Goal: Task Accomplishment & Management: Contribute content

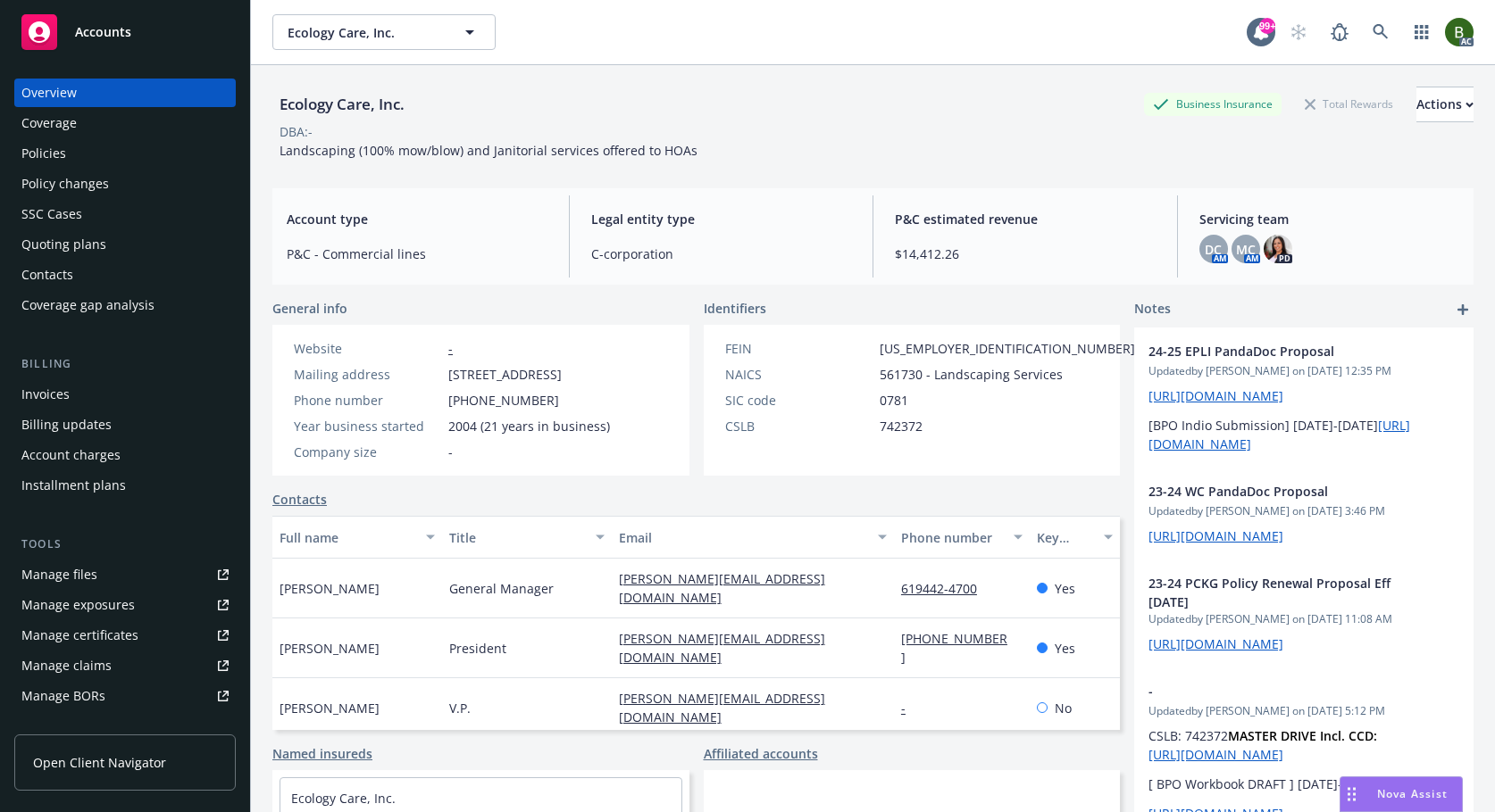
click at [45, 145] on div "Policies" at bounding box center [43, 153] width 45 height 28
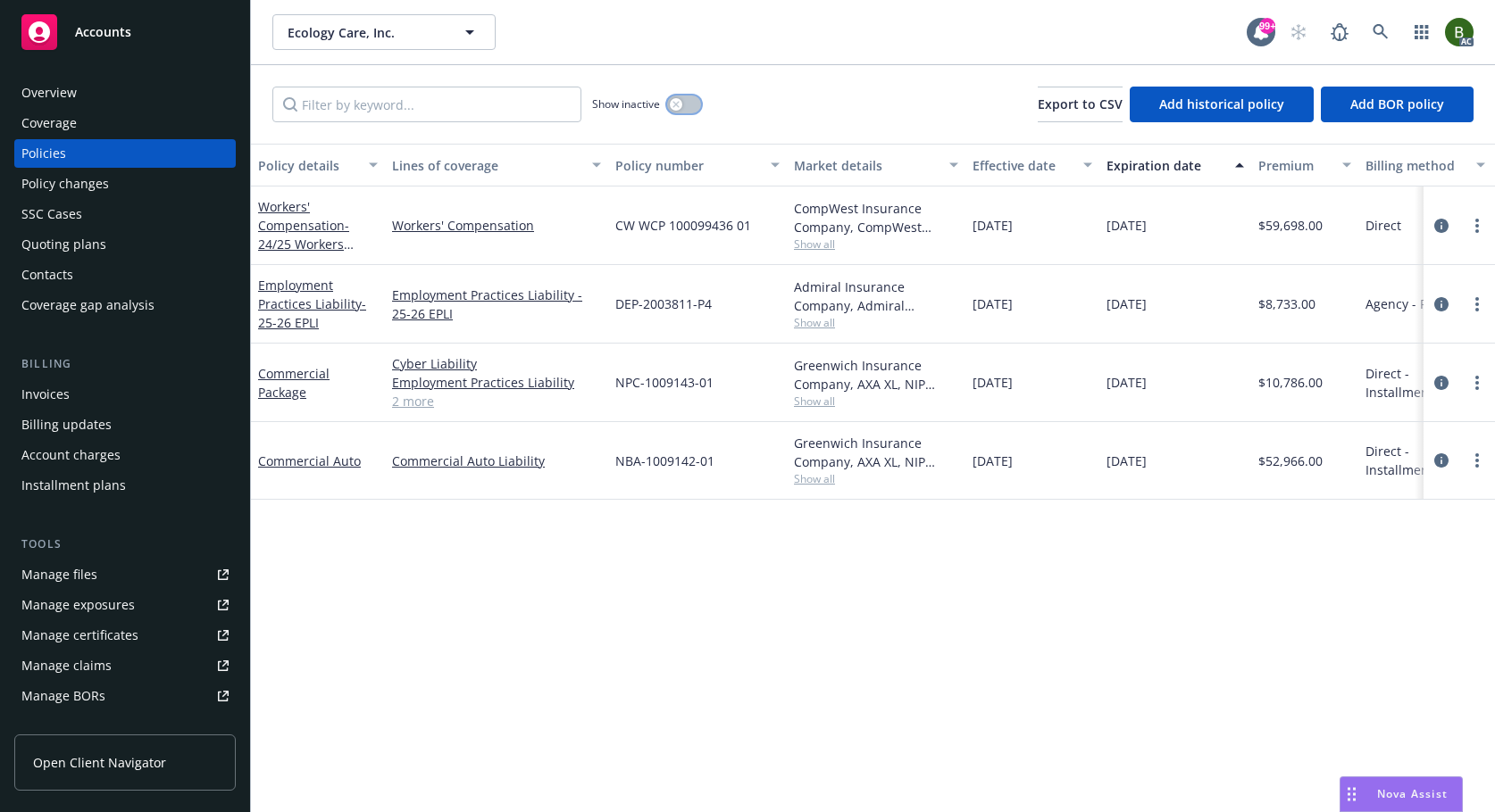
click at [685, 111] on button "button" at bounding box center [684, 104] width 34 height 17
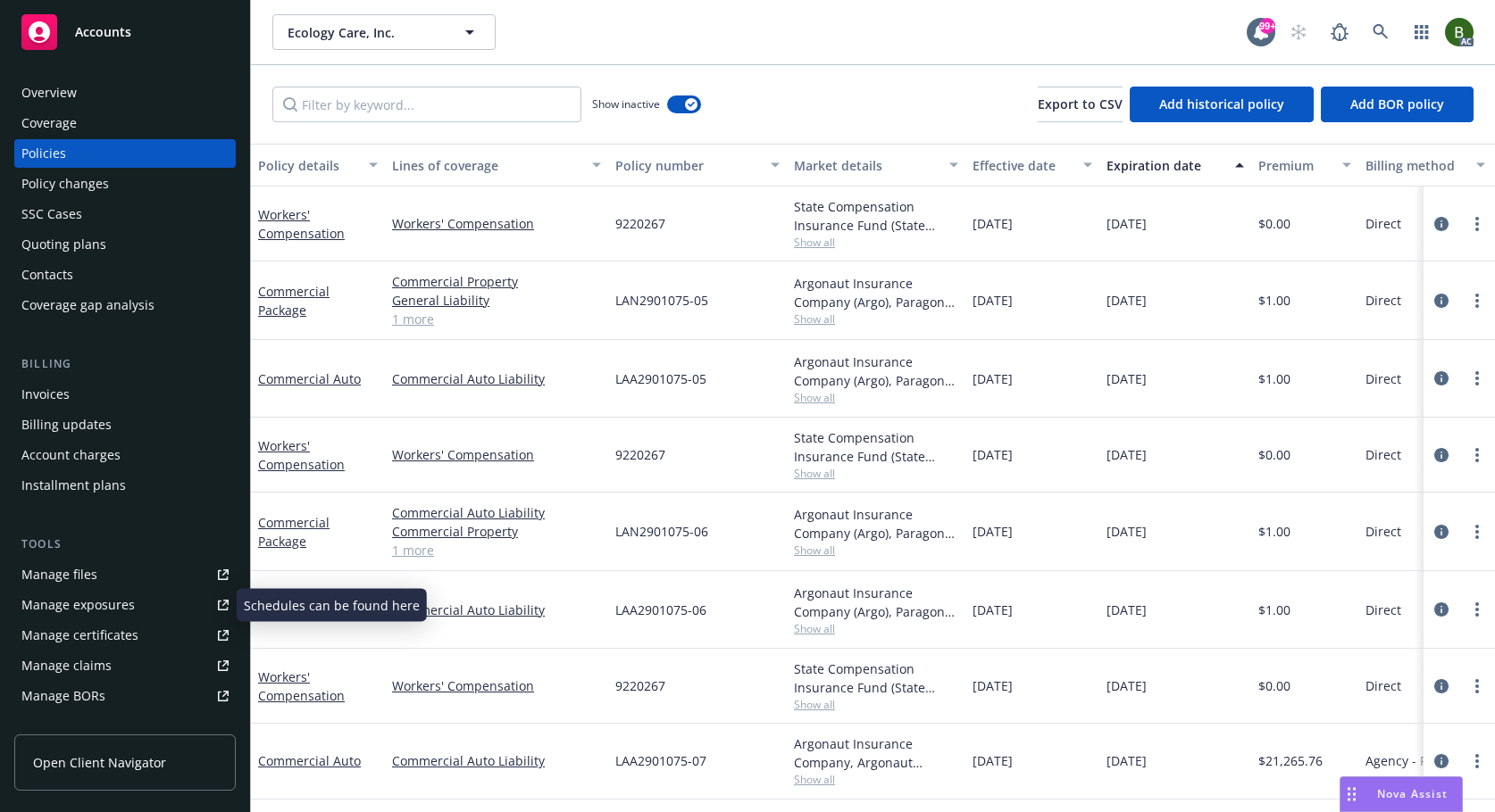
click at [63, 577] on div "Manage files" at bounding box center [59, 574] width 76 height 28
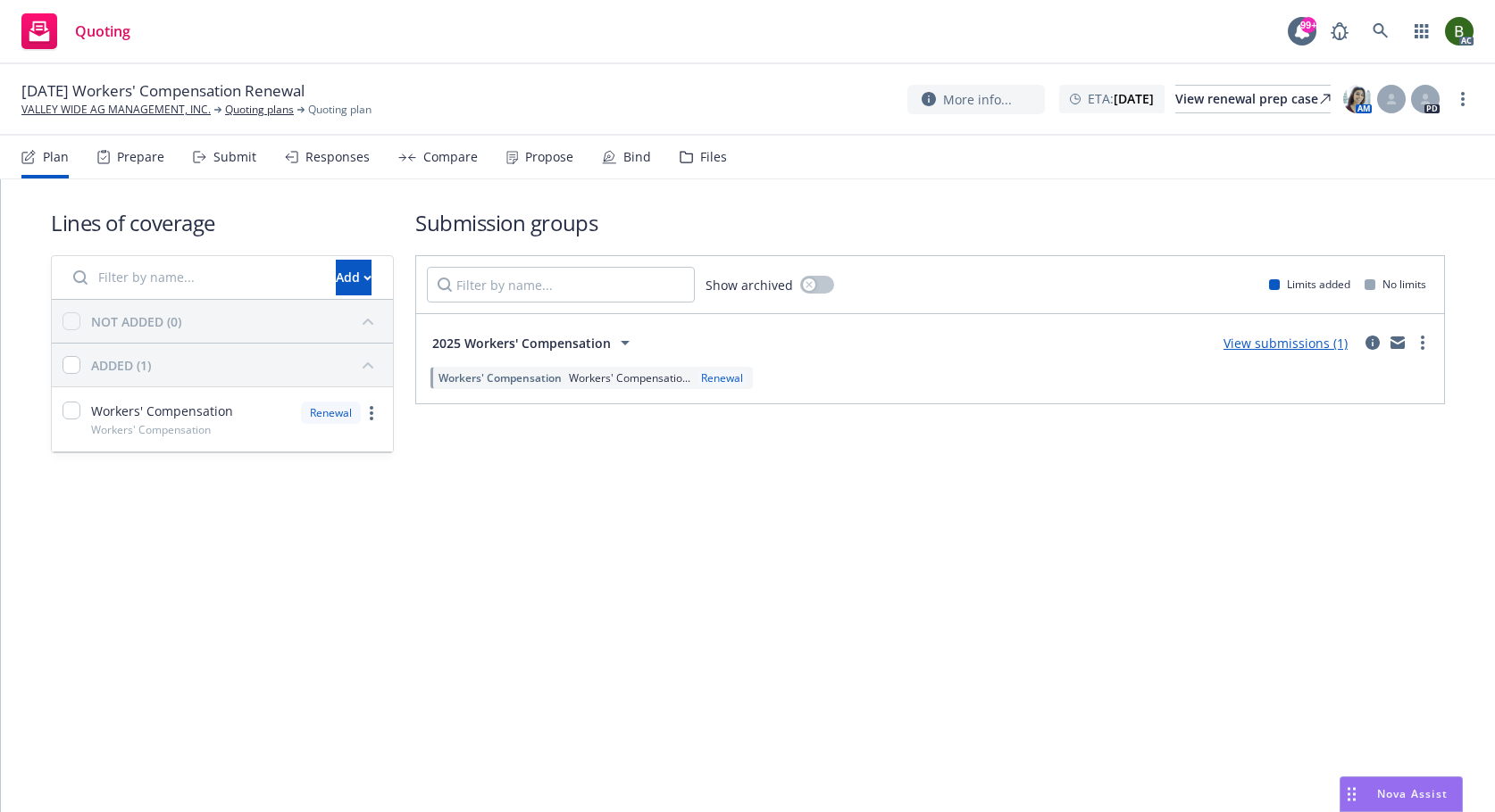
click at [700, 151] on div "Files" at bounding box center [713, 157] width 27 height 15
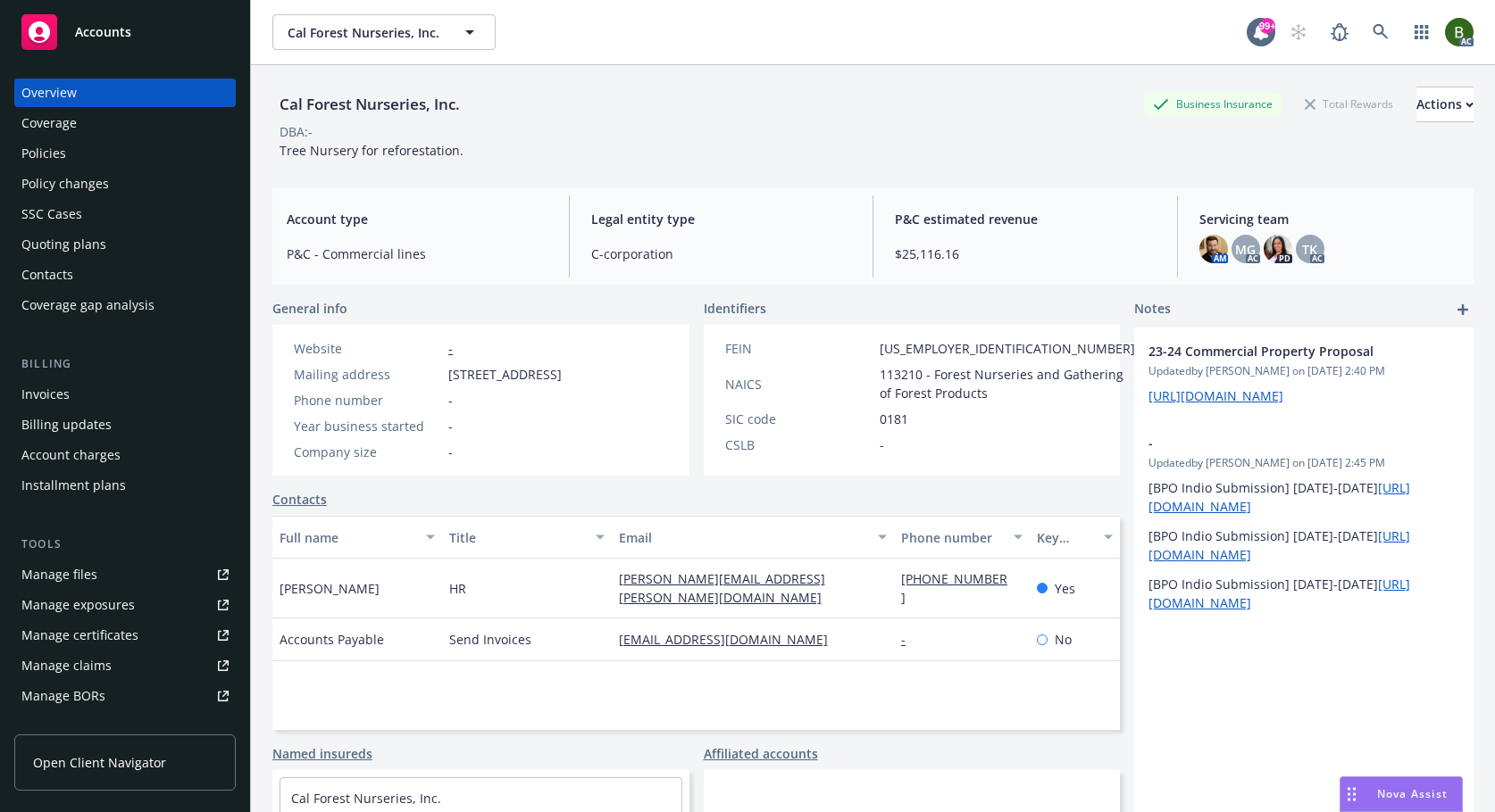
click at [55, 145] on div "Policies" at bounding box center [43, 153] width 45 height 28
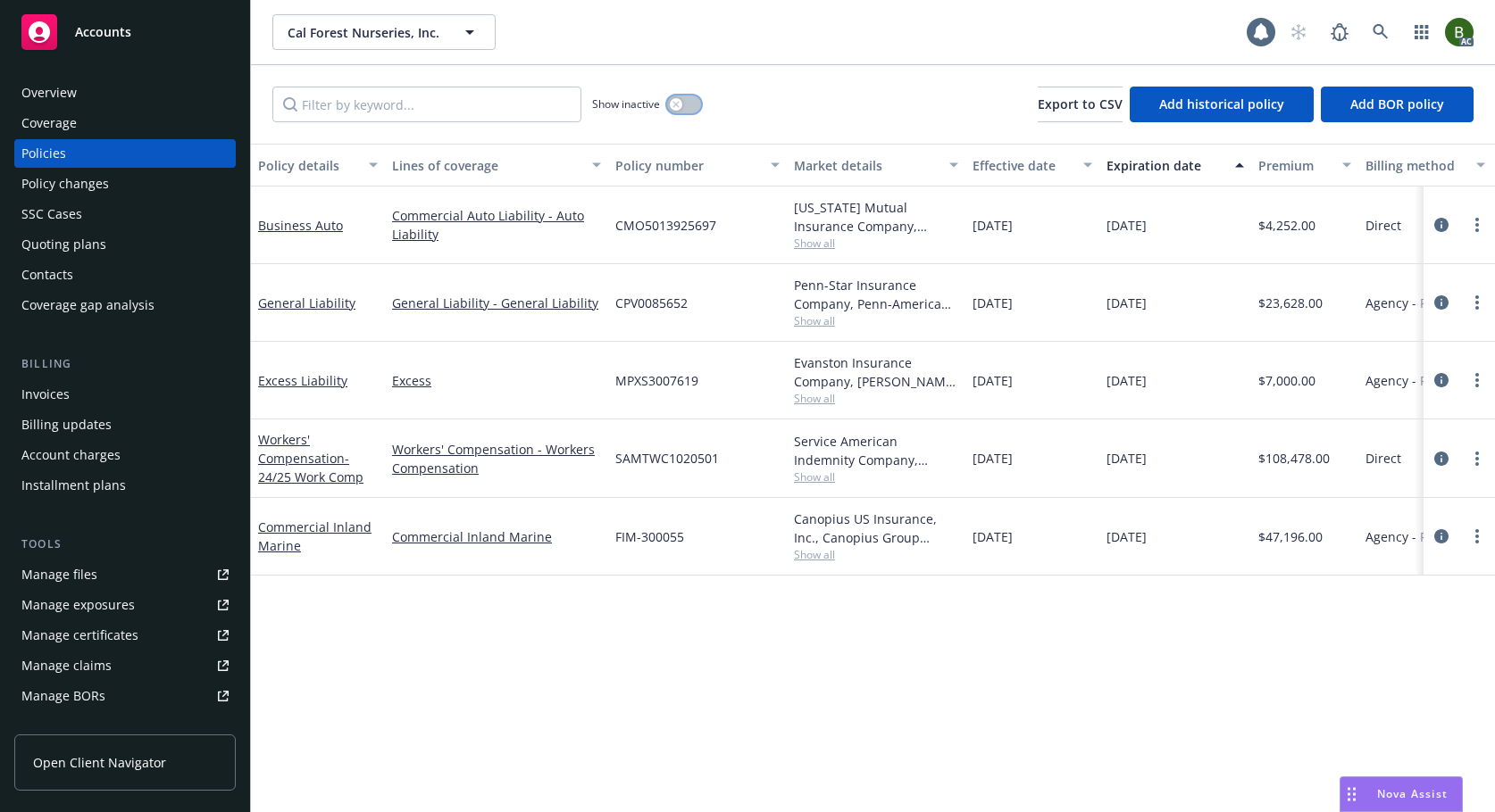
click at [683, 103] on button "button" at bounding box center [684, 104] width 34 height 17
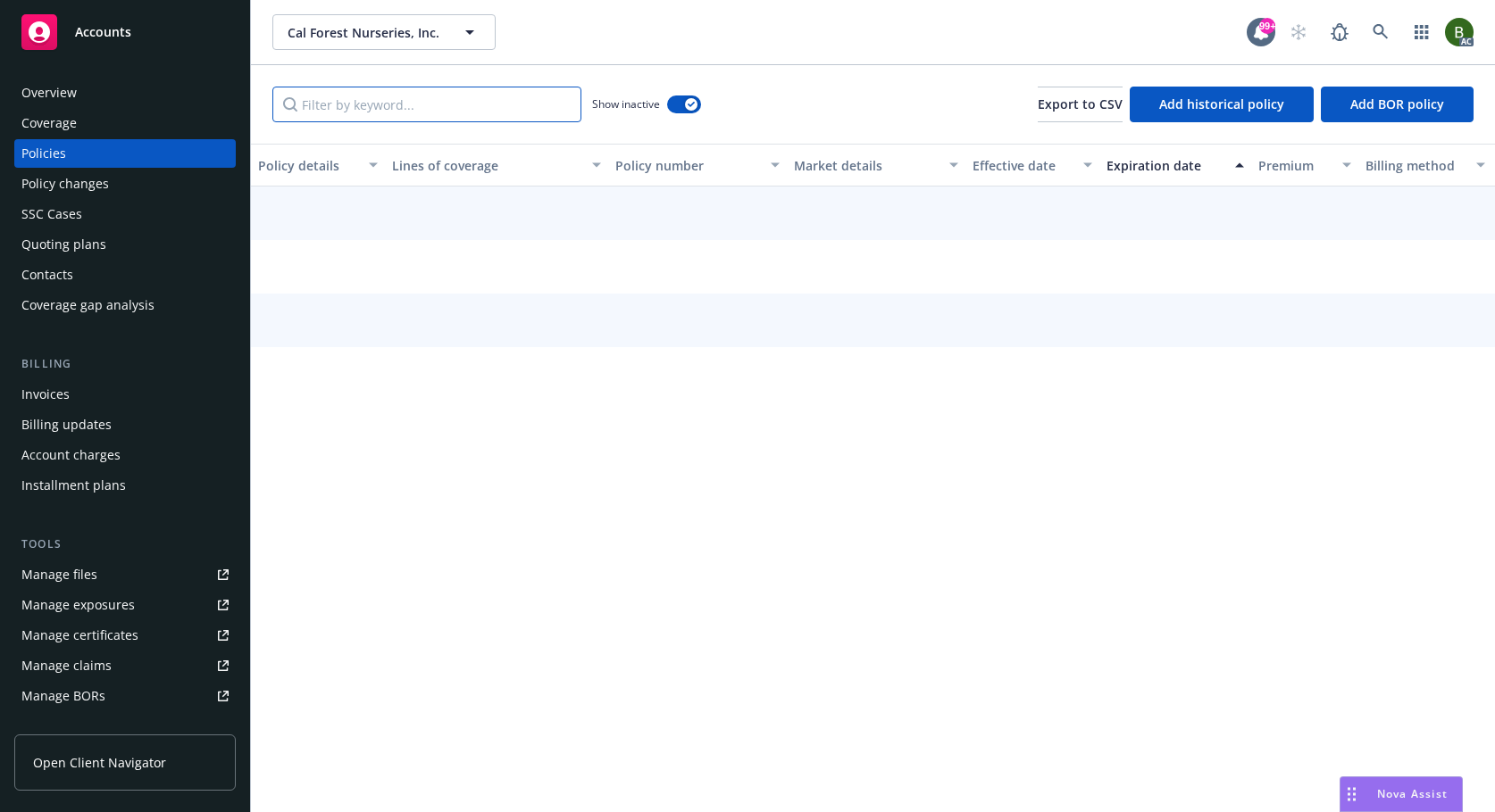
click at [425, 106] on input "Filter by keyword..." at bounding box center [426, 104] width 309 height 36
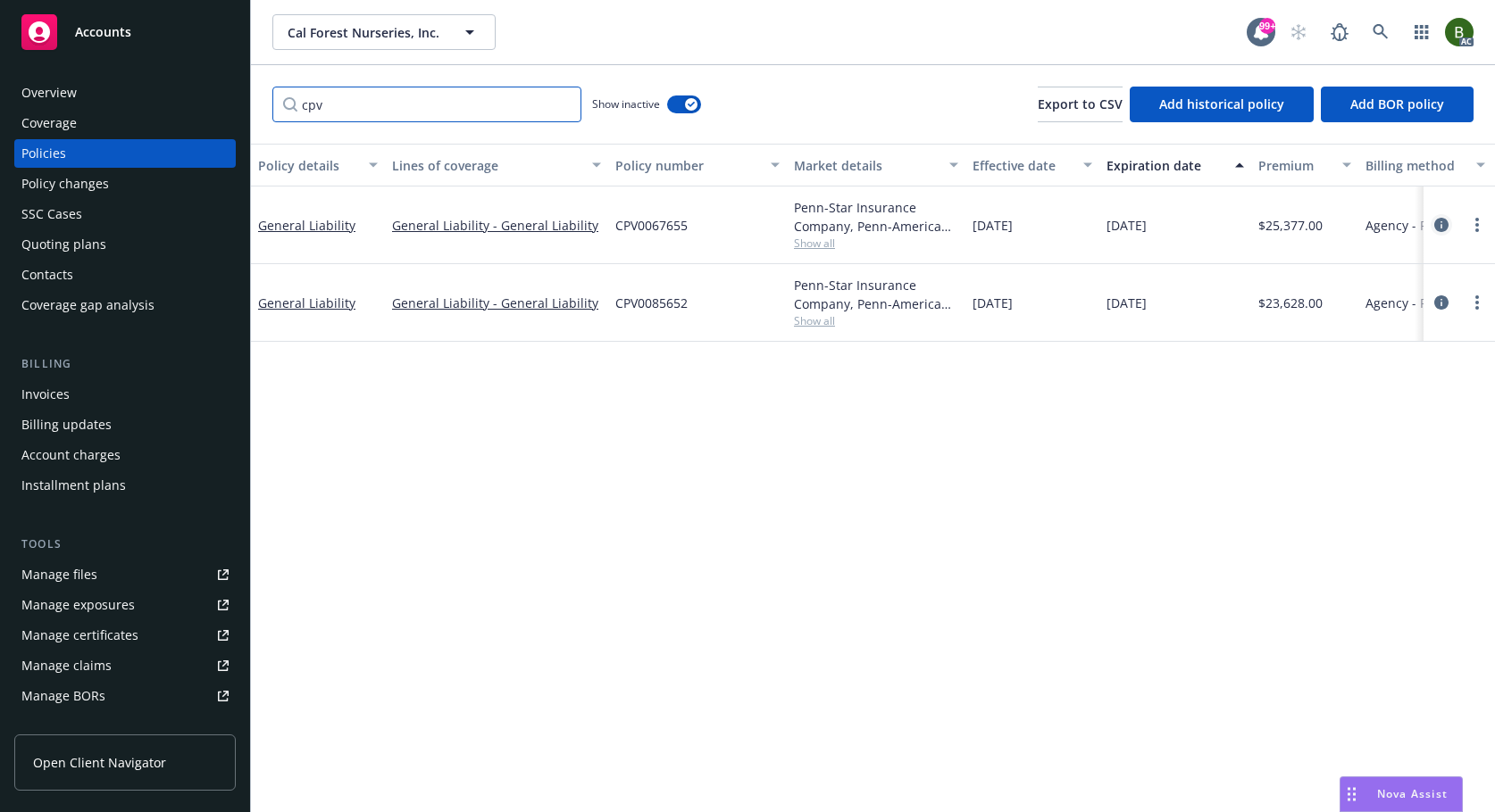
type input "cpv"
click at [1440, 218] on icon "circleInformation" at bounding box center [1442, 225] width 15 height 15
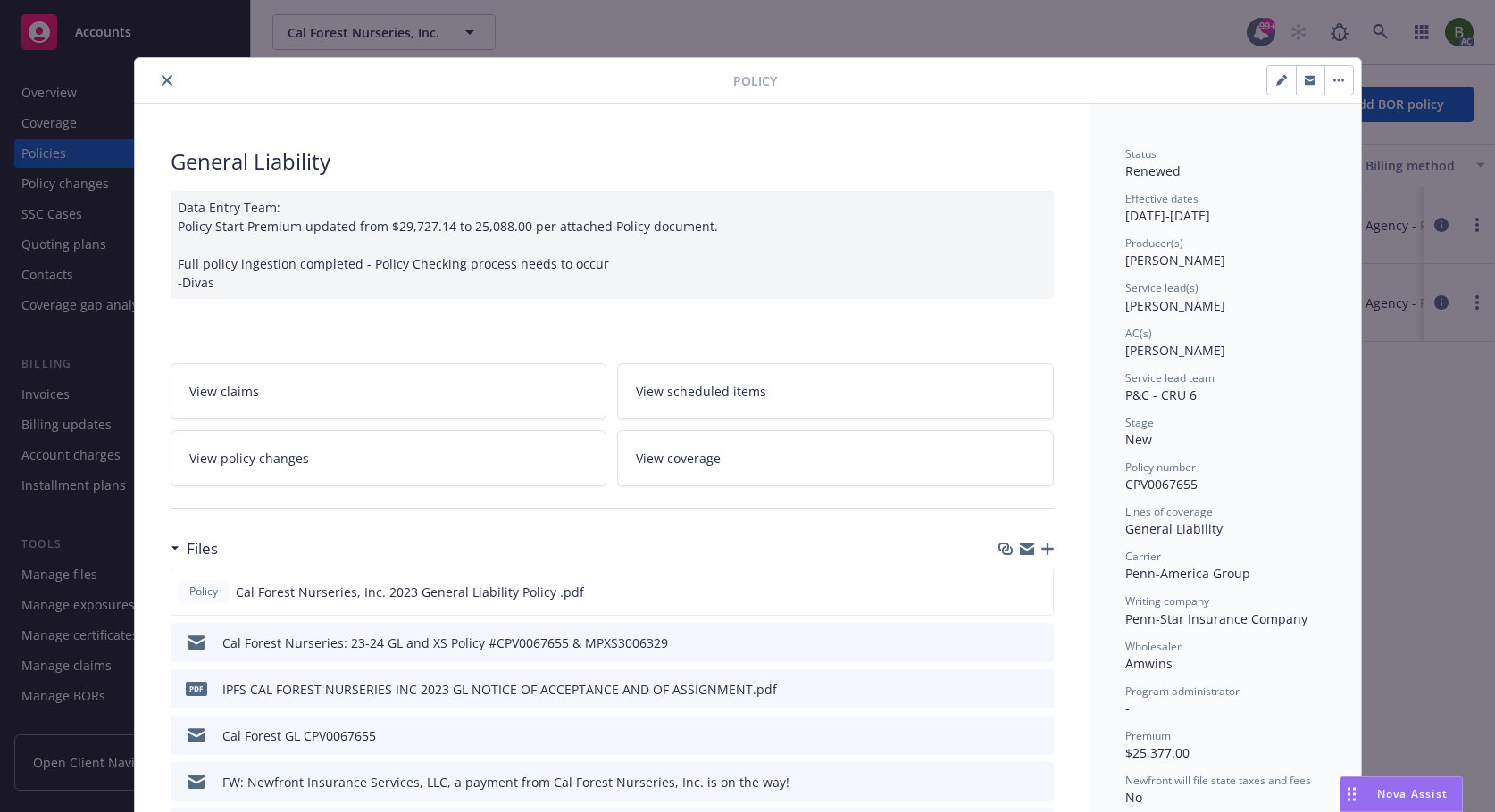
click at [1029, 640] on icon "preview file" at bounding box center [1036, 642] width 16 height 13
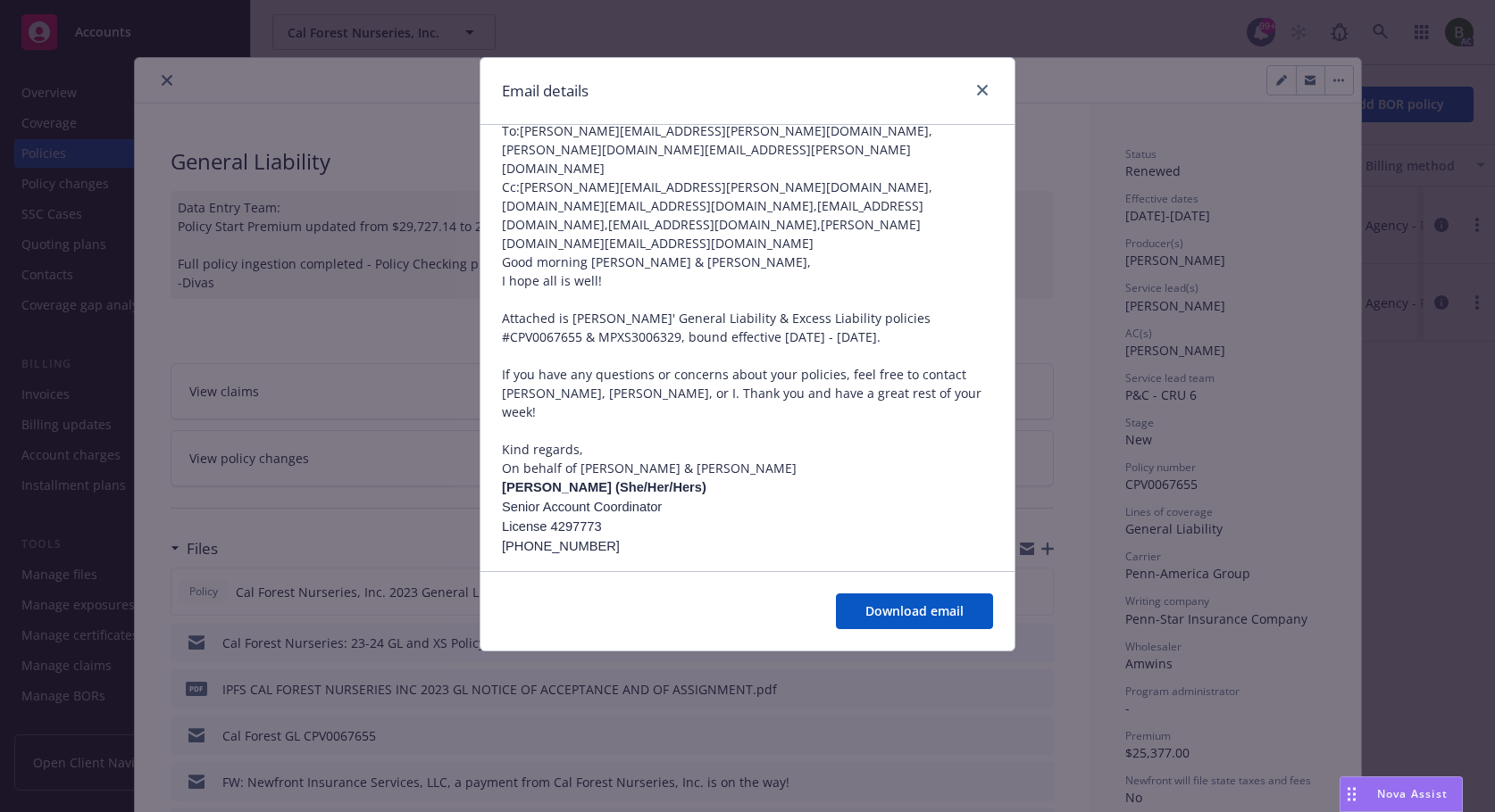
scroll to position [251, 0]
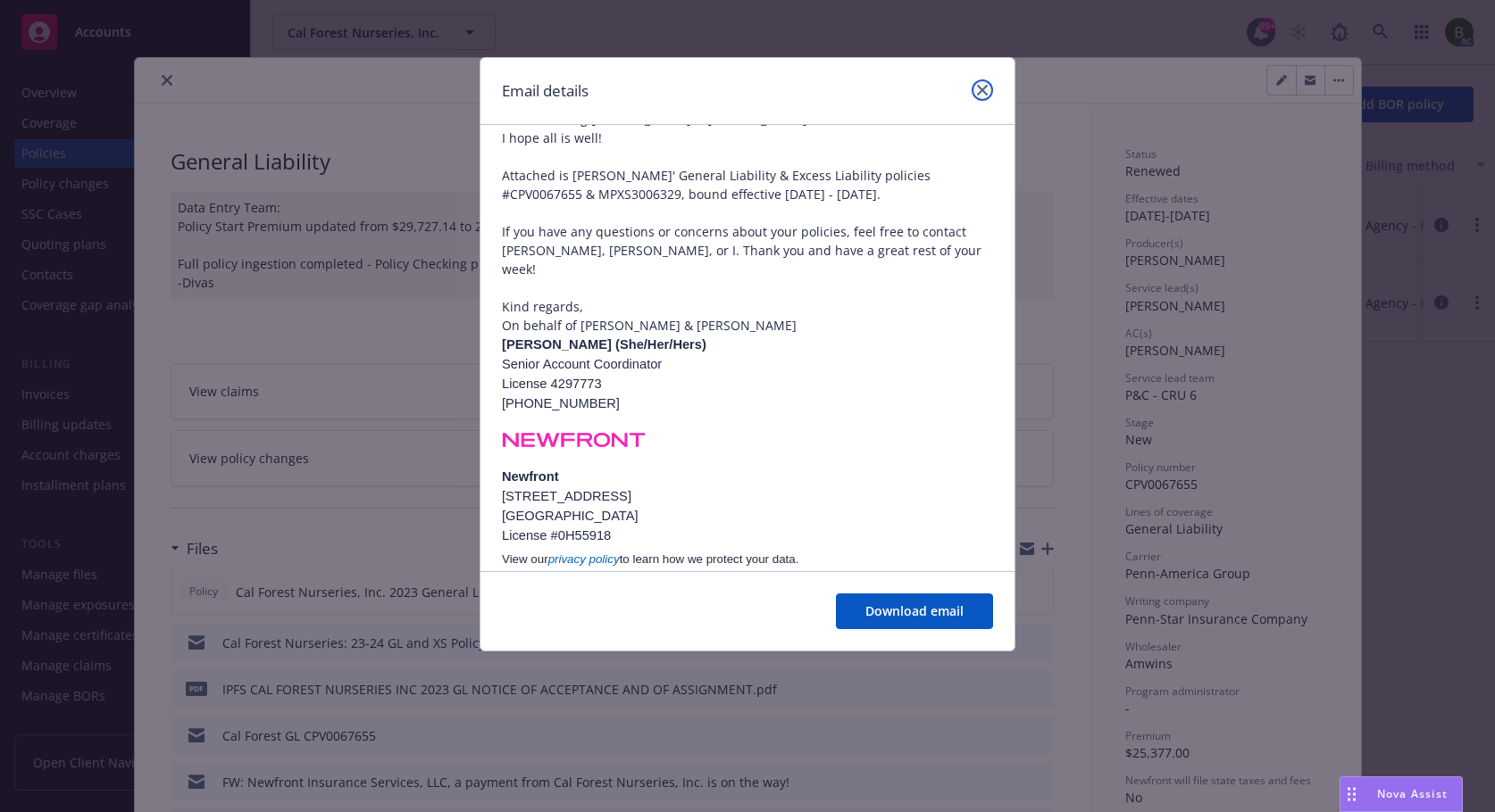
click at [987, 83] on link "close" at bounding box center [982, 90] width 21 height 21
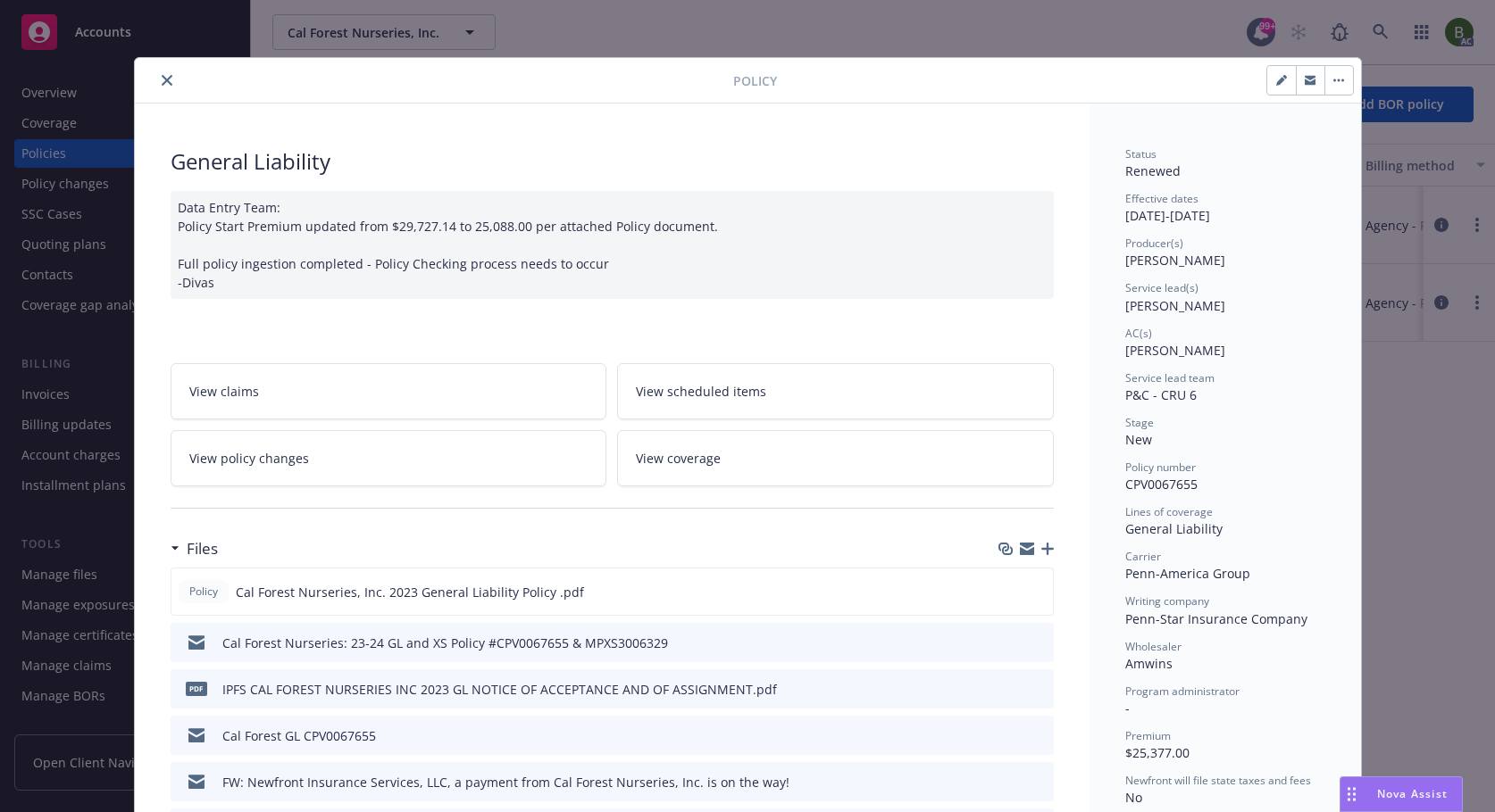
click at [1029, 739] on icon "preview file" at bounding box center [1036, 735] width 16 height 13
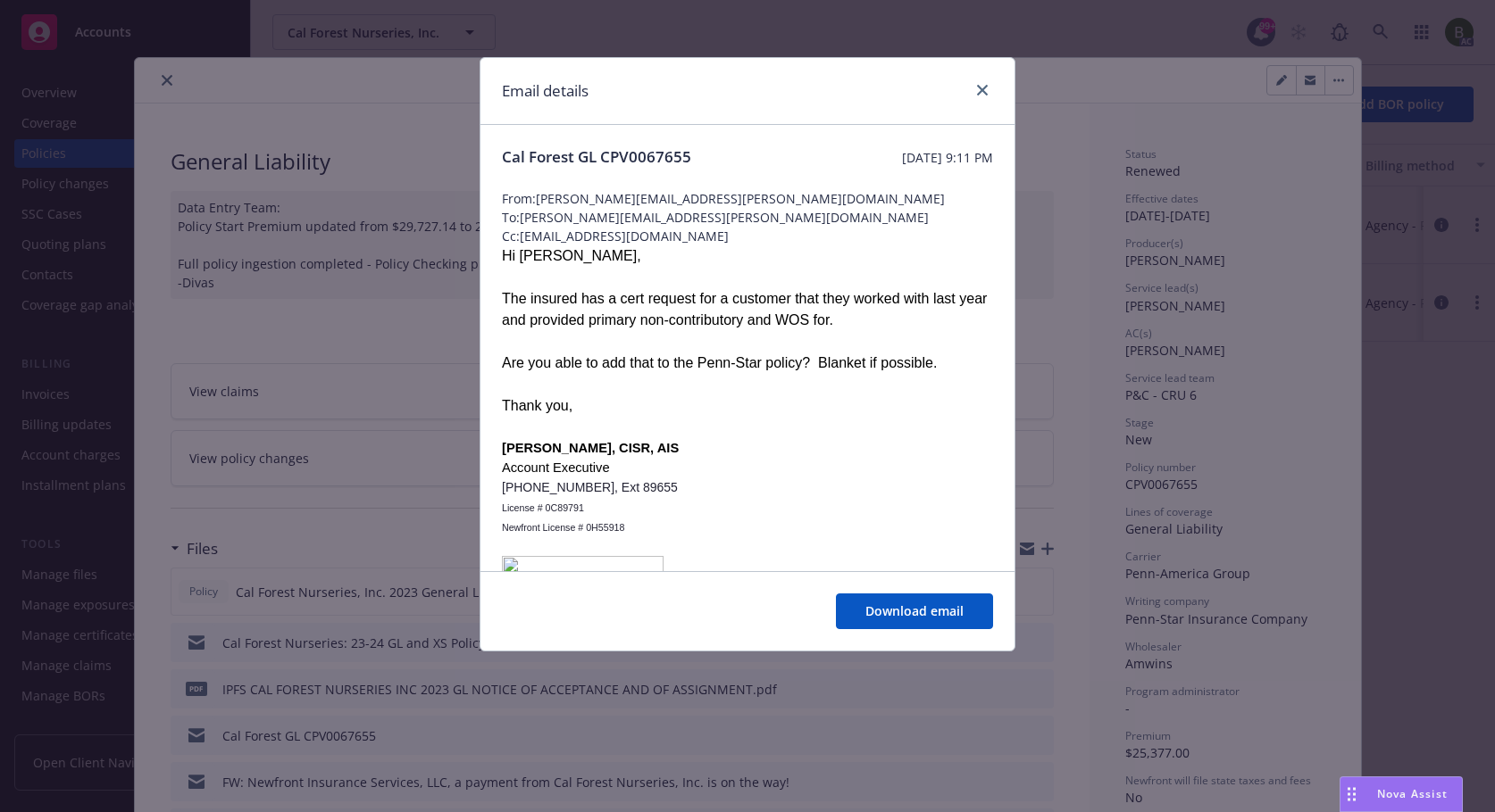
scroll to position [243, 0]
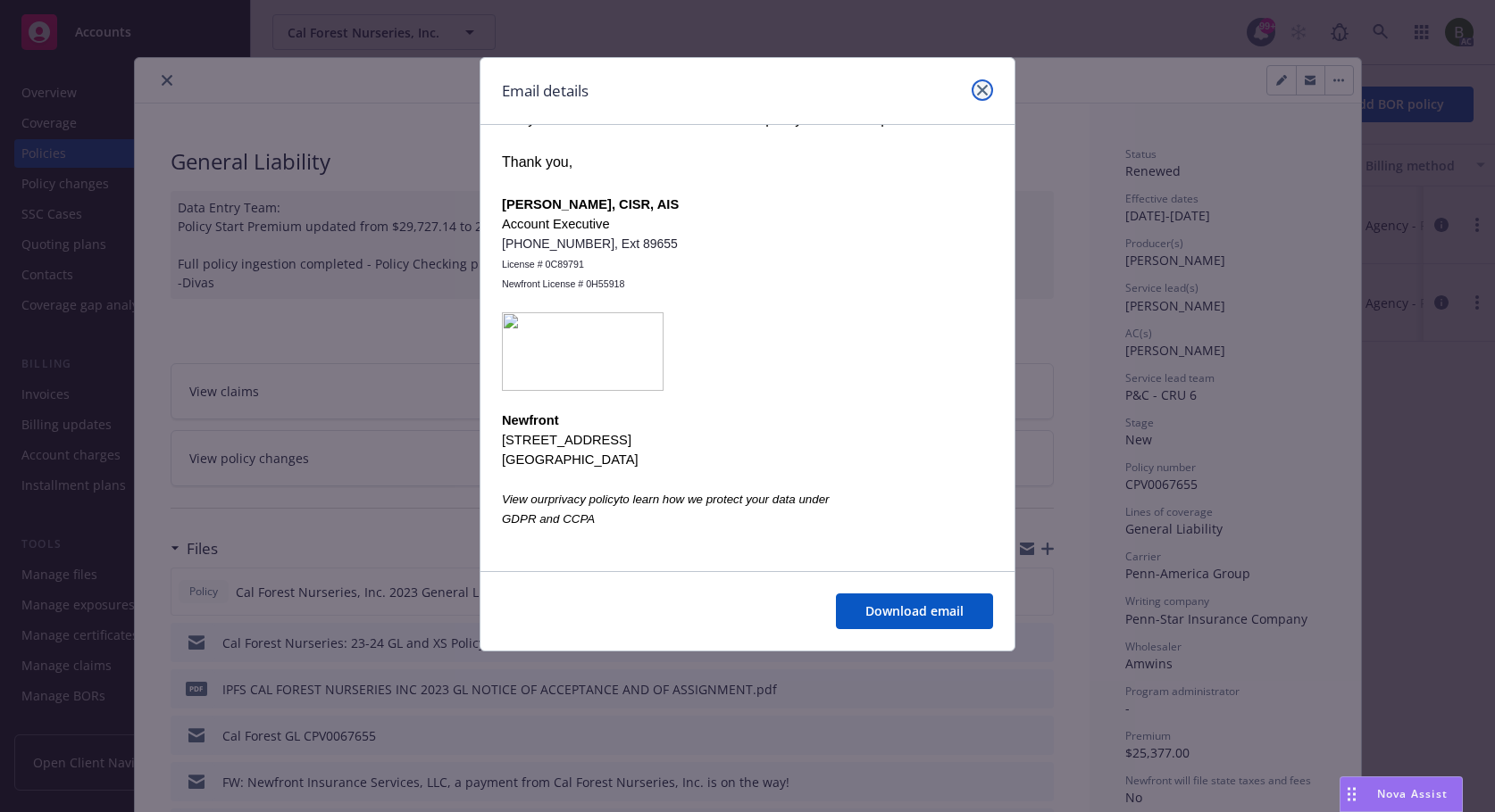
click at [982, 86] on icon "close" at bounding box center [982, 90] width 11 height 11
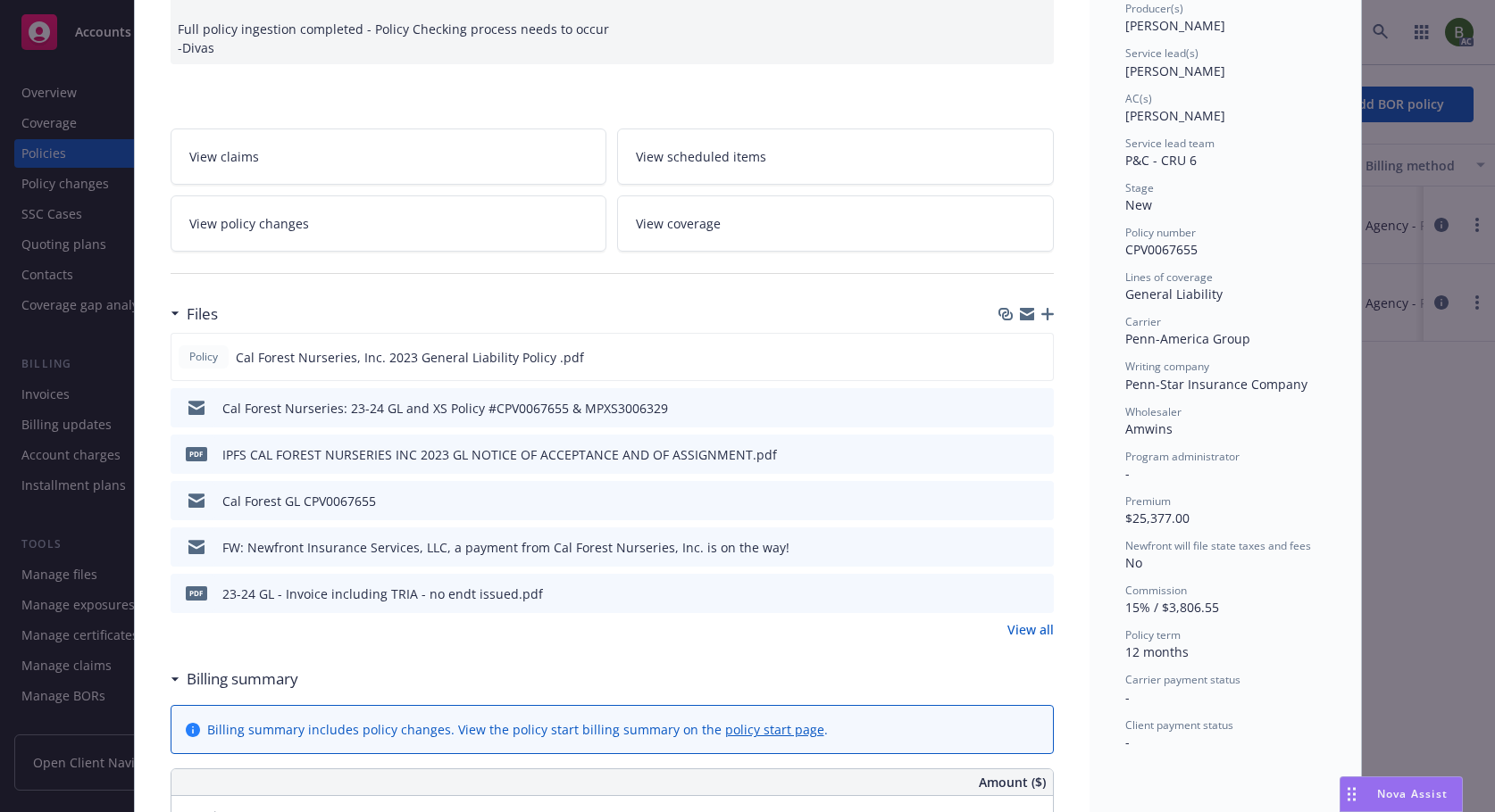
scroll to position [0, 0]
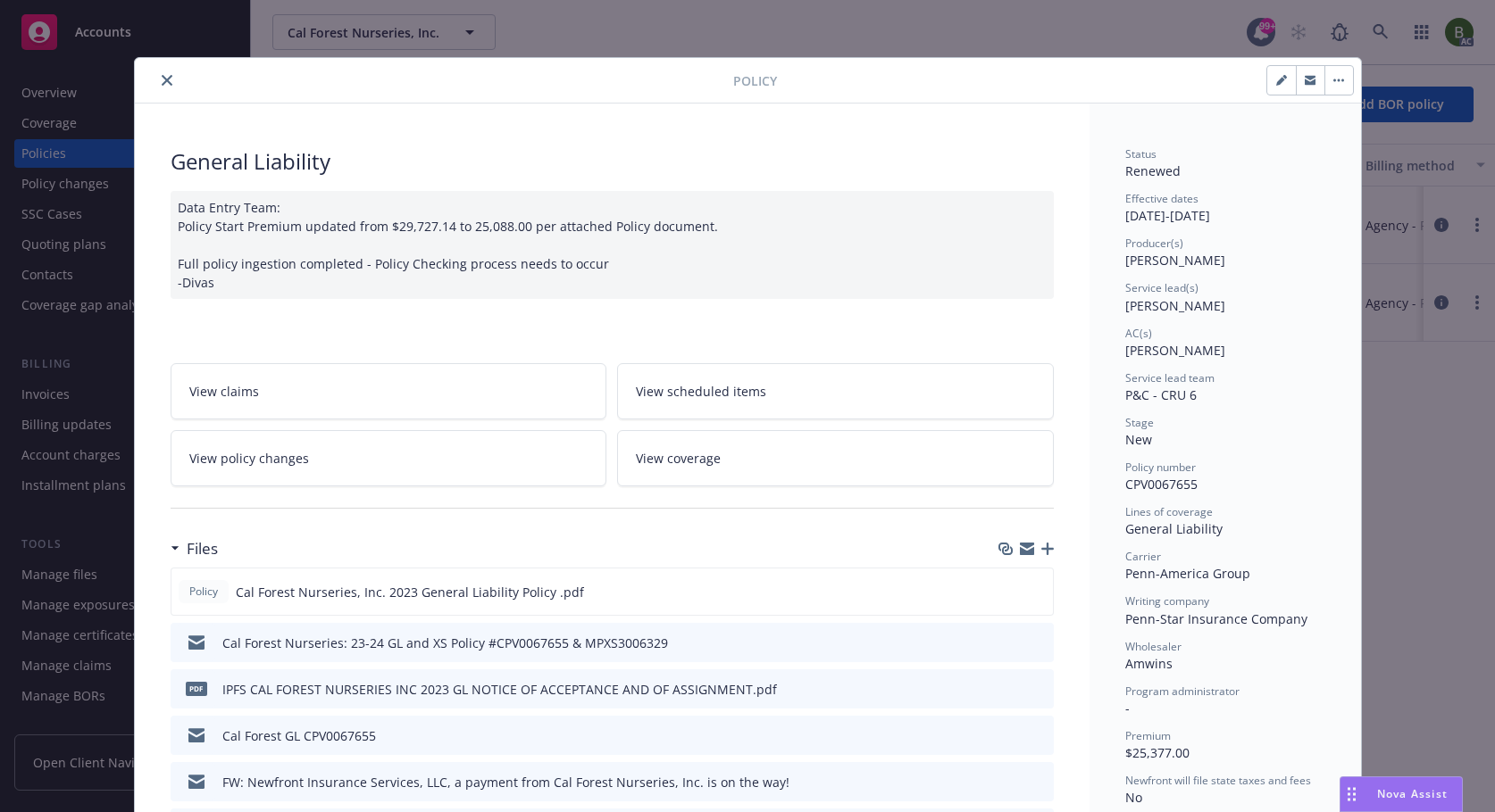
click at [171, 85] on div at bounding box center [437, 80] width 591 height 21
click at [163, 85] on icon "close" at bounding box center [167, 81] width 11 height 11
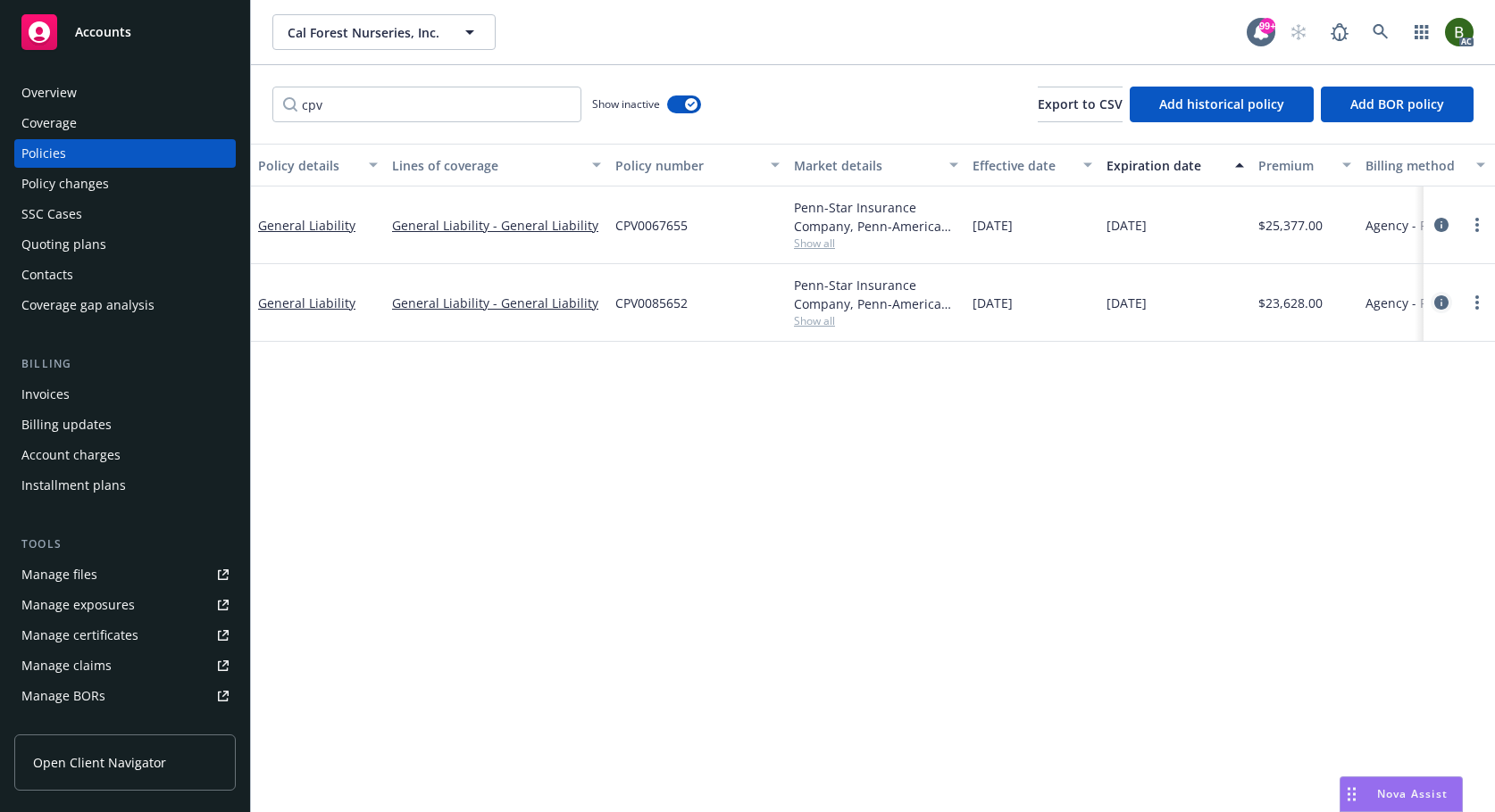
click at [1450, 299] on link "circleInformation" at bounding box center [1441, 302] width 21 height 21
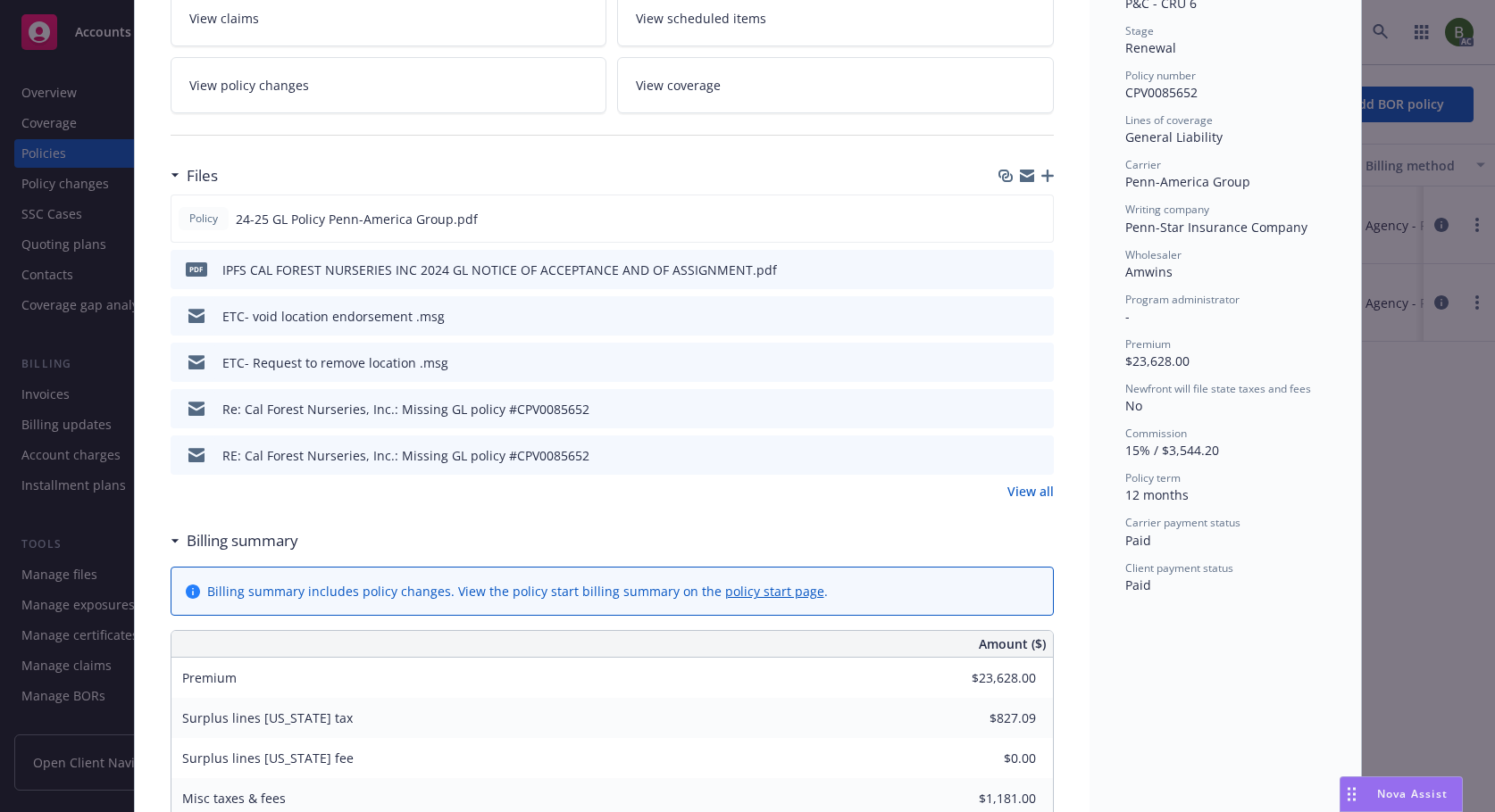
scroll to position [446, 0]
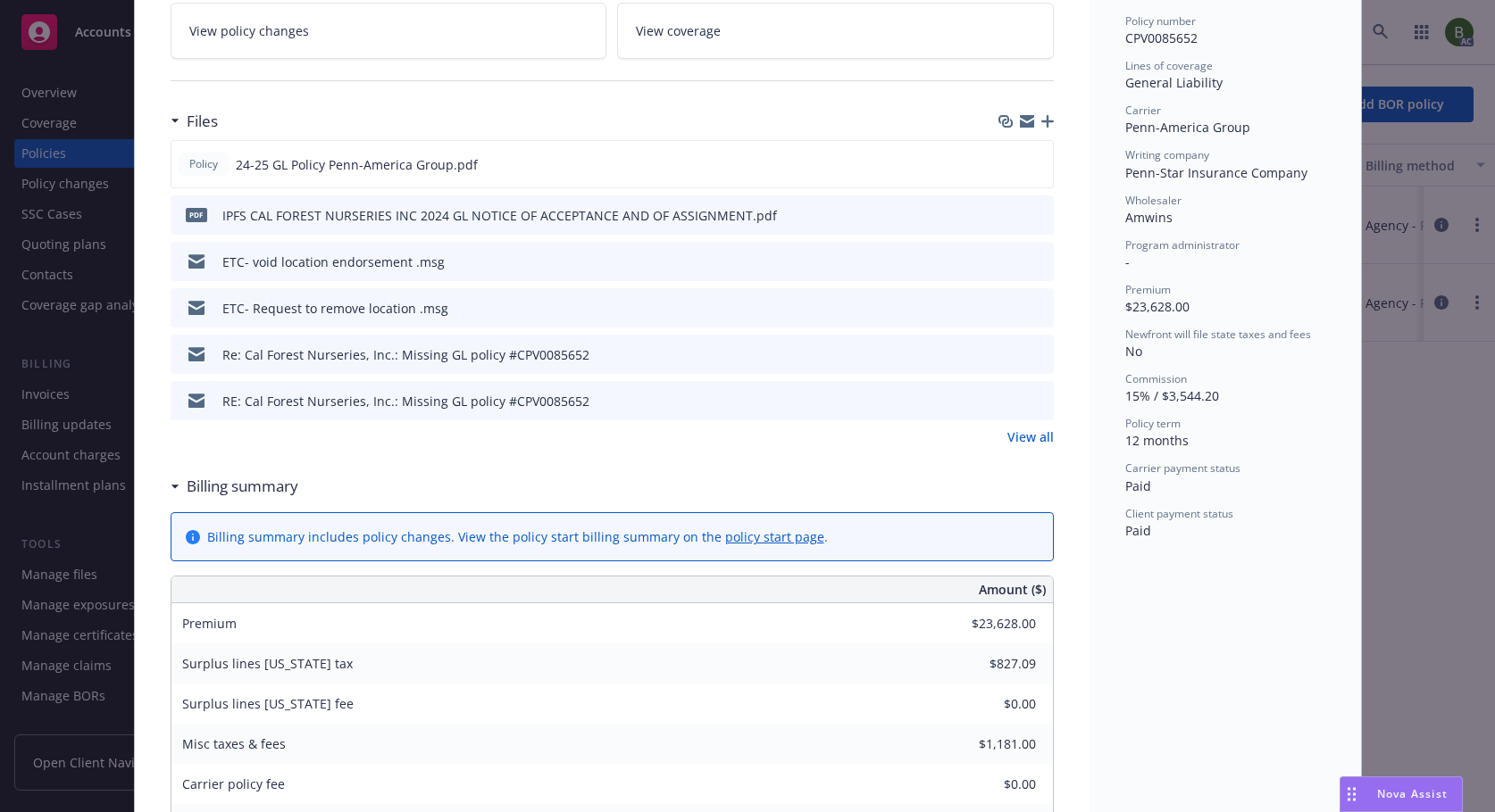
click at [1033, 401] on icon "preview file" at bounding box center [1036, 400] width 16 height 13
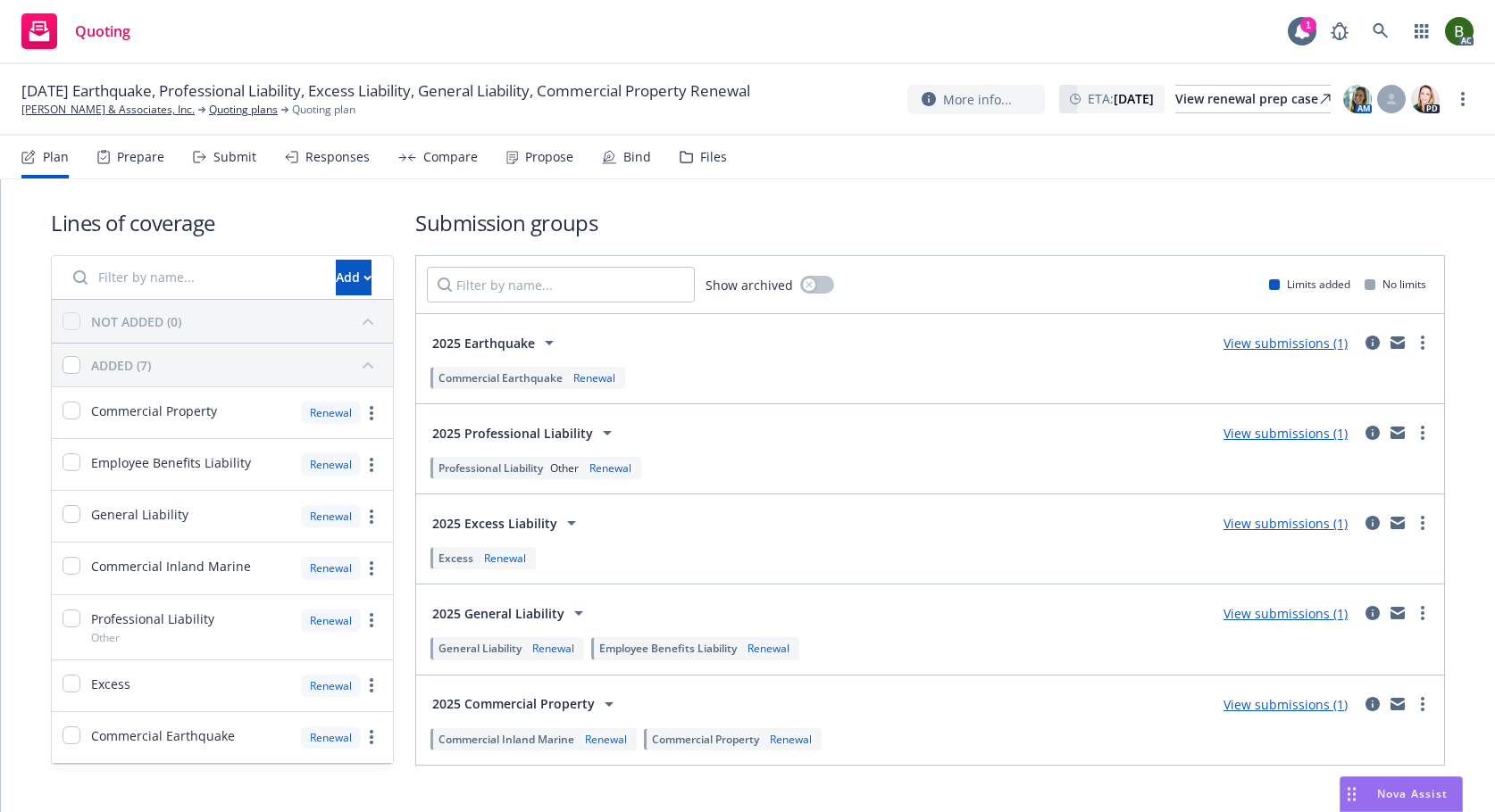
click at [700, 150] on div "Files" at bounding box center [713, 157] width 27 height 15
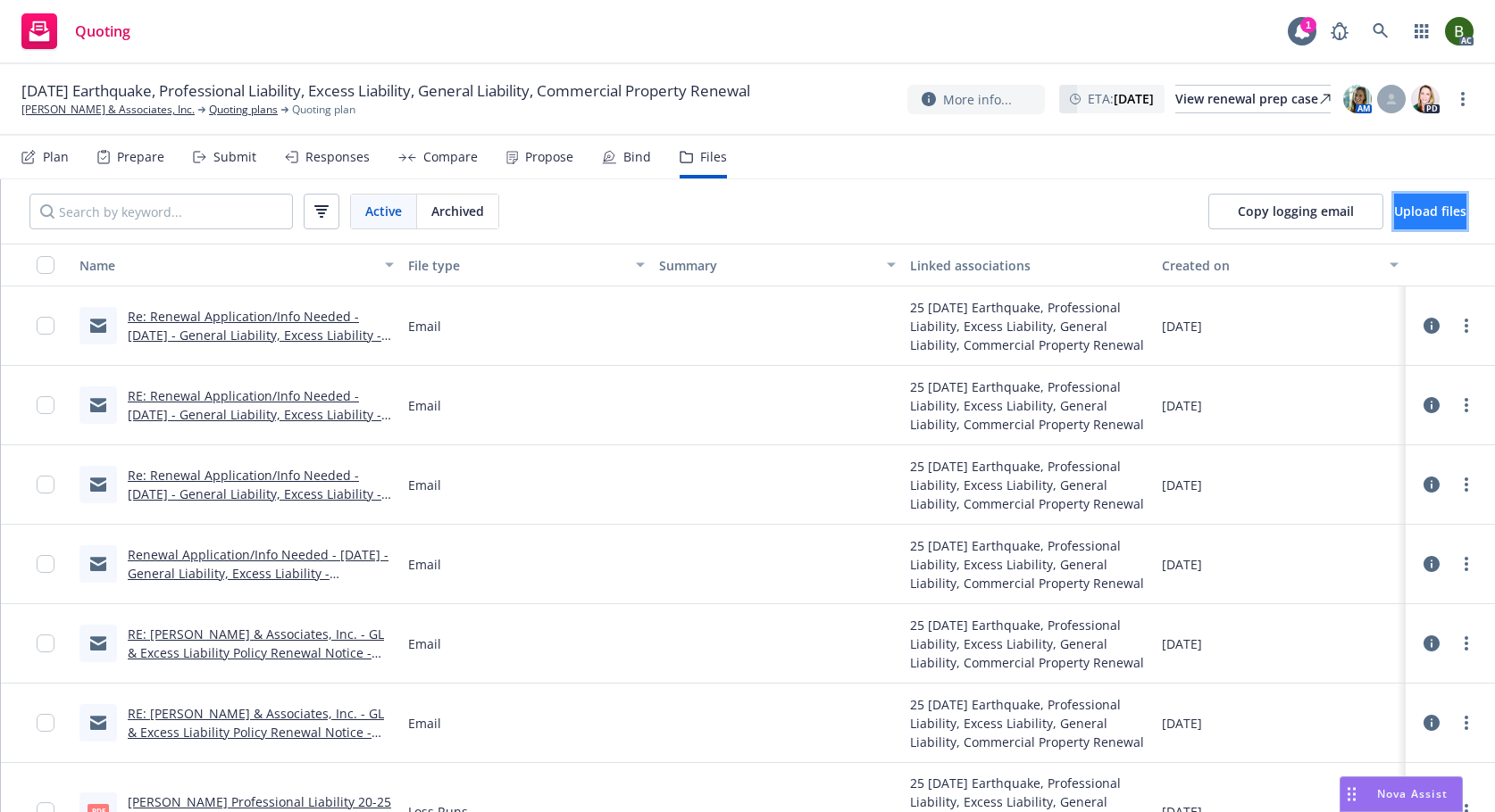
click at [1394, 227] on button "Upload files" at bounding box center [1430, 211] width 73 height 36
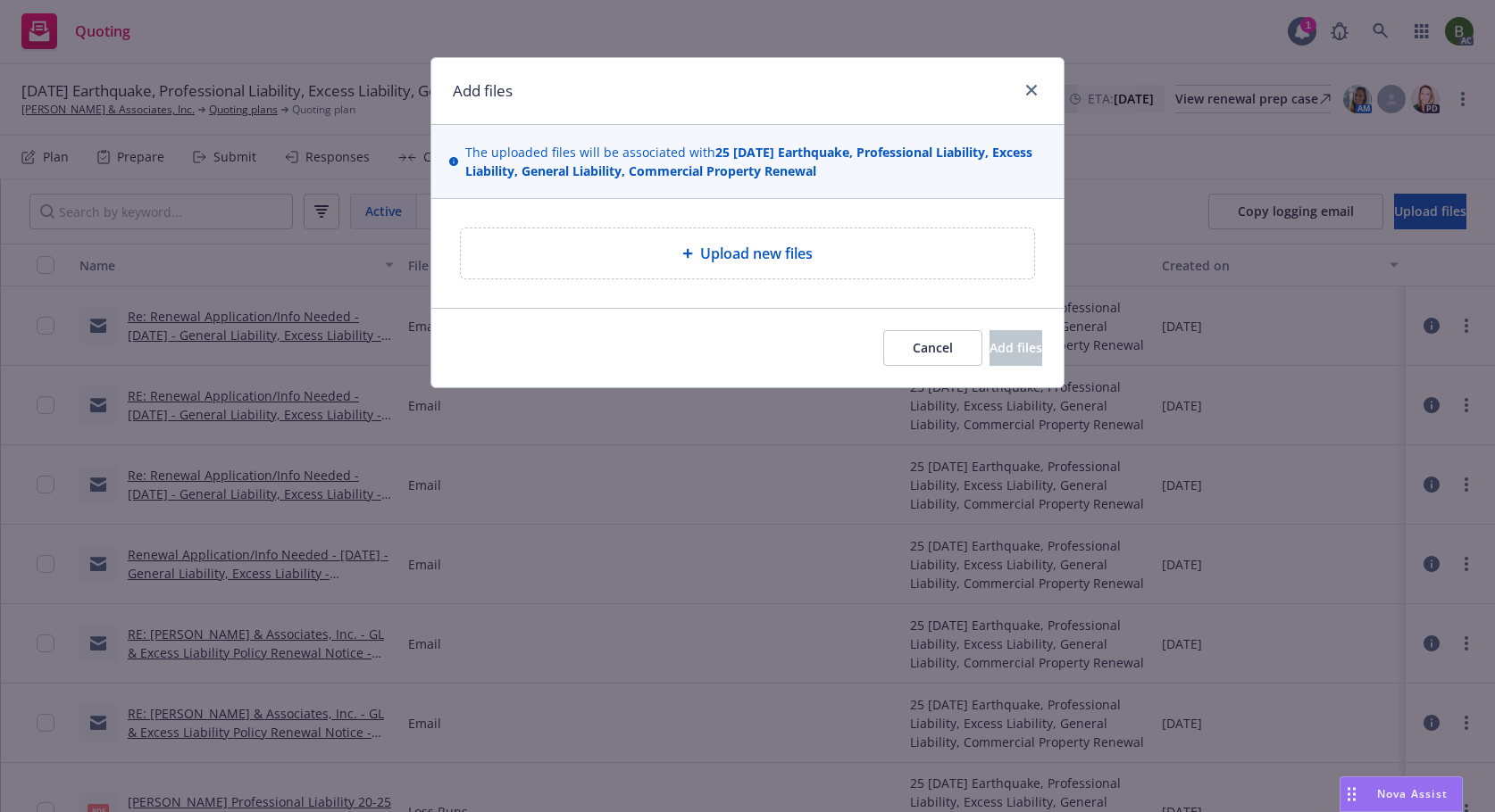
click at [701, 248] on span "Upload new files" at bounding box center [756, 253] width 112 height 21
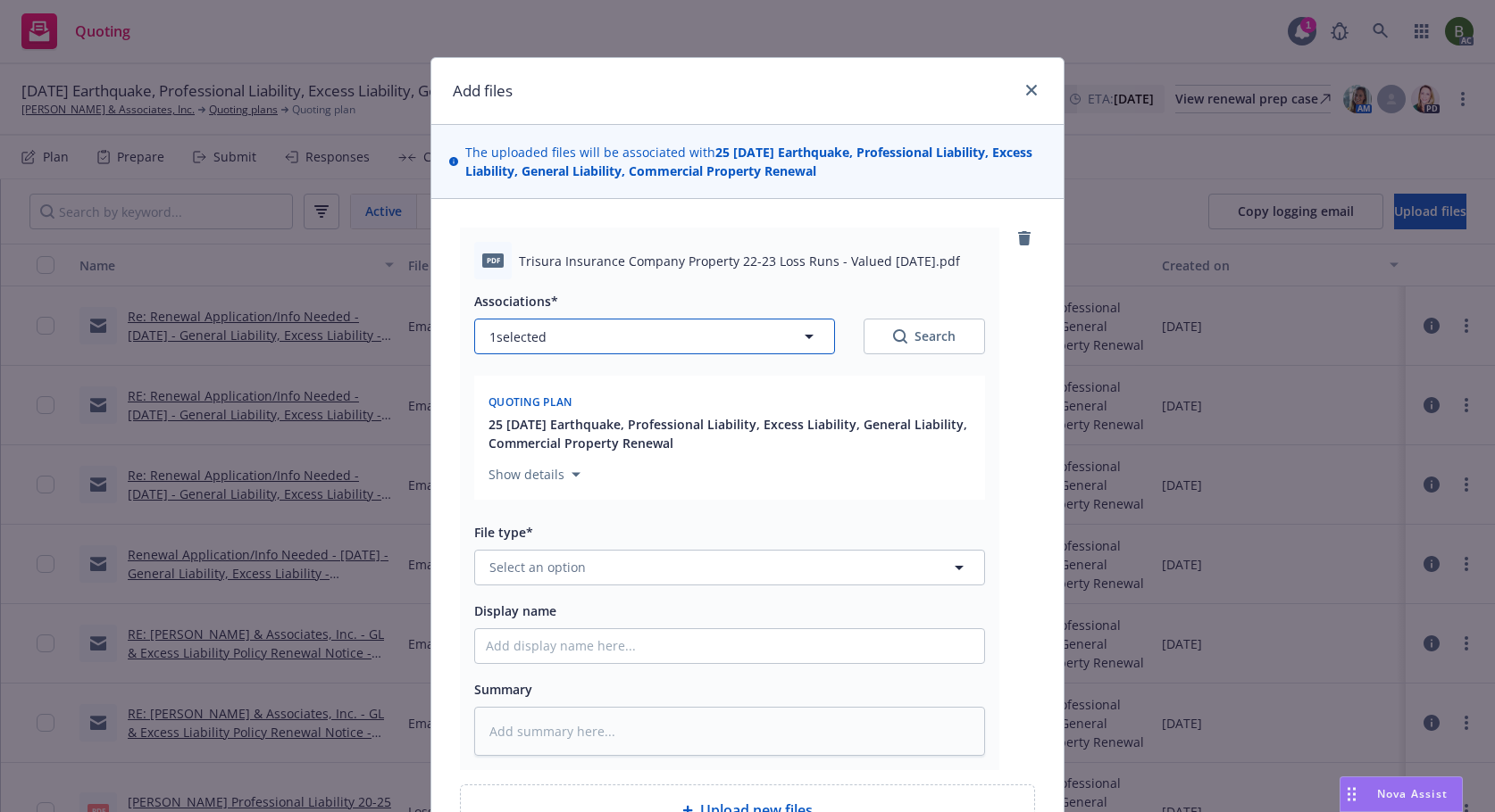
click at [624, 342] on button "1 selected" at bounding box center [654, 336] width 361 height 36
type textarea "x"
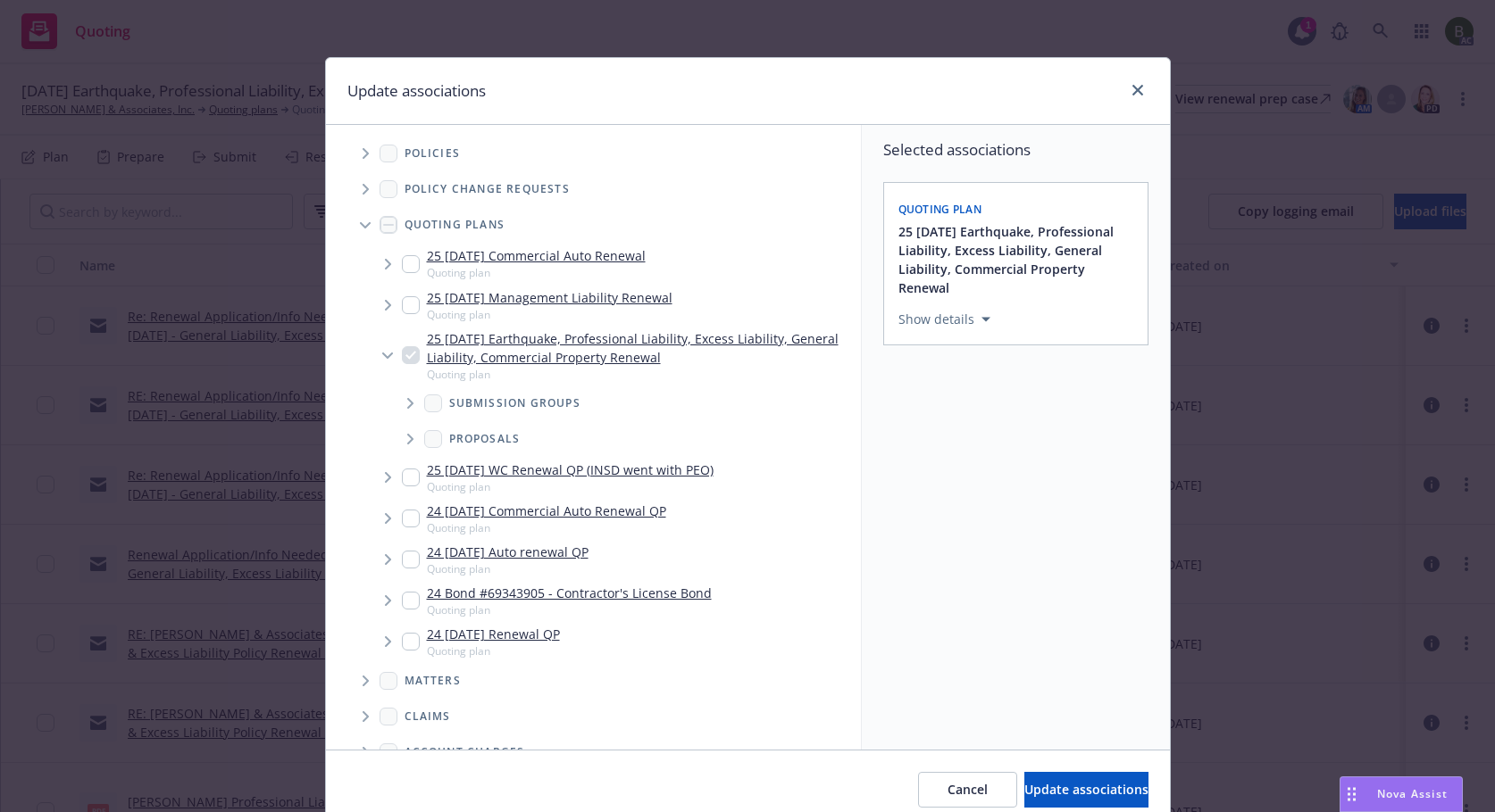
scroll to position [316, 0]
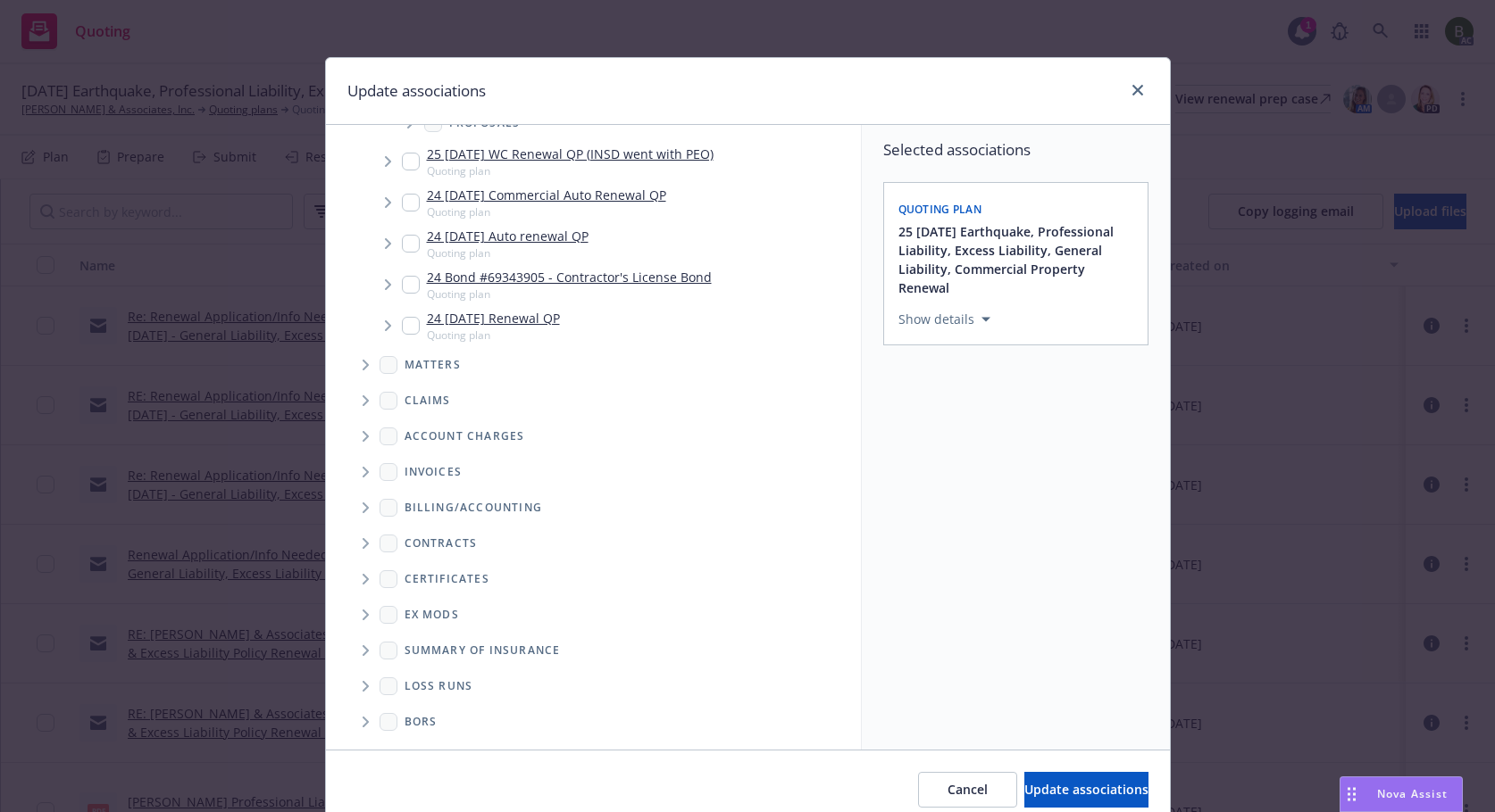
click at [363, 686] on icon "Folder Tree Example" at bounding box center [367, 687] width 7 height 11
click at [404, 742] on input "Folder Tree Example" at bounding box center [413, 750] width 17 height 17
checkbox input "true"
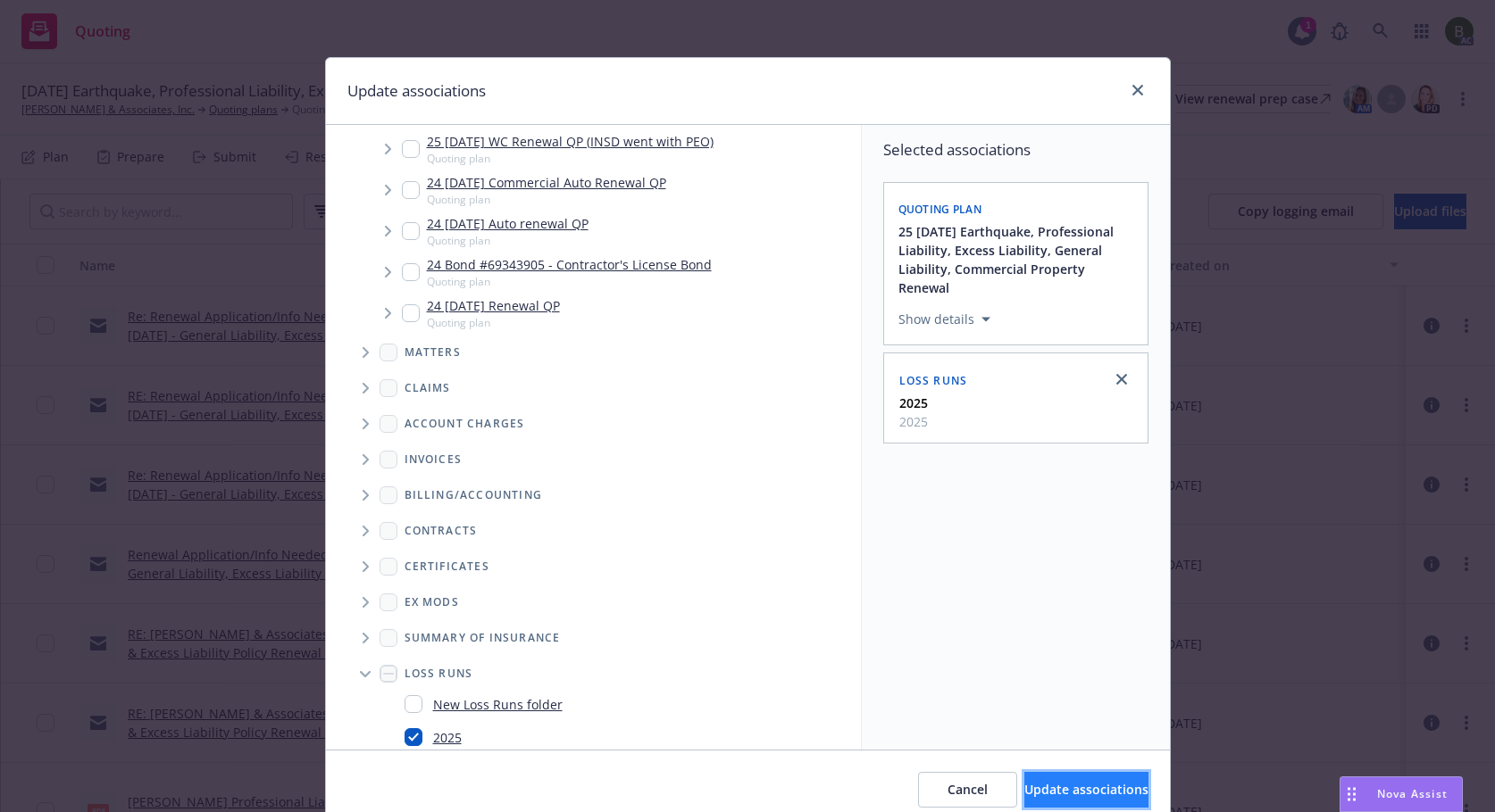
click at [1084, 794] on span "Update associations" at bounding box center [1086, 789] width 124 height 17
type textarea "x"
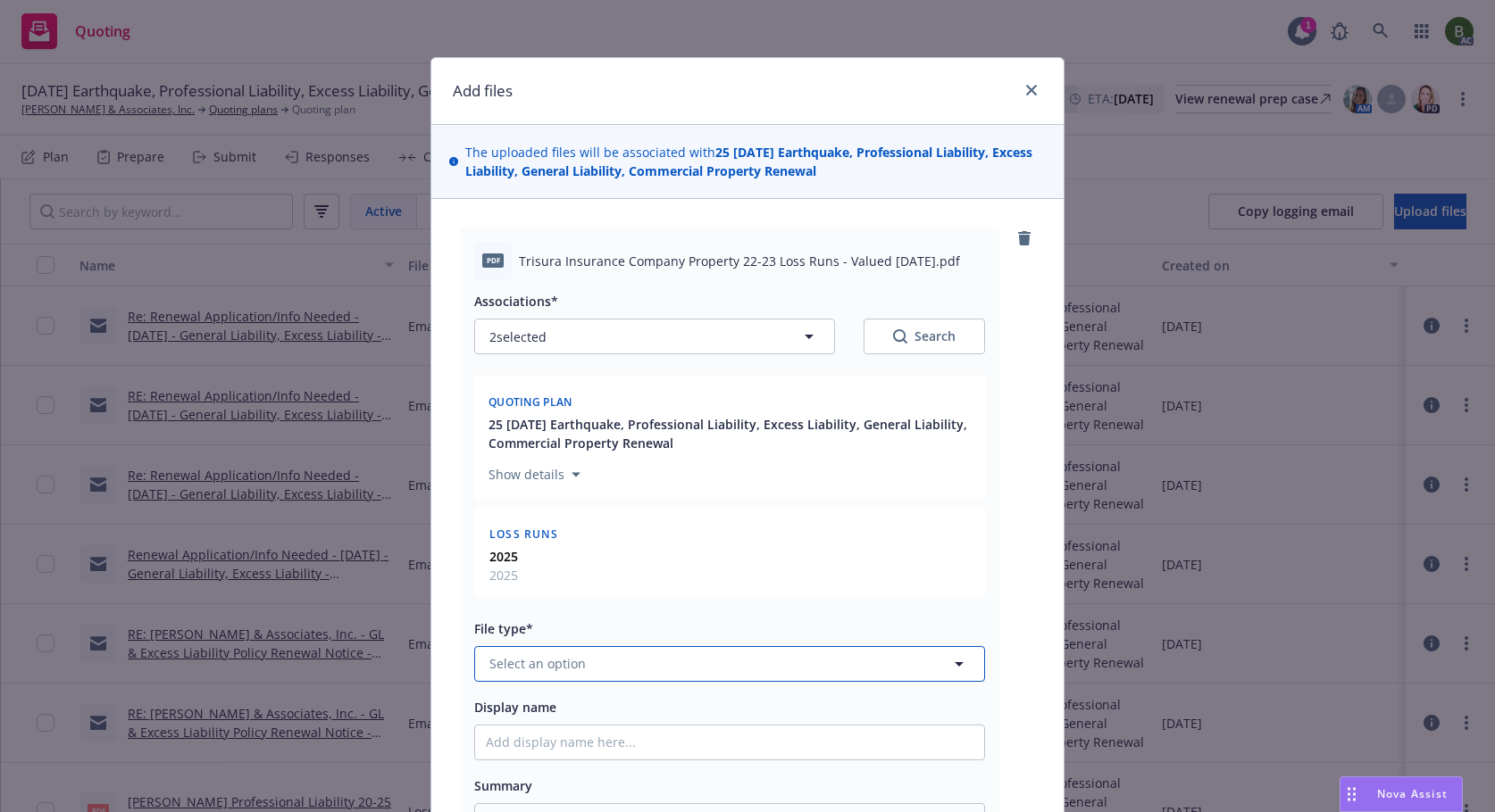
click at [620, 676] on button "Select an option" at bounding box center [730, 664] width 511 height 36
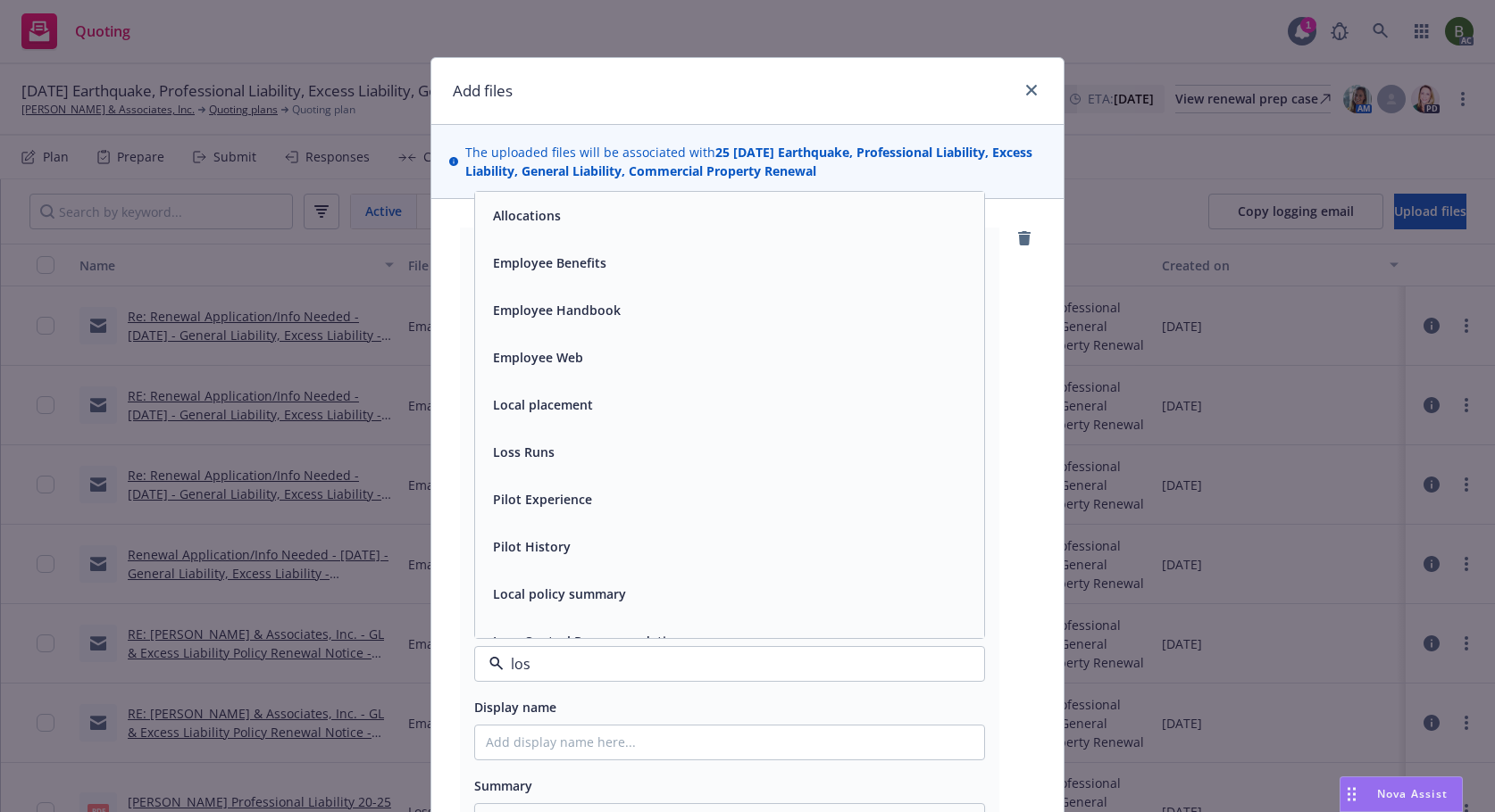
type input "loss"
click at [502, 237] on div "Loss Runs" at bounding box center [730, 216] width 509 height 48
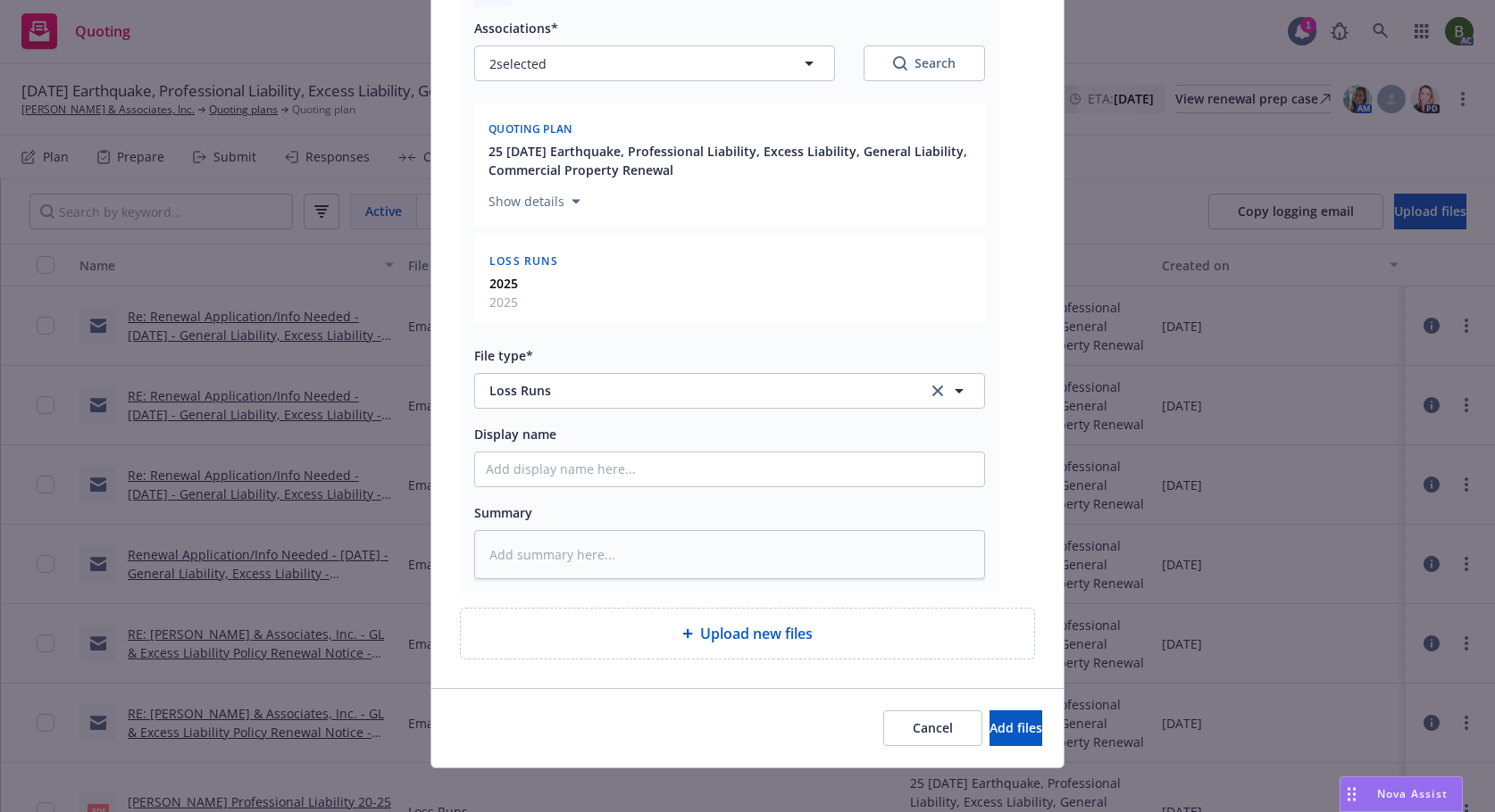
scroll to position [287, 0]
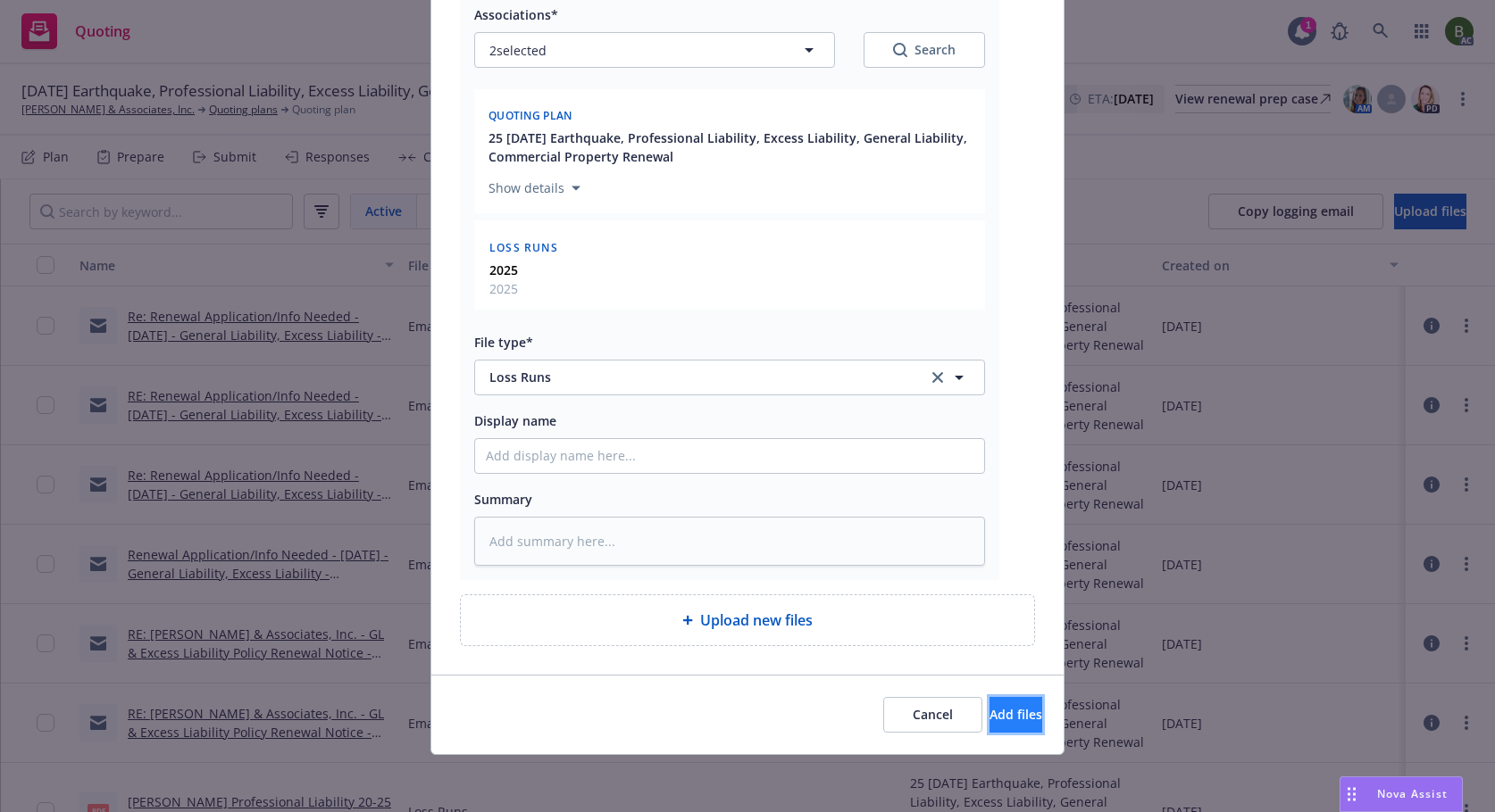
click at [990, 712] on span "Add files" at bounding box center [1015, 715] width 52 height 17
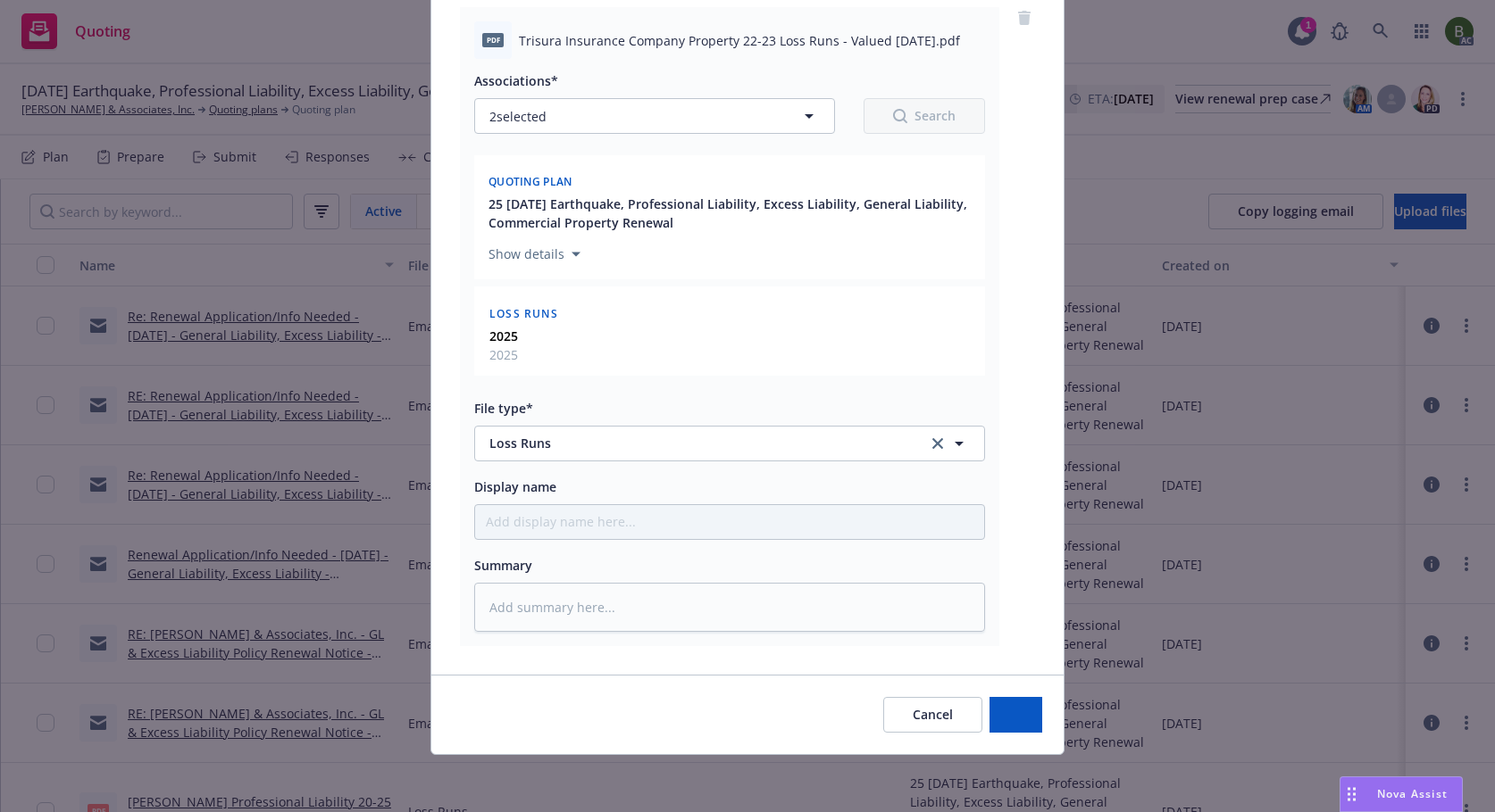
scroll to position [220, 0]
type textarea "x"
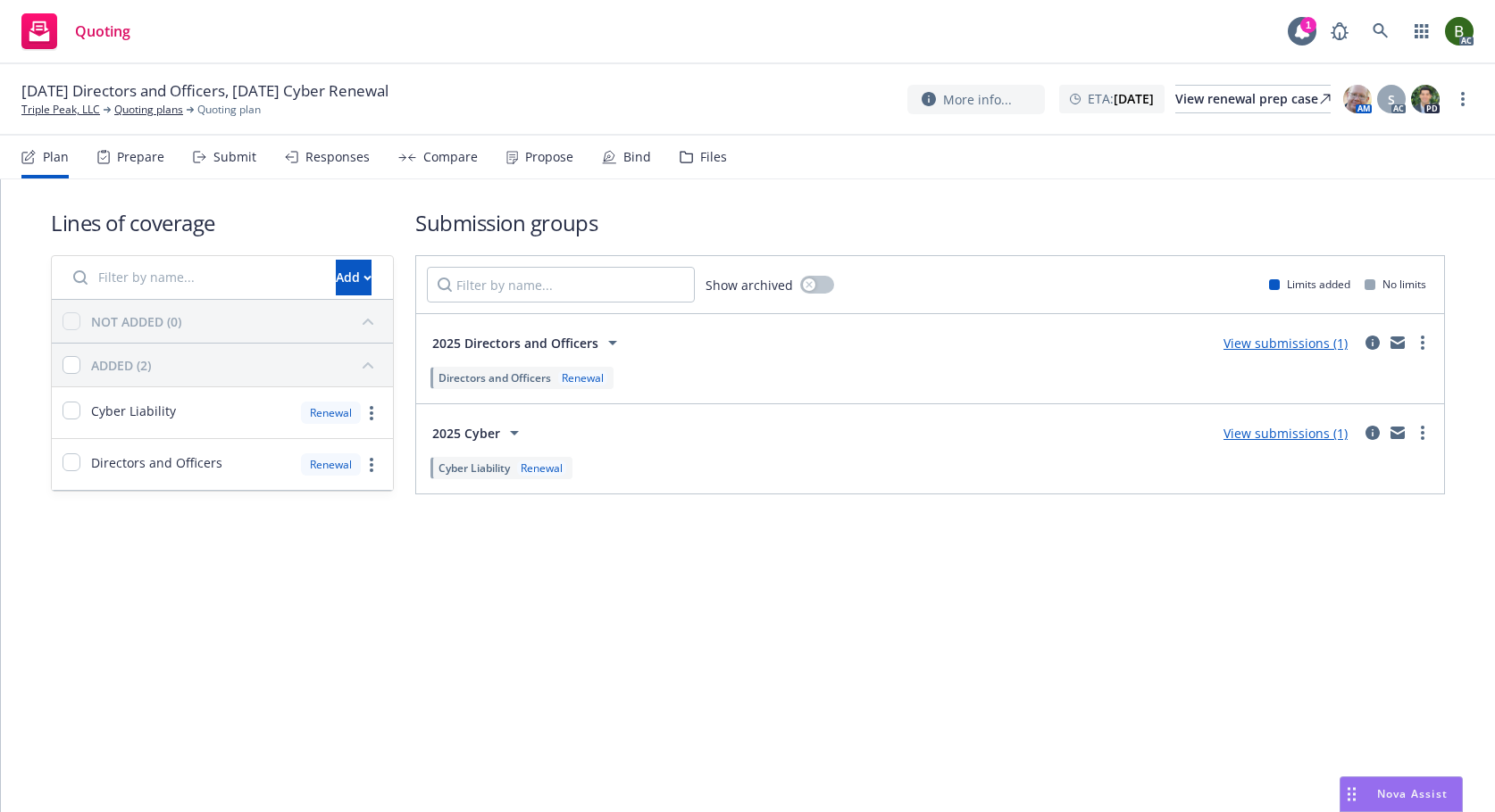
click at [670, 159] on div "Plan Prepare Submit Responses Compare Propose Bind Files" at bounding box center [374, 157] width 706 height 43
drag, startPoint x: 679, startPoint y: 152, endPoint x: 678, endPoint y: 135, distance: 17.0
click at [680, 152] on icon at bounding box center [686, 157] width 14 height 13
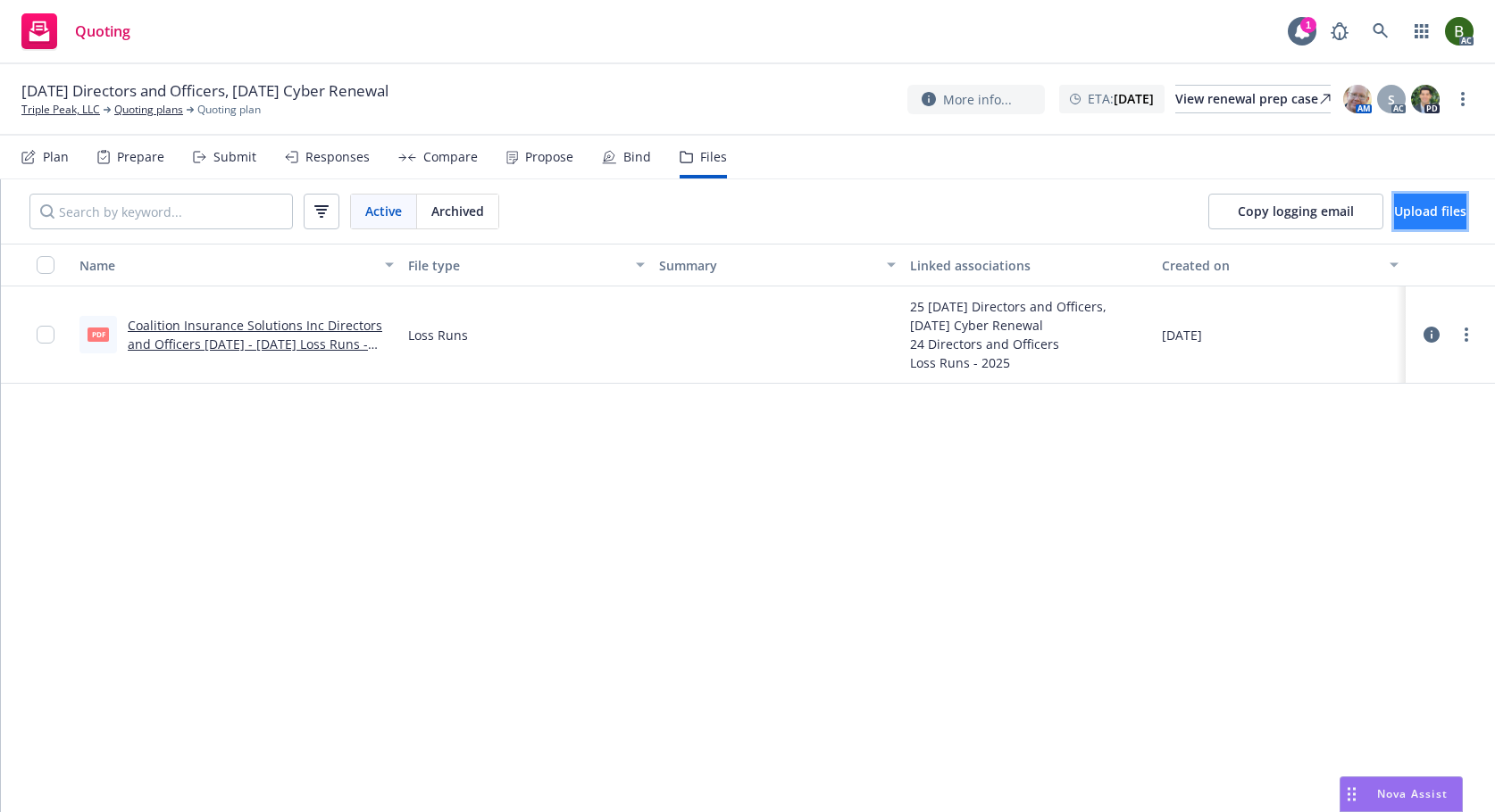
click at [1395, 221] on button "Upload files" at bounding box center [1430, 211] width 73 height 36
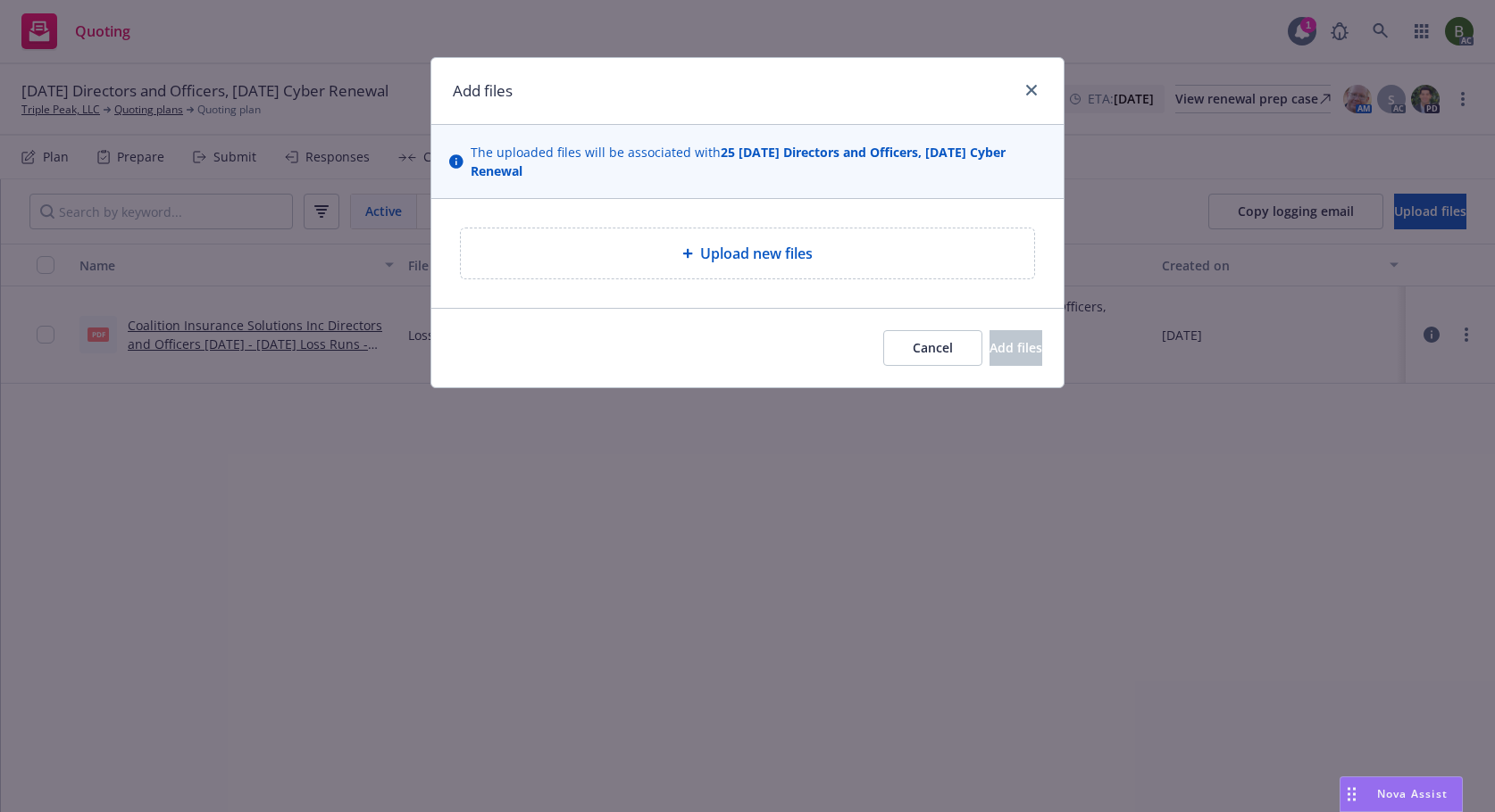
click at [702, 255] on span "Upload new files" at bounding box center [756, 253] width 112 height 21
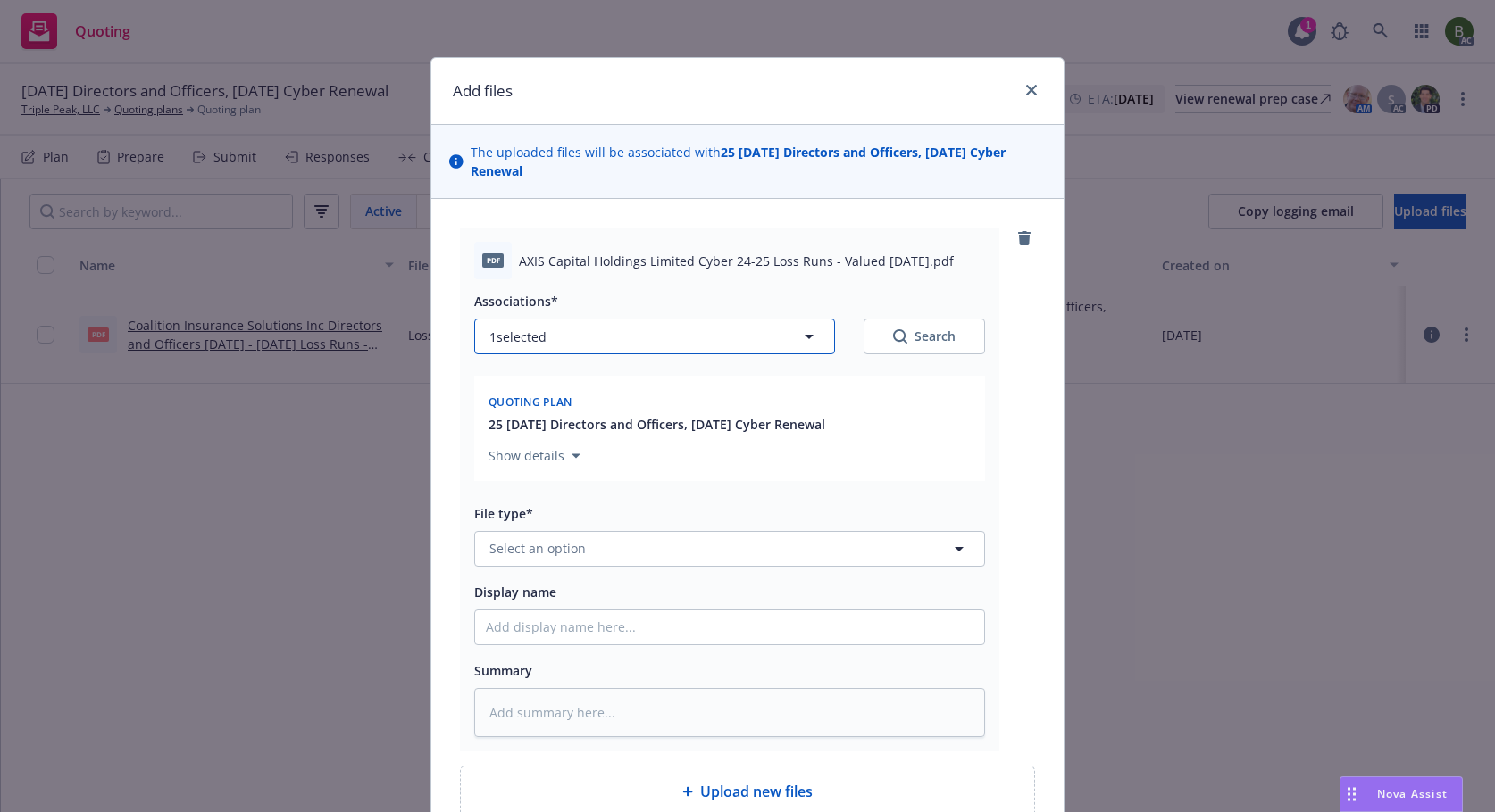
click at [753, 342] on button "1 selected" at bounding box center [654, 336] width 361 height 36
type textarea "x"
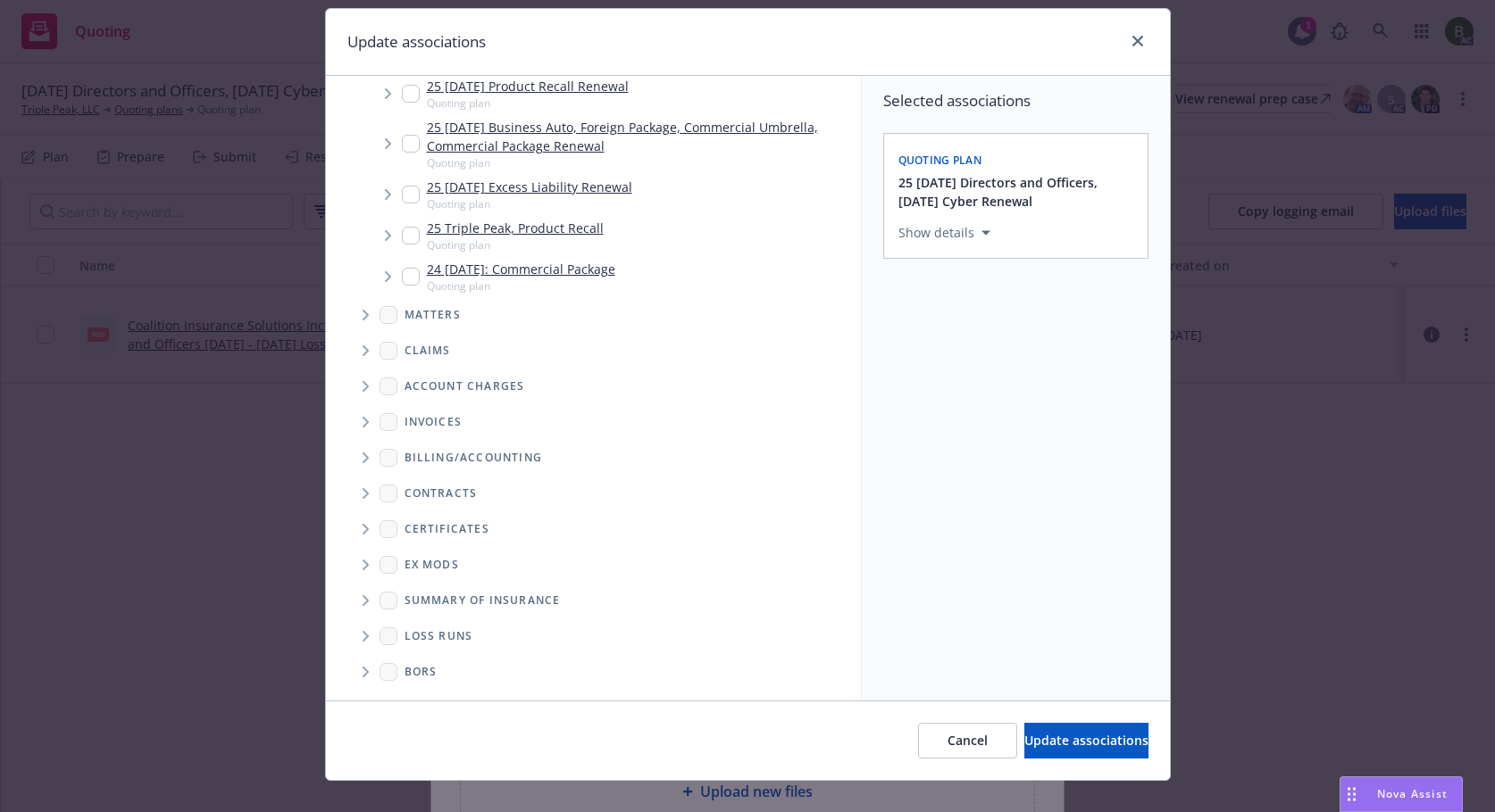
scroll to position [75, 0]
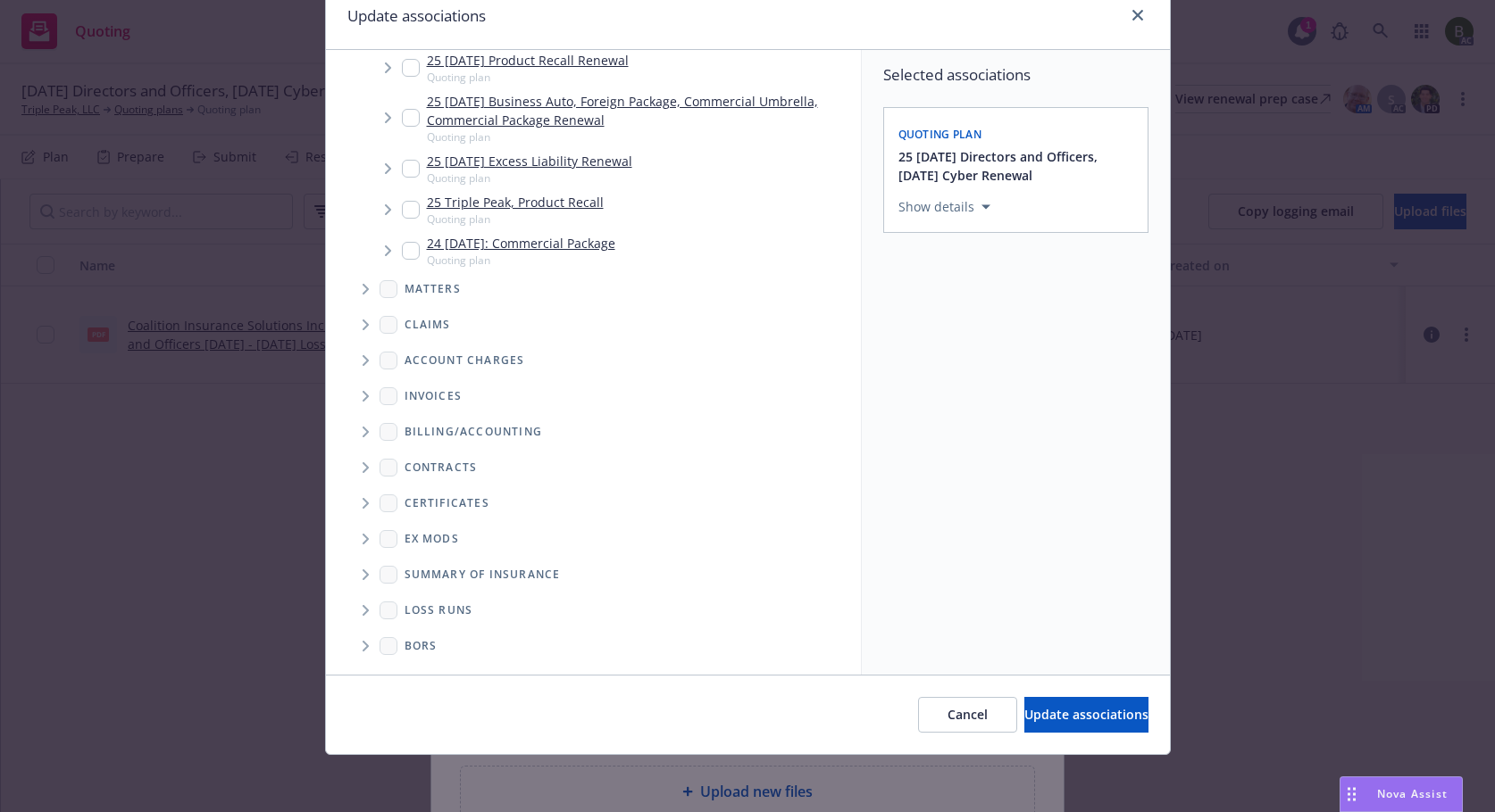
click at [363, 613] on icon "Folder Tree Example" at bounding box center [367, 611] width 7 height 11
click at [416, 661] on div "2025" at bounding box center [433, 674] width 57 height 26
checkbox input "true"
click at [1029, 706] on span "Update associations" at bounding box center [1086, 715] width 124 height 17
type textarea "x"
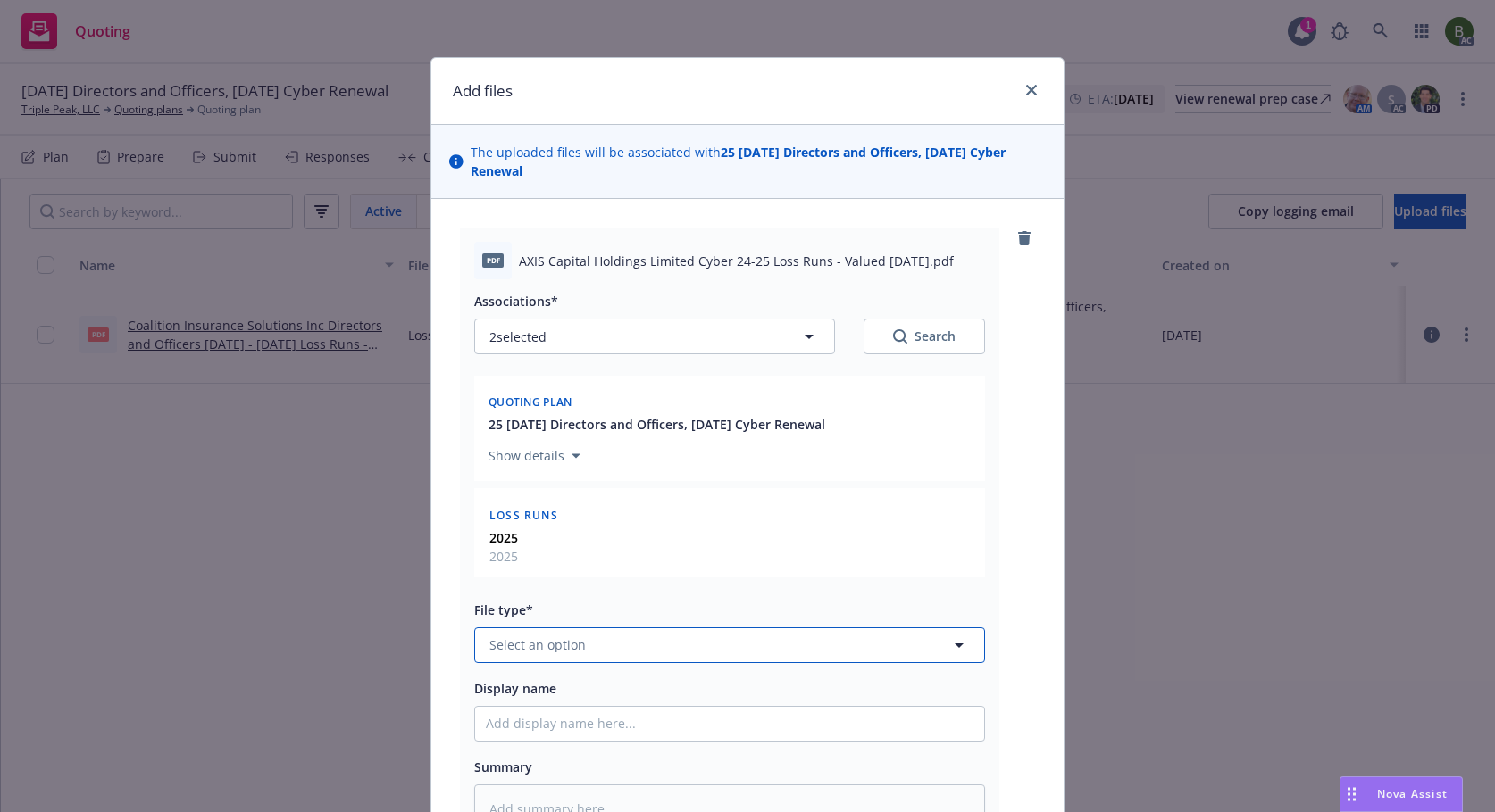
click at [792, 650] on button "Select an option" at bounding box center [730, 645] width 511 height 36
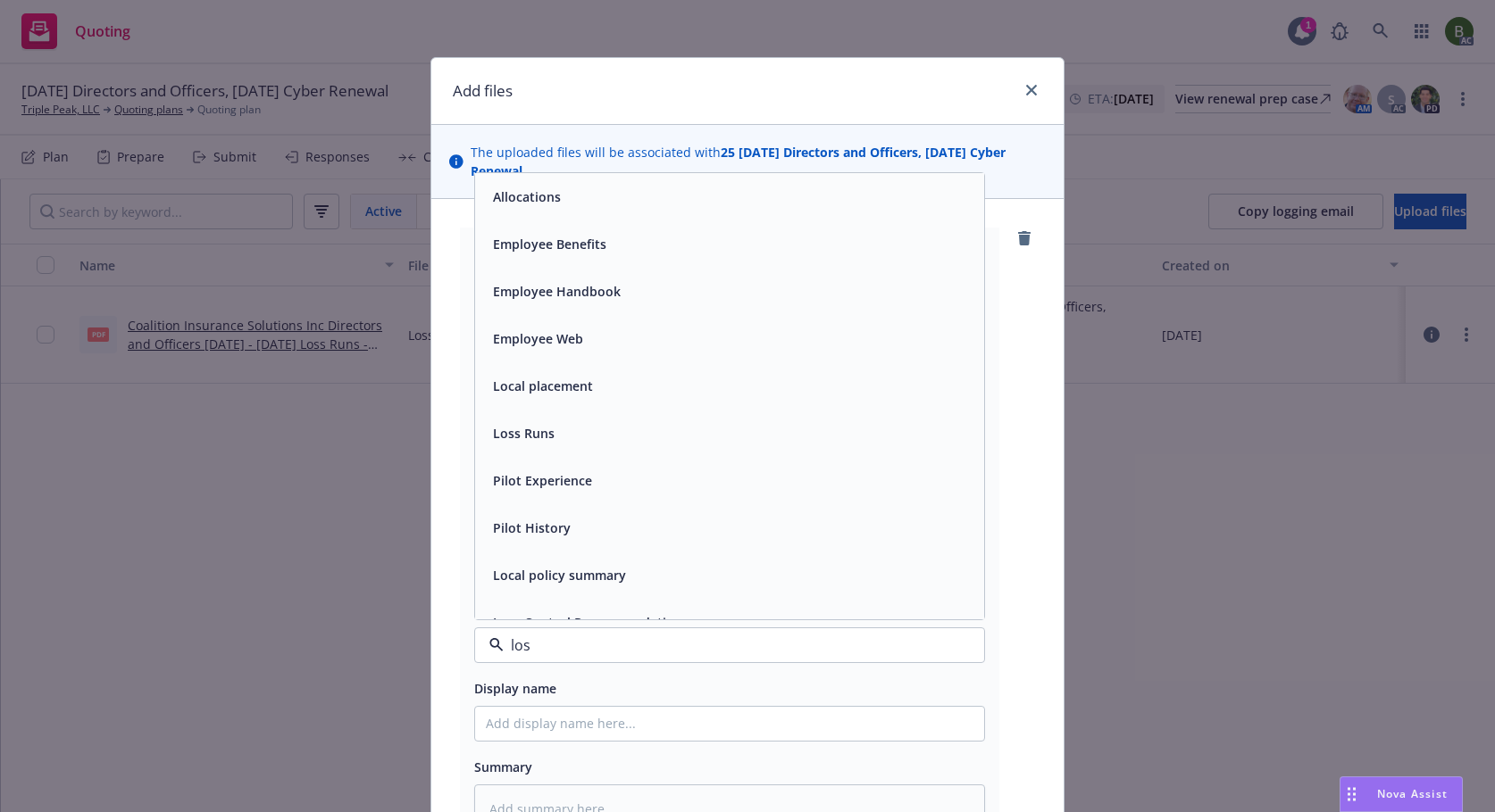
type input "loss"
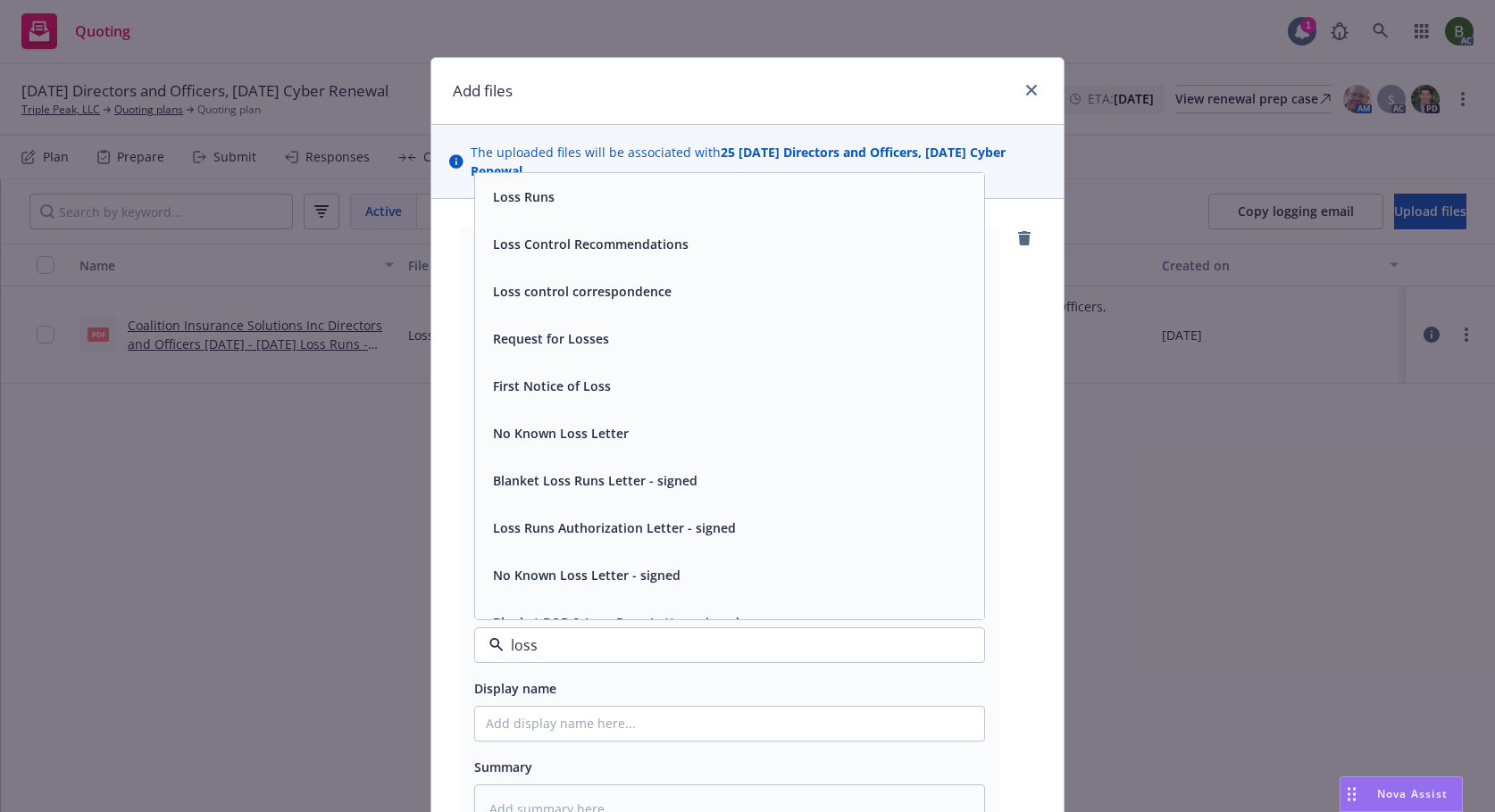
click at [527, 184] on div "Loss Runs" at bounding box center [522, 197] width 73 height 26
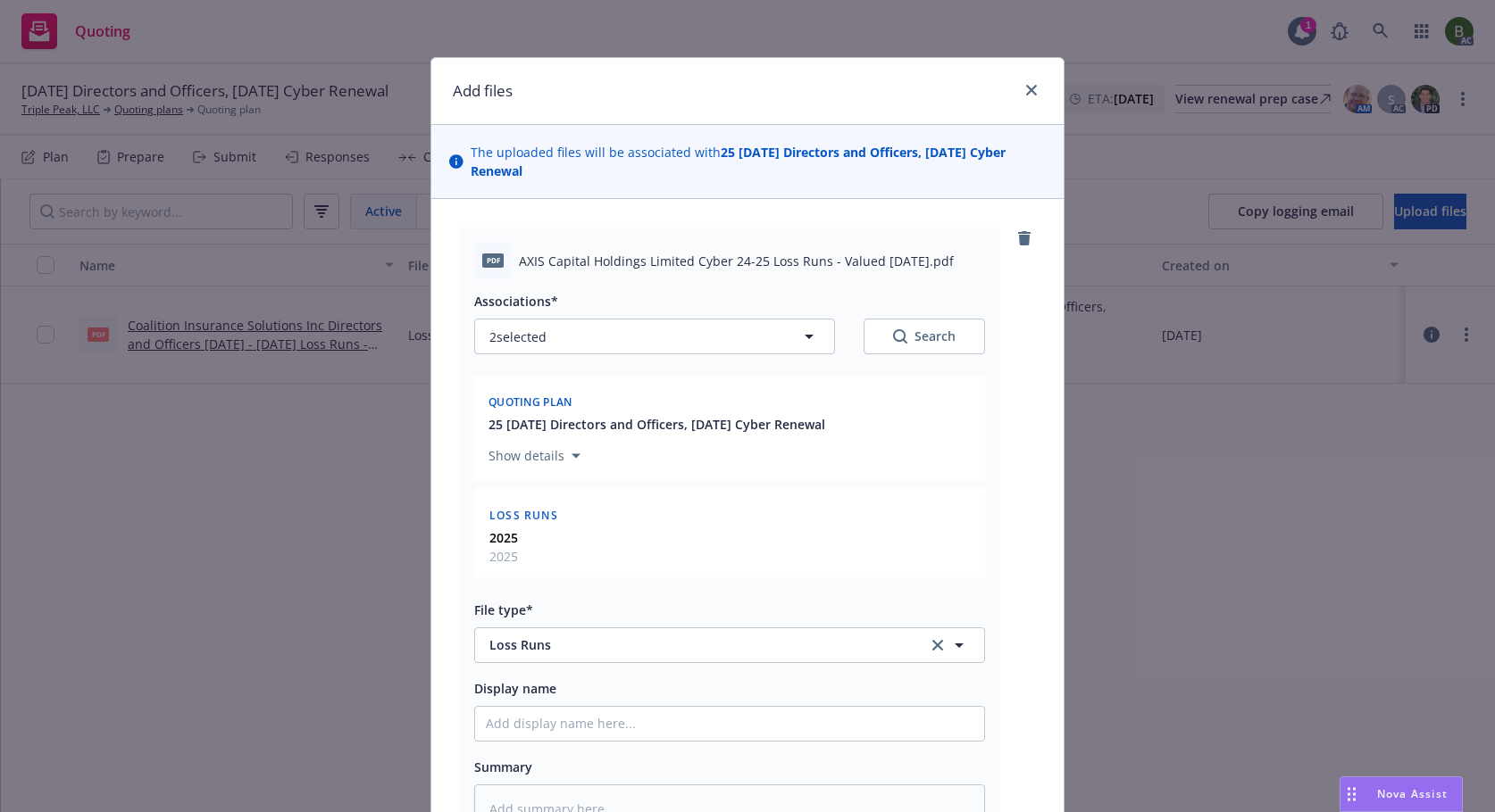
scroll to position [178, 0]
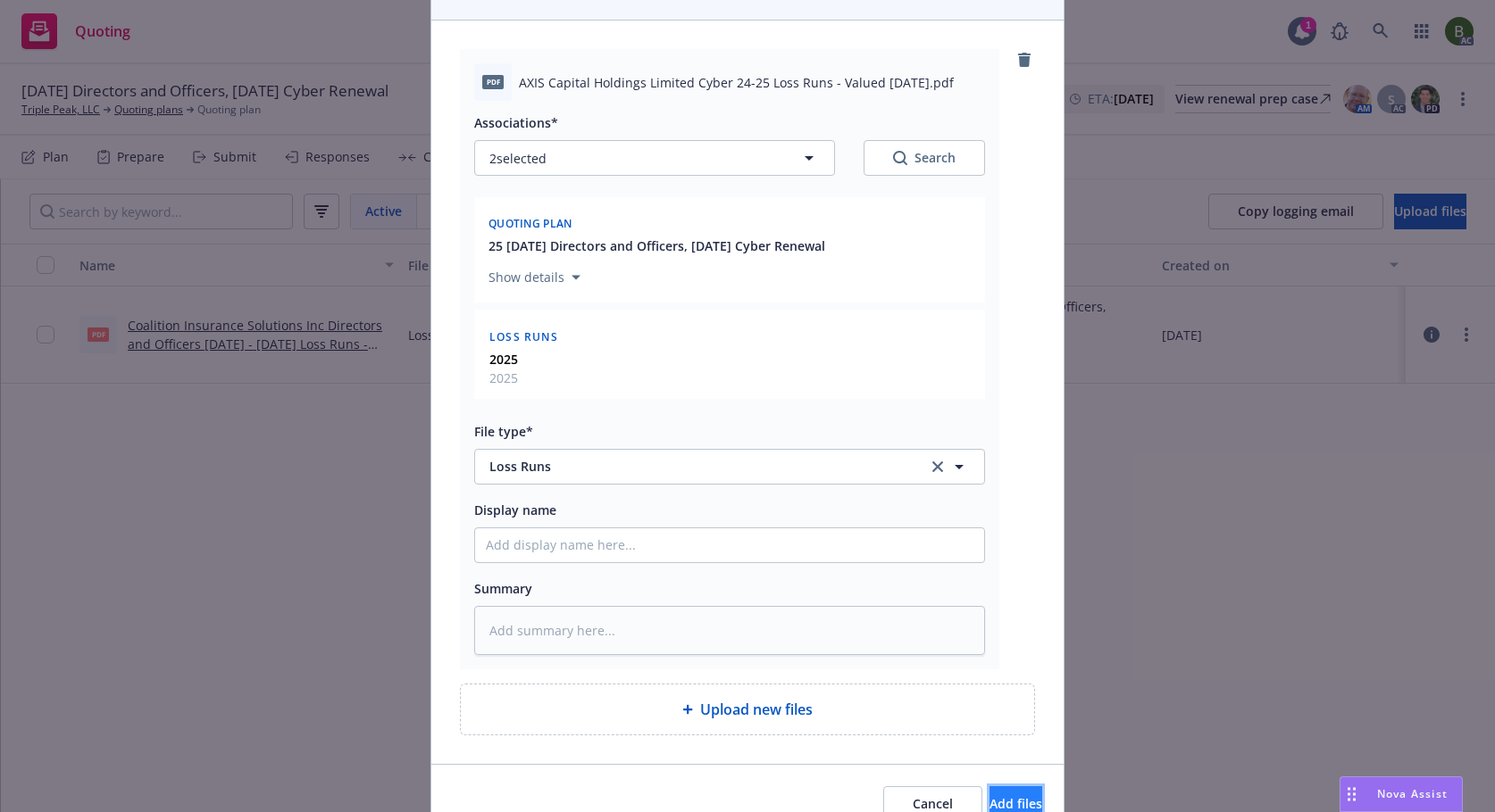
click at [1016, 807] on button "Add files" at bounding box center [1015, 804] width 52 height 36
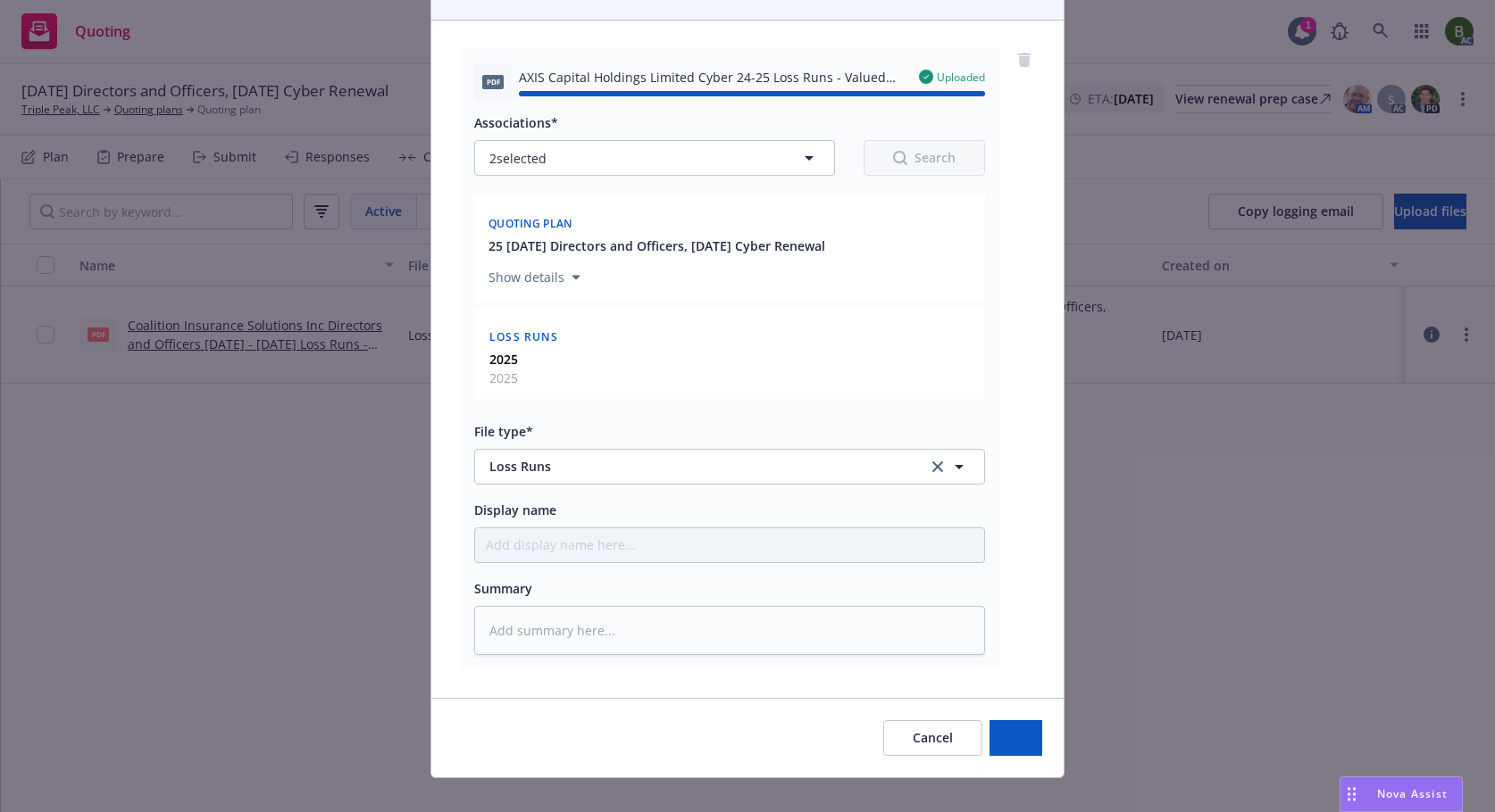
type textarea "x"
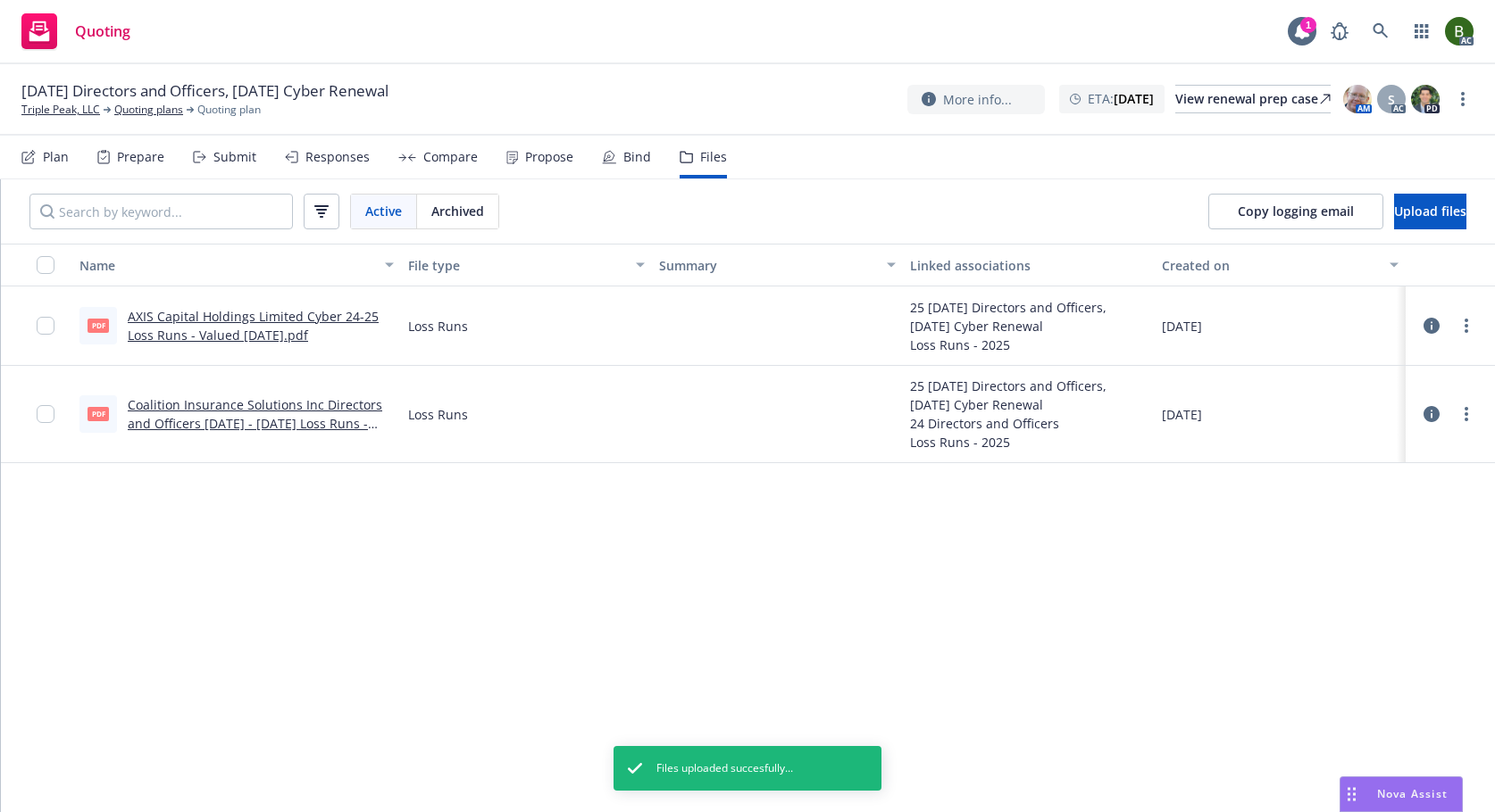
click at [1433, 408] on icon at bounding box center [1431, 413] width 16 height 16
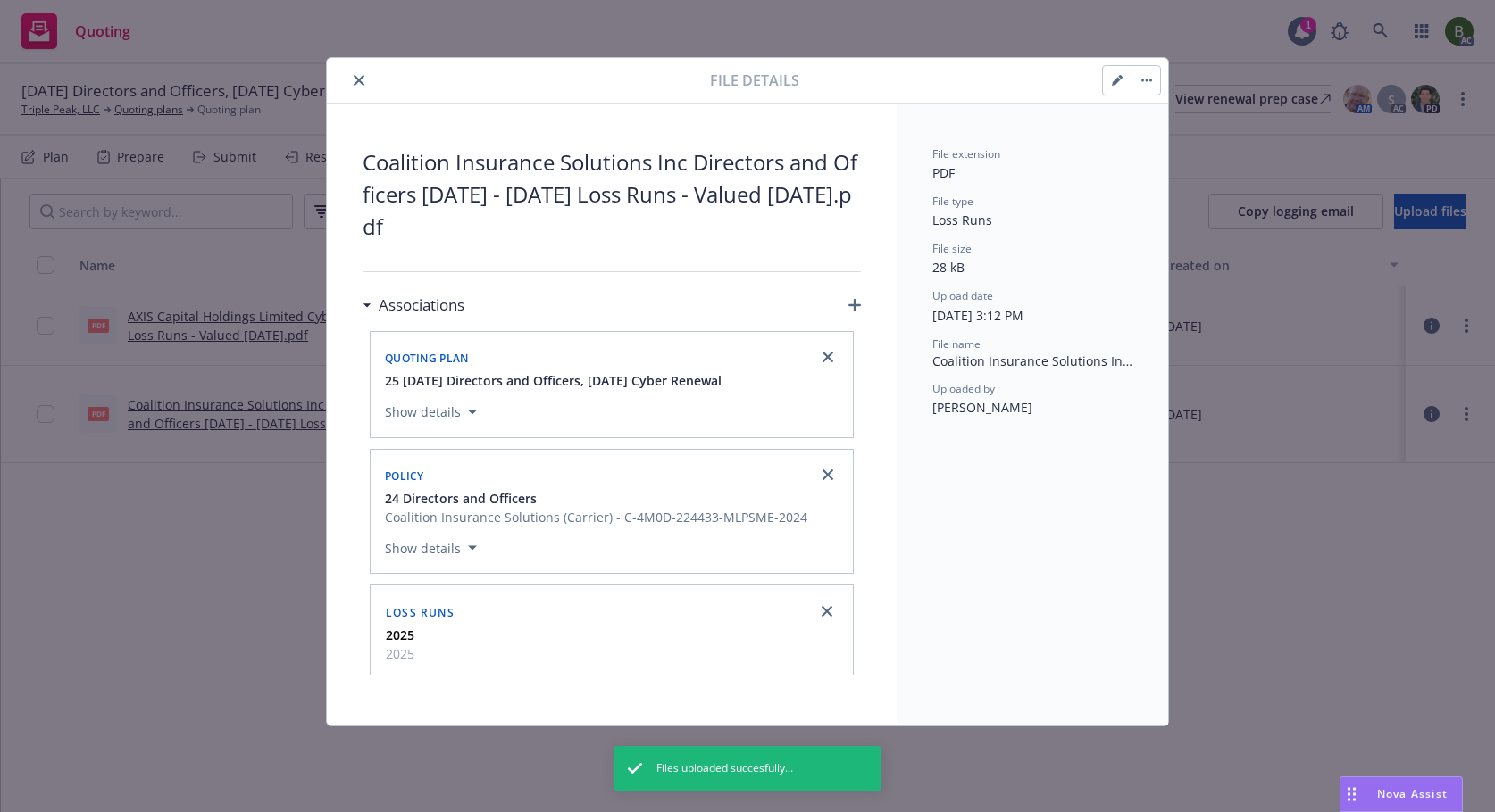
click at [363, 78] on icon "close" at bounding box center [359, 81] width 11 height 11
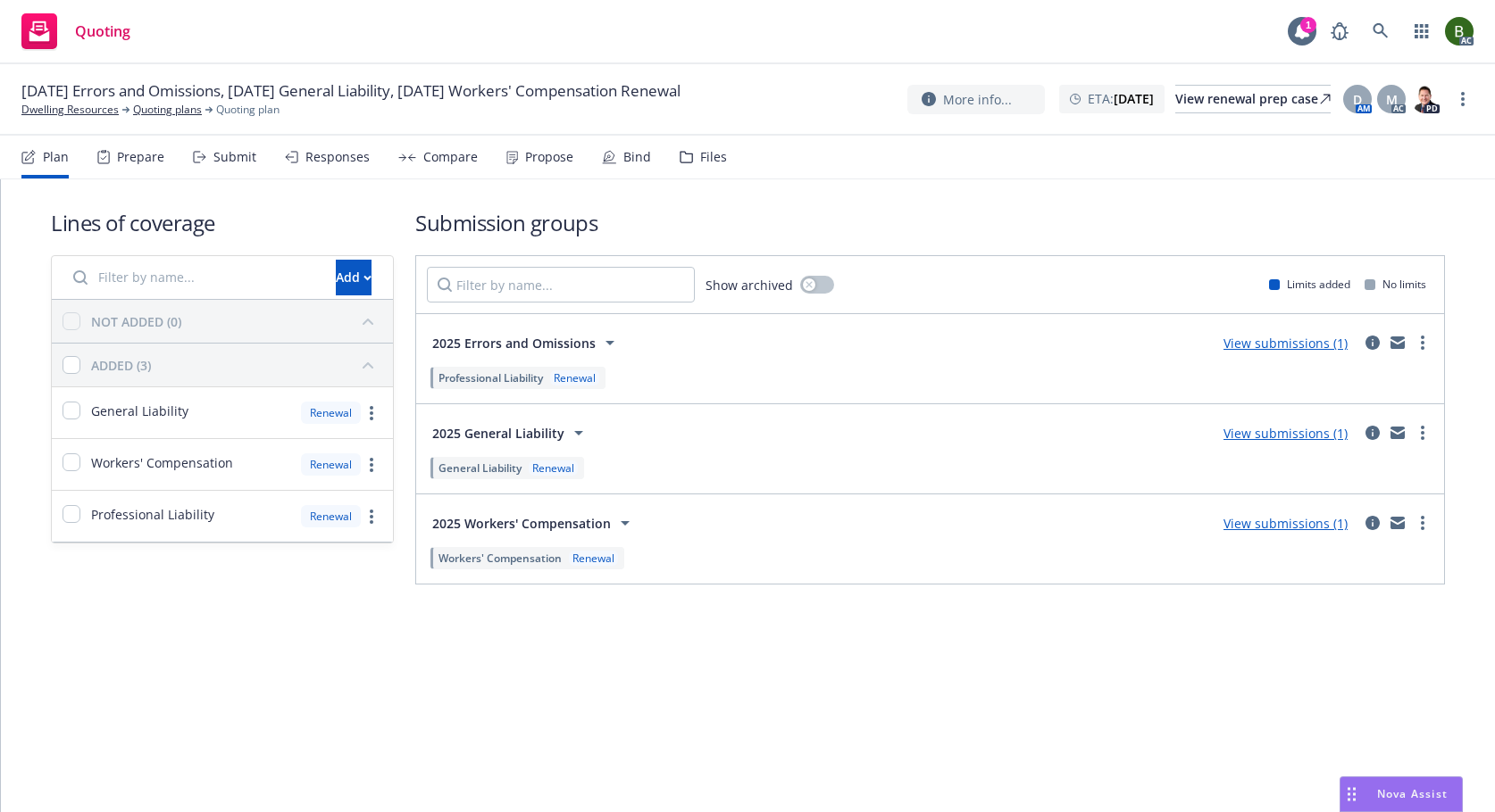
click at [714, 160] on div "Files" at bounding box center [713, 157] width 27 height 15
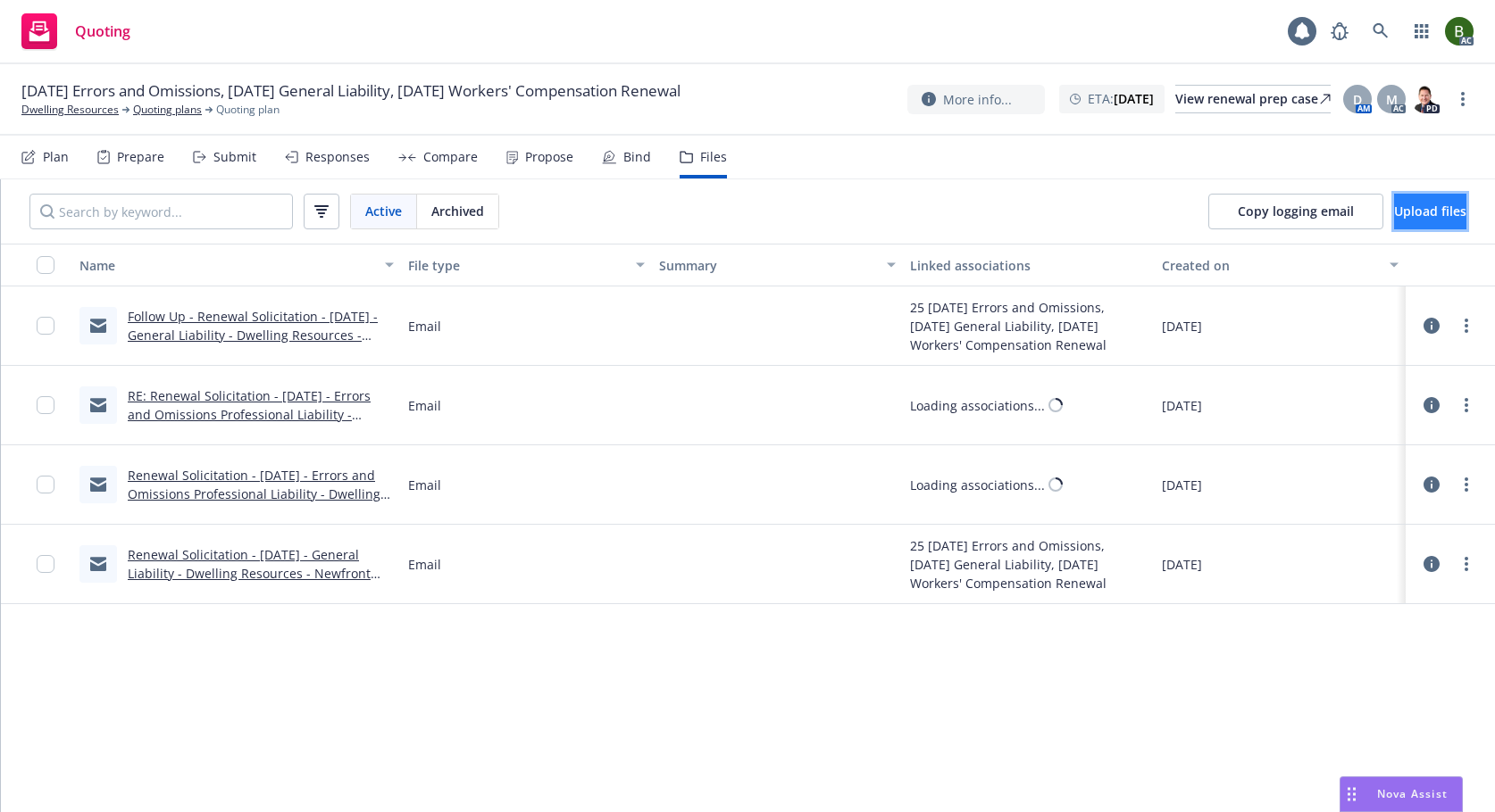
click at [1416, 200] on button "Upload files" at bounding box center [1430, 211] width 73 height 36
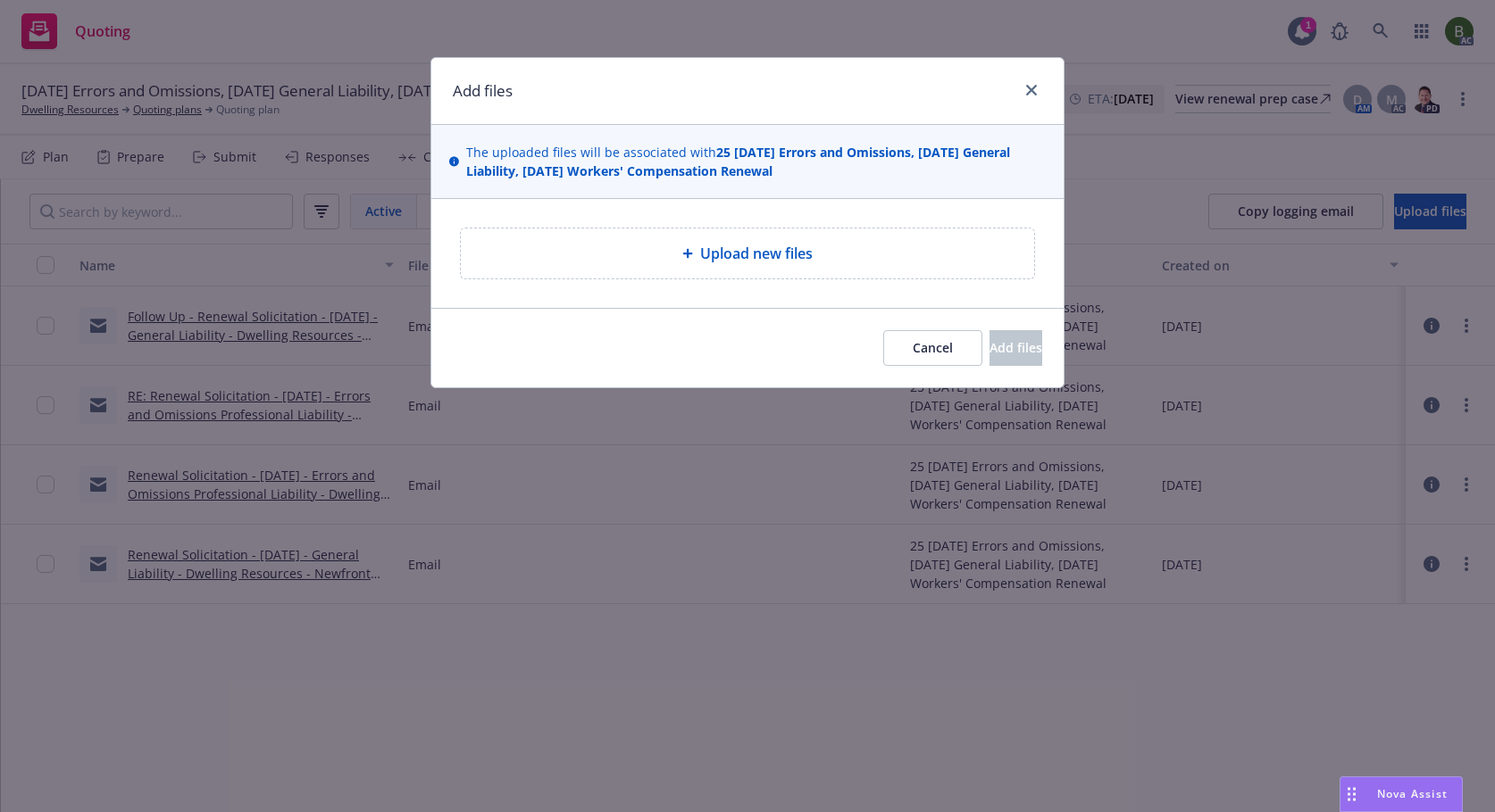
click at [780, 243] on span "Upload new files" at bounding box center [756, 253] width 112 height 21
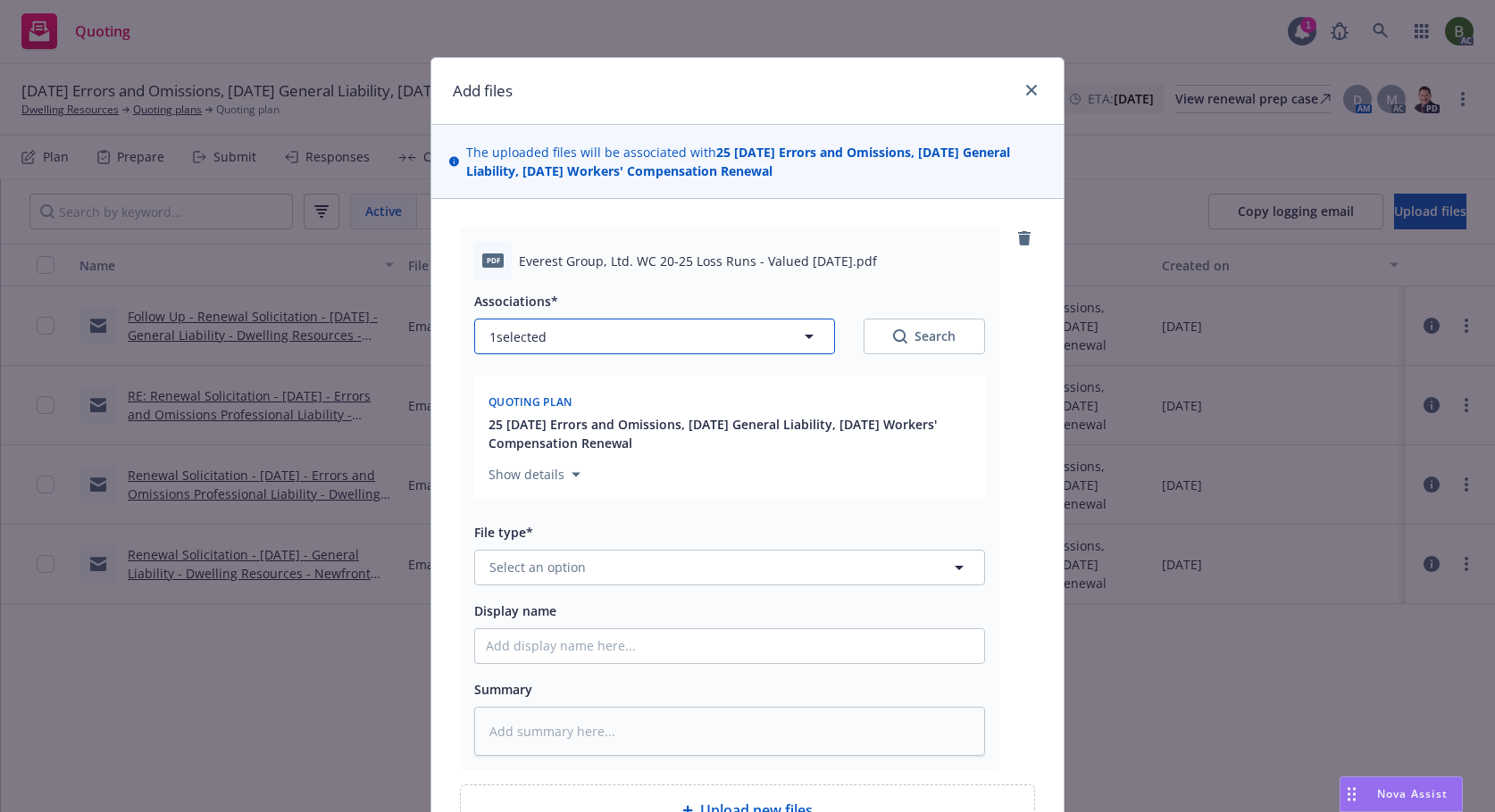
click at [739, 338] on button "1 selected" at bounding box center [654, 336] width 361 height 36
type textarea "x"
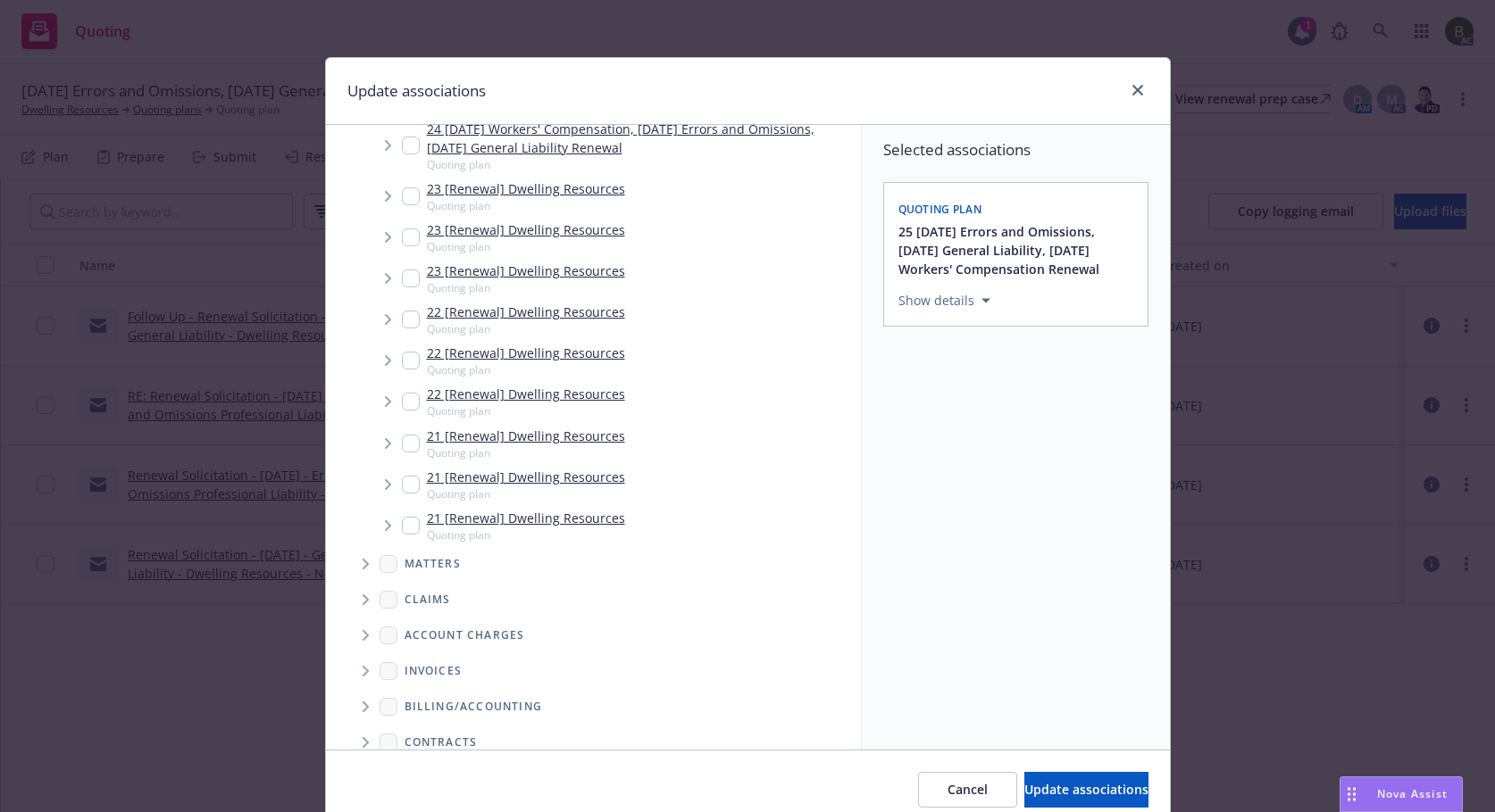
scroll to position [446, 0]
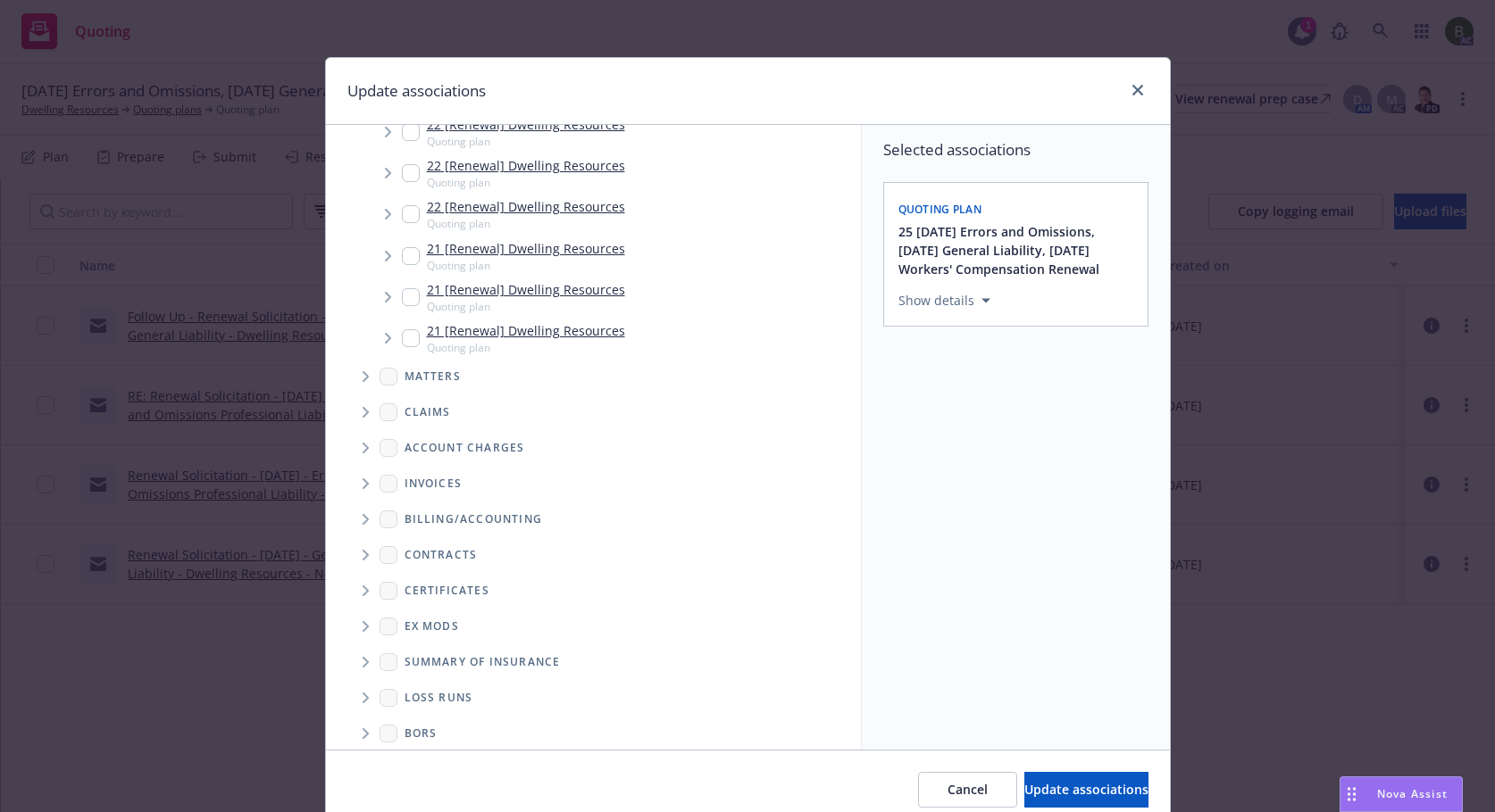
click at [365, 702] on span "Folder Tree Example" at bounding box center [365, 698] width 28 height 28
click at [404, 727] on input "Folder Tree Example" at bounding box center [413, 727] width 17 height 17
checkbox input "true"
click at [935, 432] on div "Select an option" at bounding box center [1008, 423] width 190 height 17
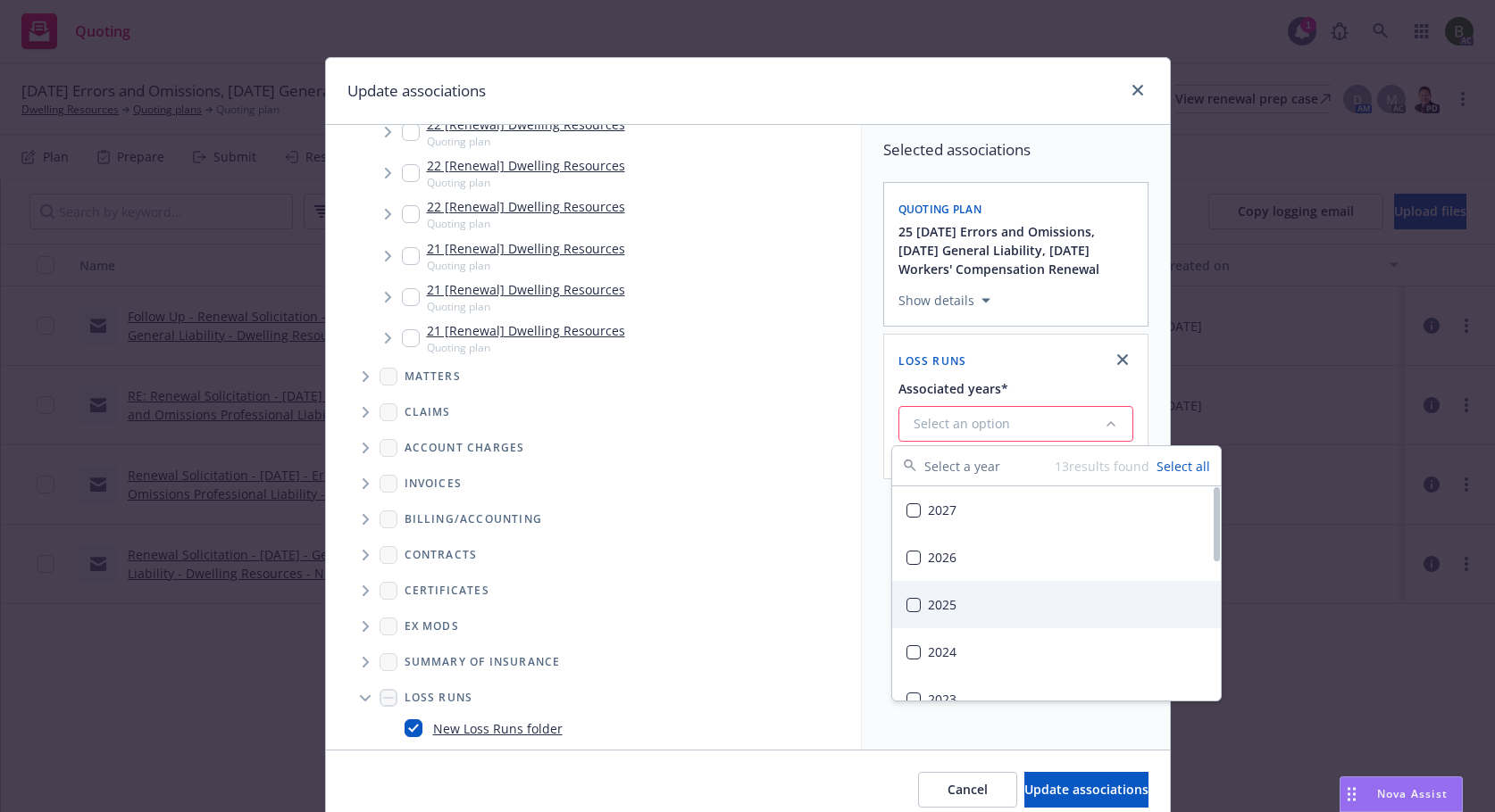
click at [948, 593] on div "2025" at bounding box center [1057, 605] width 329 height 48
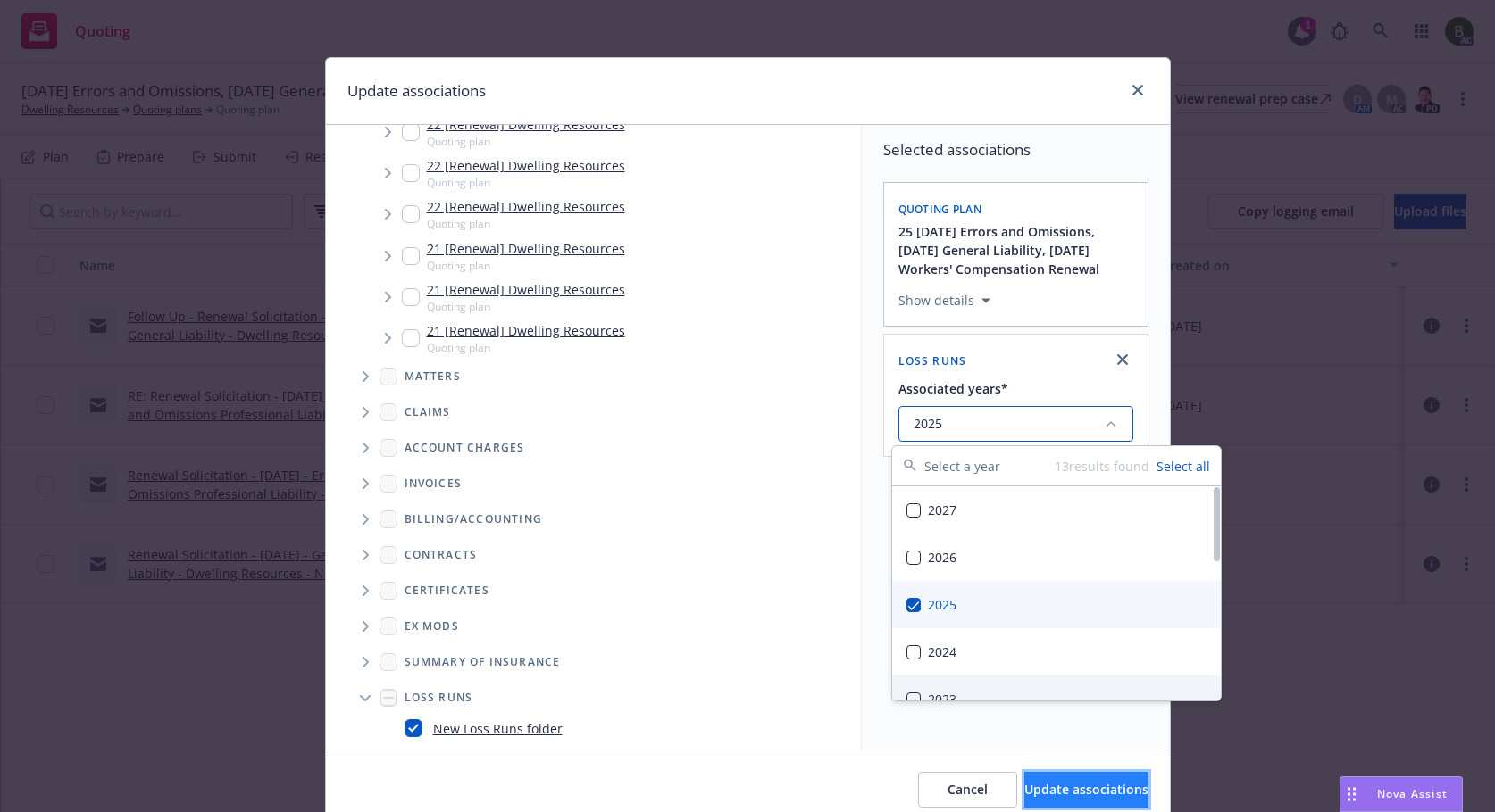
click at [1064, 794] on span "Update associations" at bounding box center [1086, 789] width 124 height 17
type textarea "x"
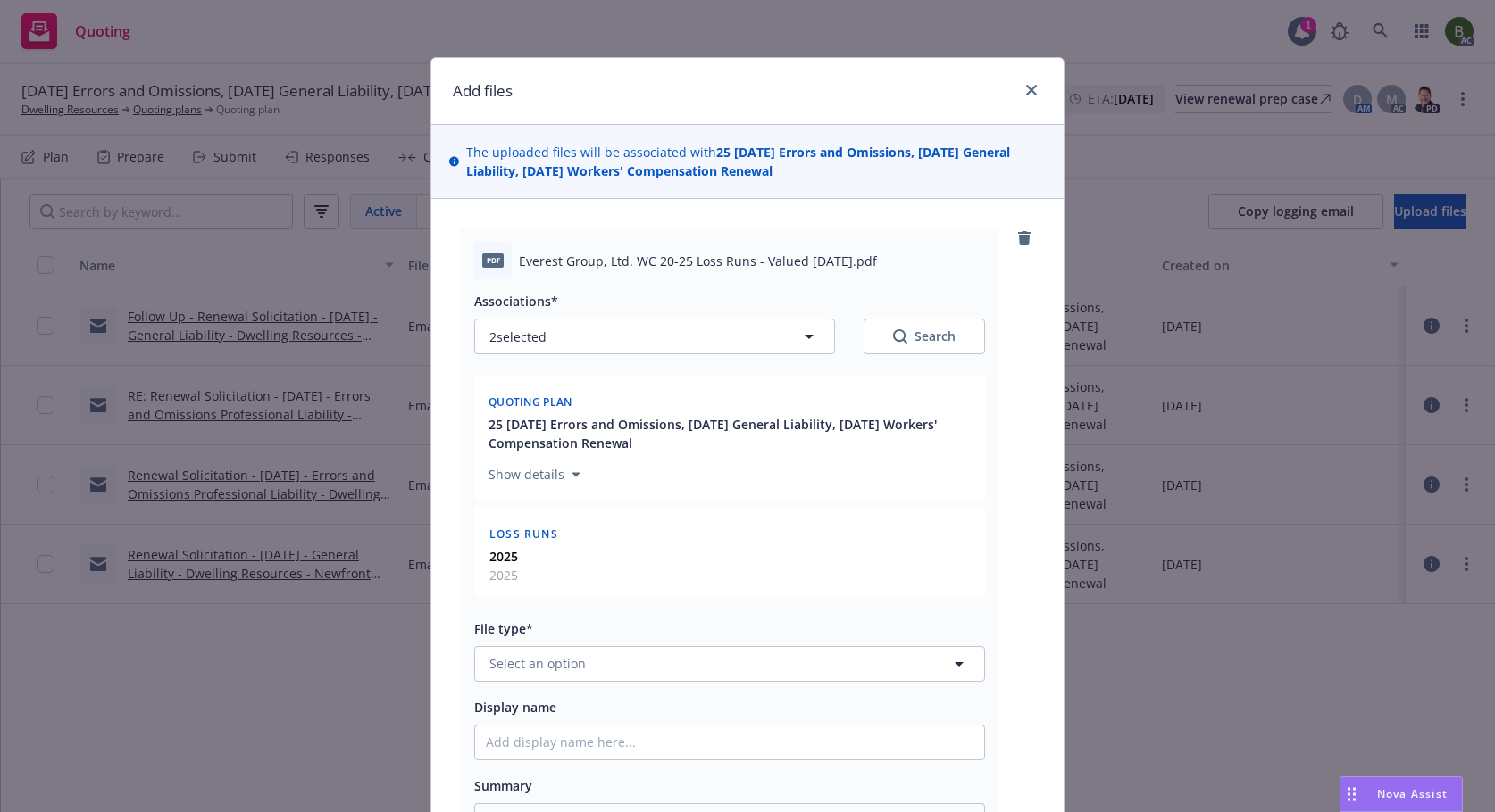
click at [640, 683] on div "Associations* 2 selected Search Quoting plan 25 11/20/25 Errors and Omissions, …" at bounding box center [730, 566] width 511 height 573
click at [647, 669] on button "Select an option" at bounding box center [730, 664] width 511 height 36
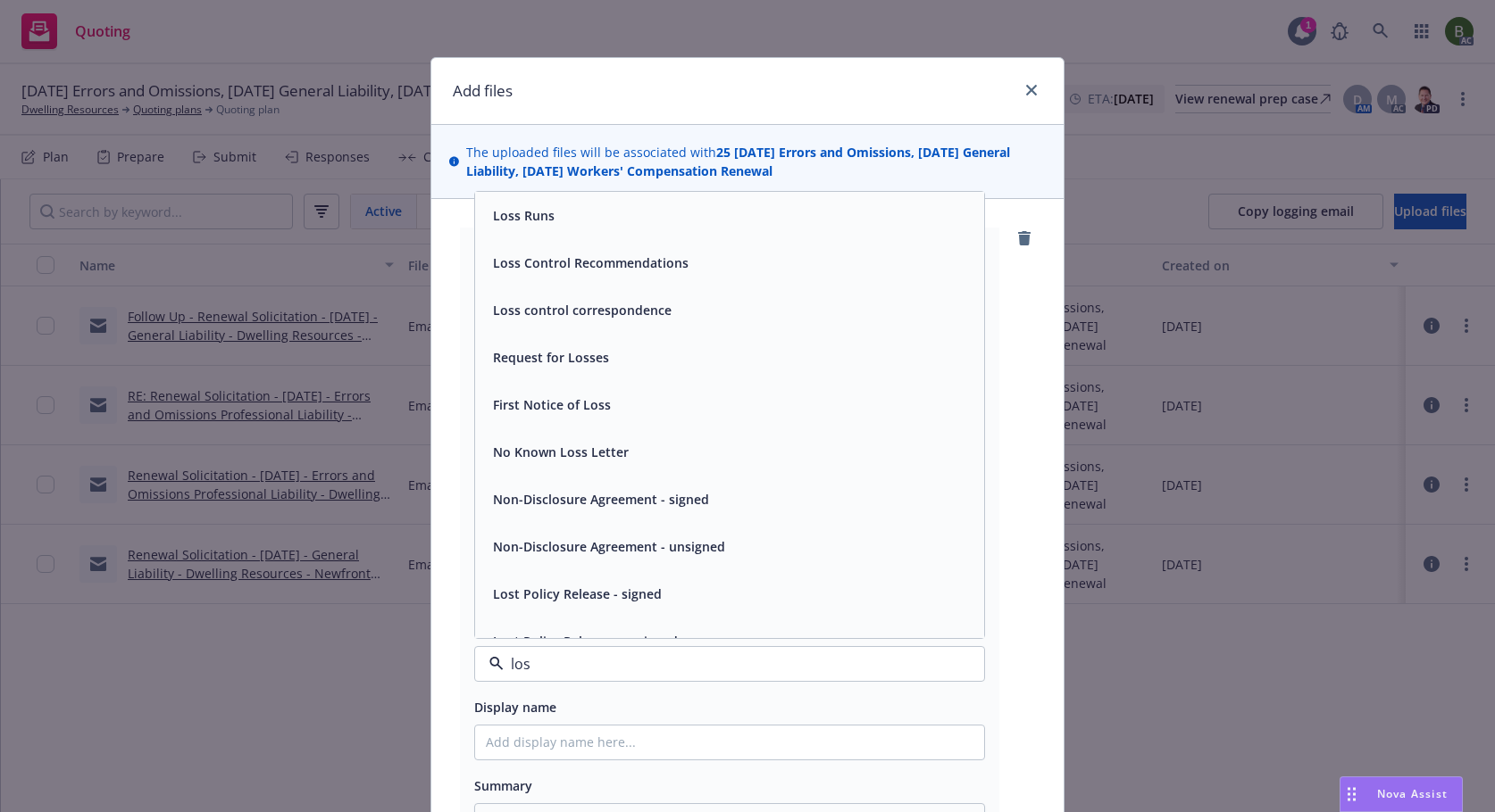
type input "loss"
click at [563, 230] on div "Loss Runs" at bounding box center [730, 216] width 509 height 48
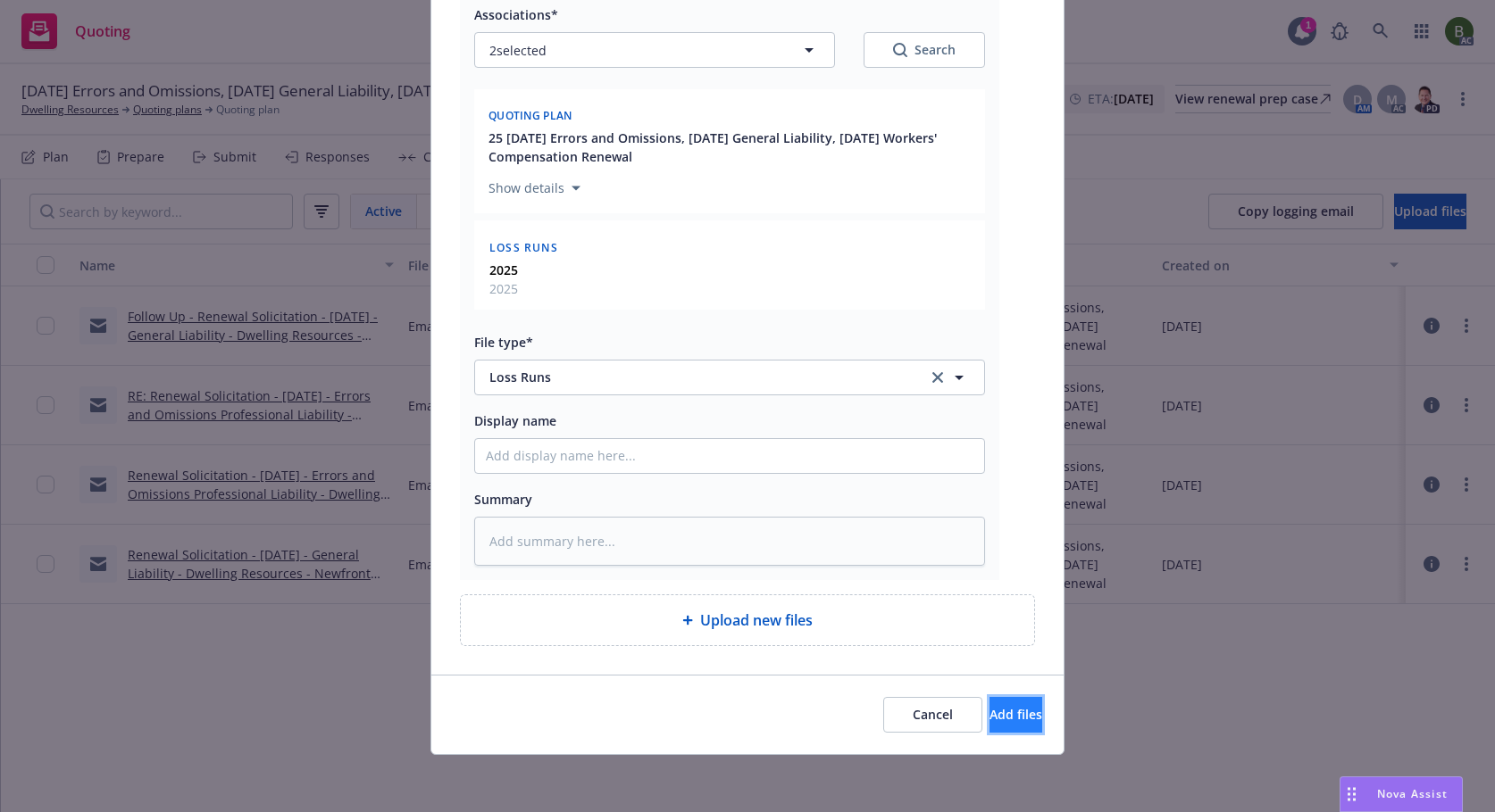
click at [990, 714] on span "Add files" at bounding box center [1015, 715] width 52 height 17
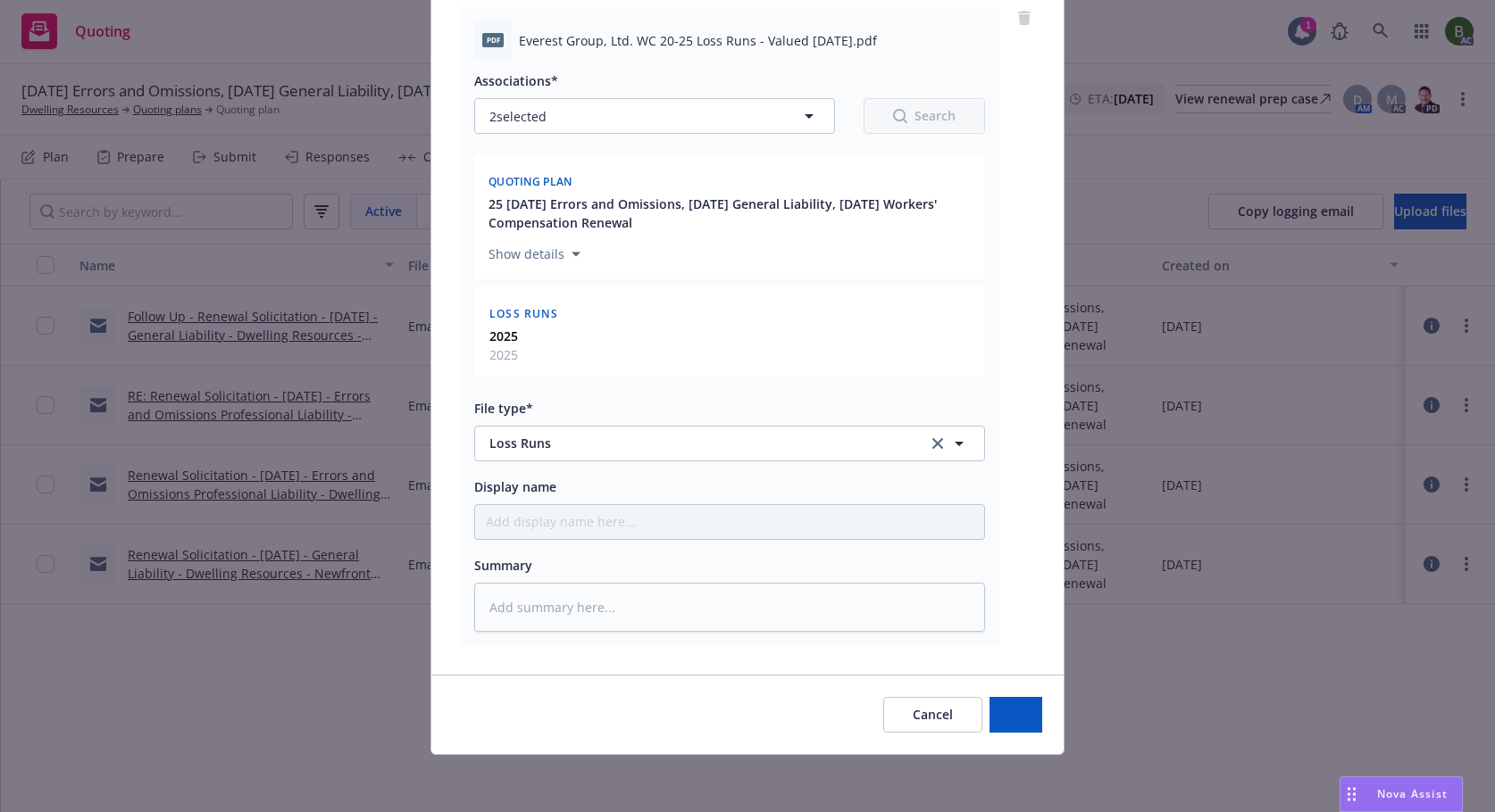
scroll to position [220, 0]
type textarea "x"
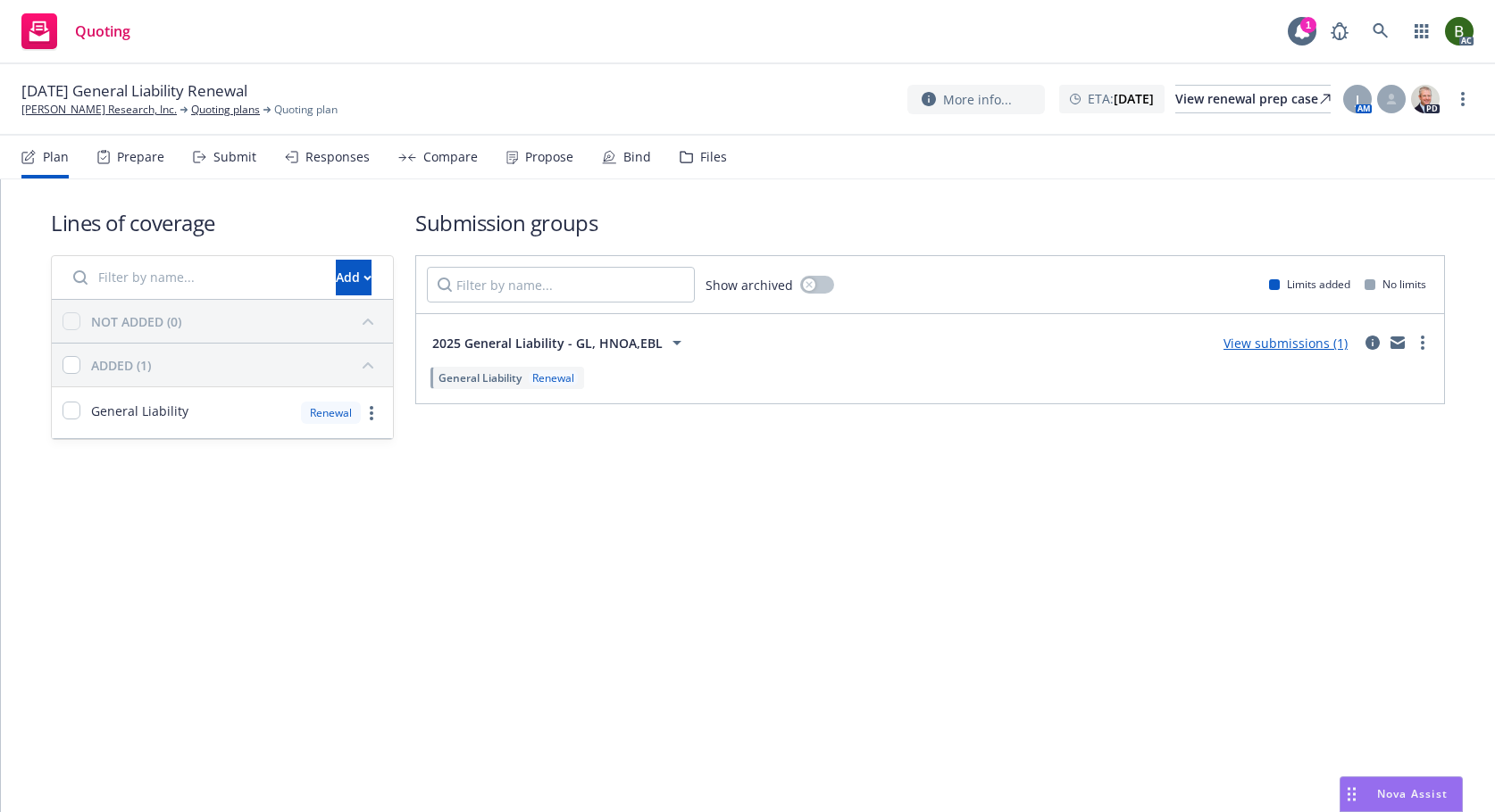
click at [713, 156] on div "Files" at bounding box center [713, 157] width 27 height 15
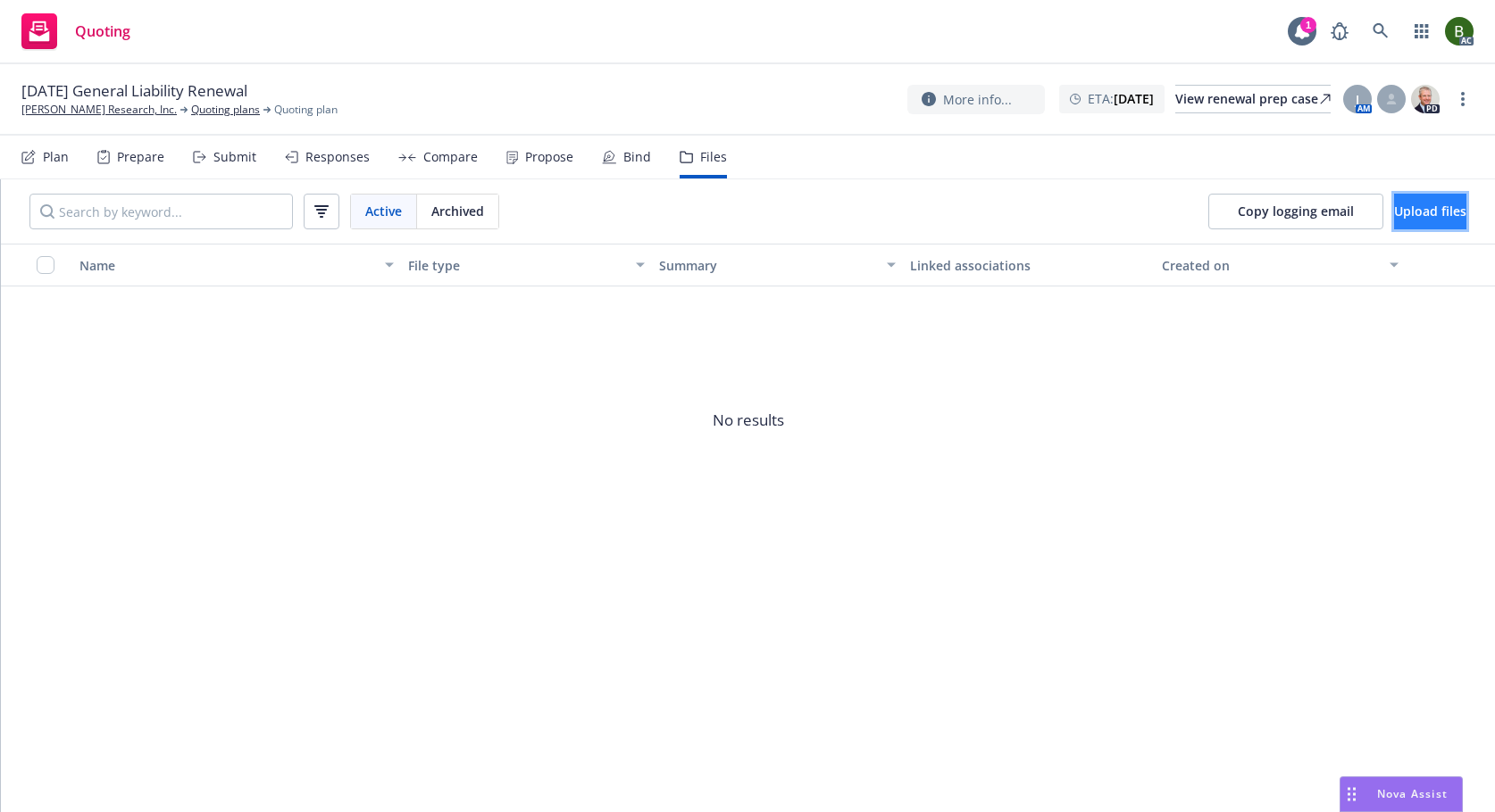
click at [1406, 210] on span "Upload files" at bounding box center [1430, 211] width 73 height 17
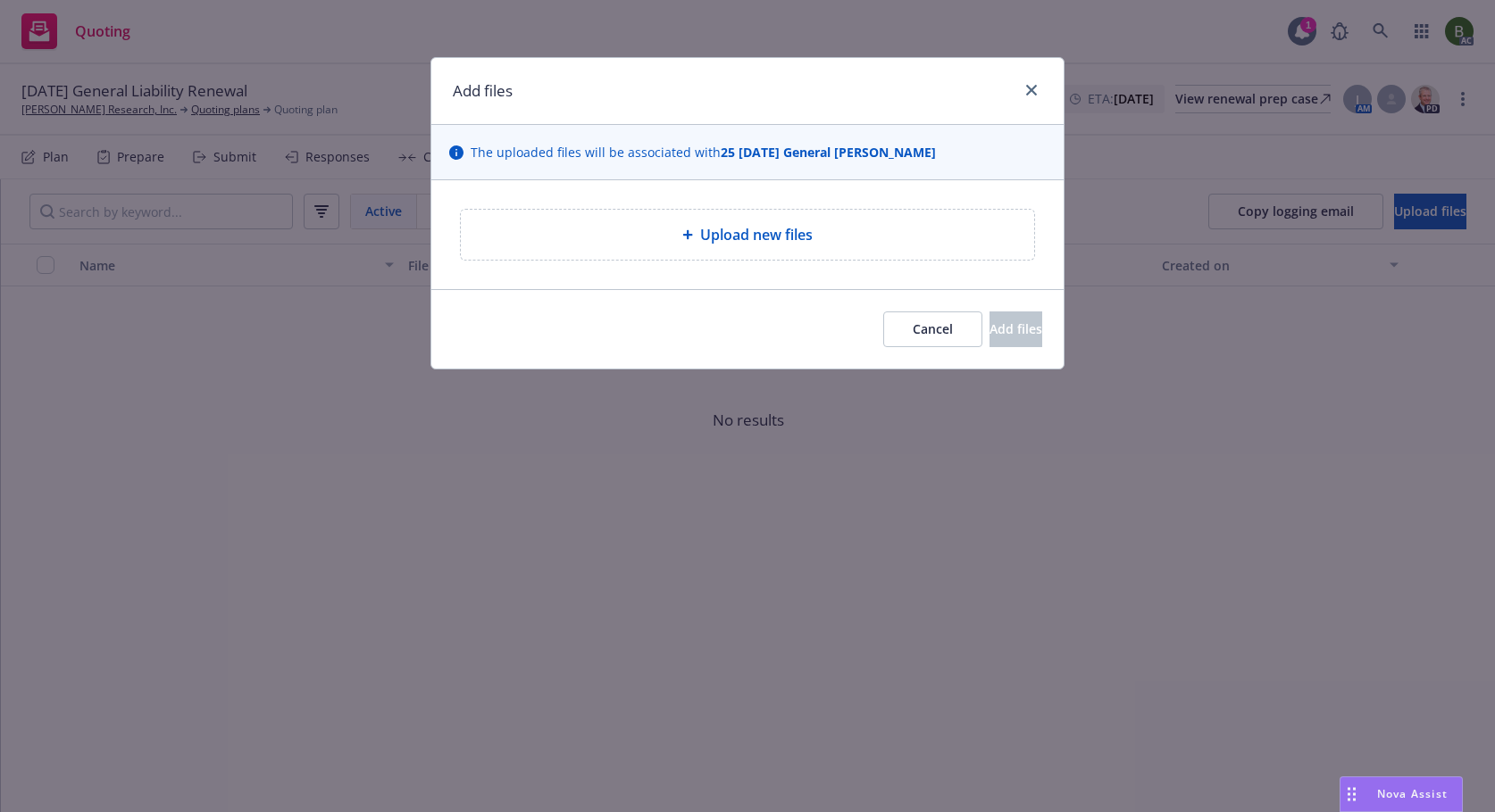
click at [782, 228] on span "Upload new files" at bounding box center [756, 234] width 112 height 21
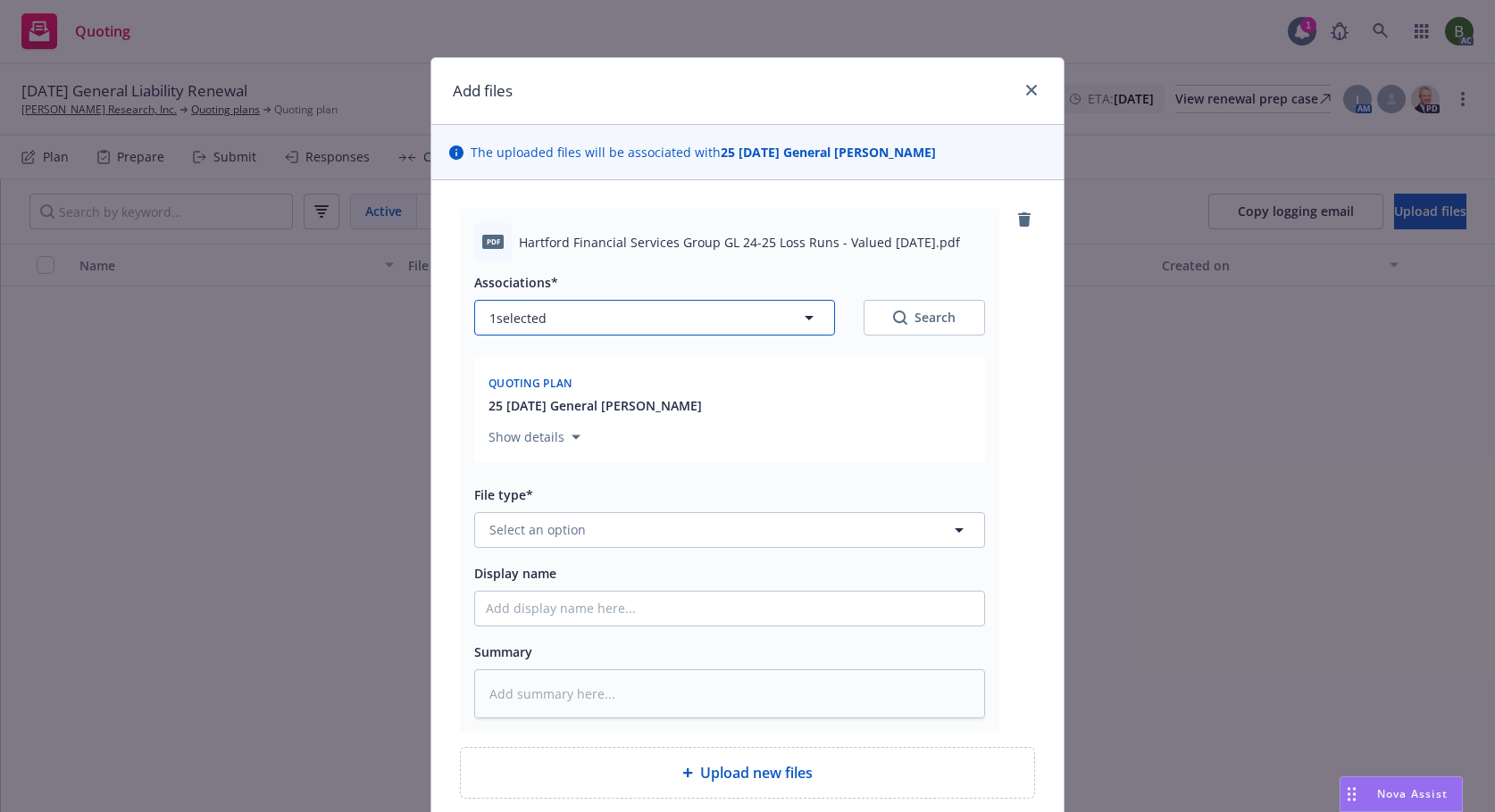
click at [697, 317] on button "1 selected" at bounding box center [654, 318] width 361 height 36
type textarea "x"
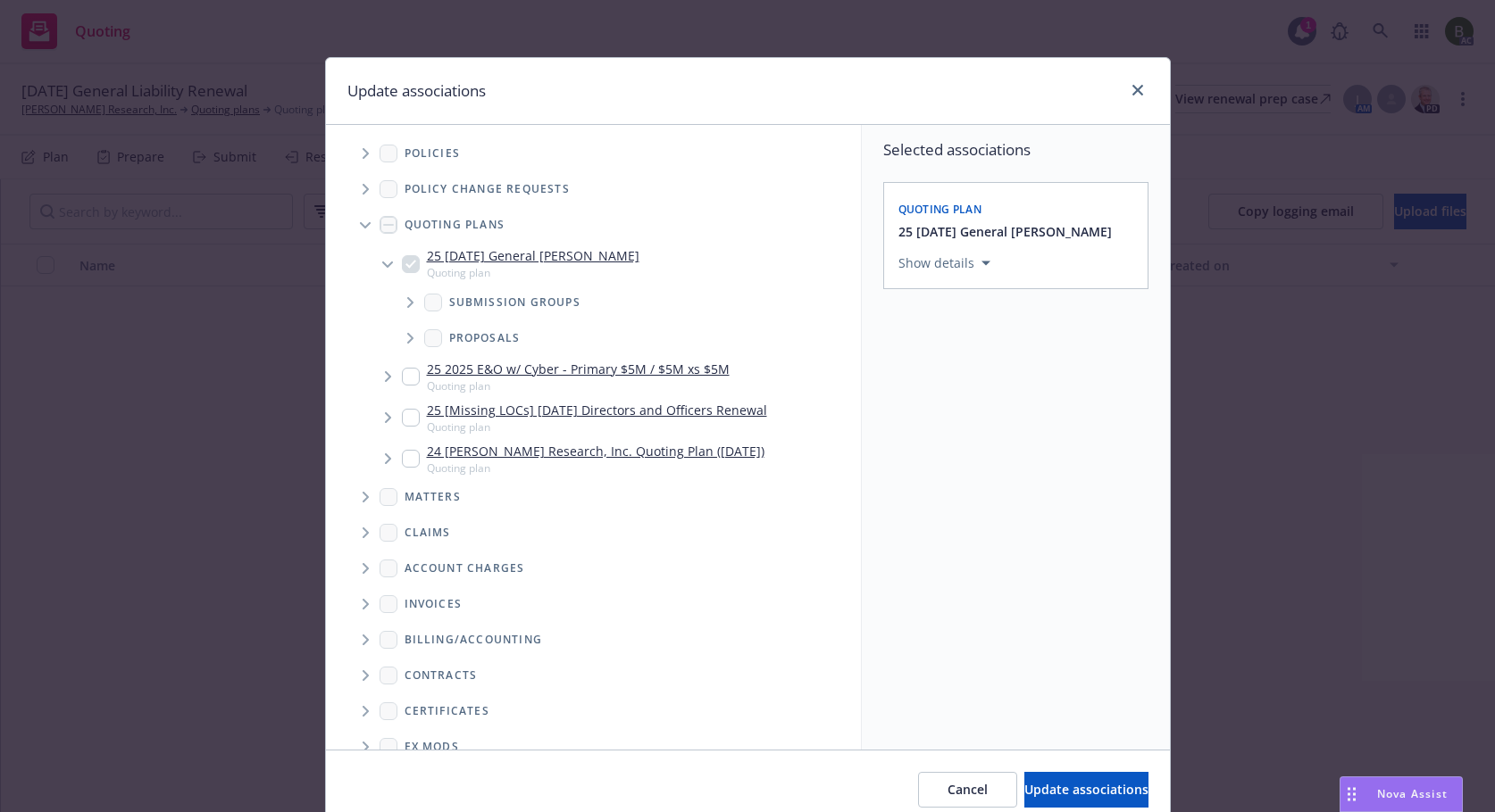
scroll to position [133, 0]
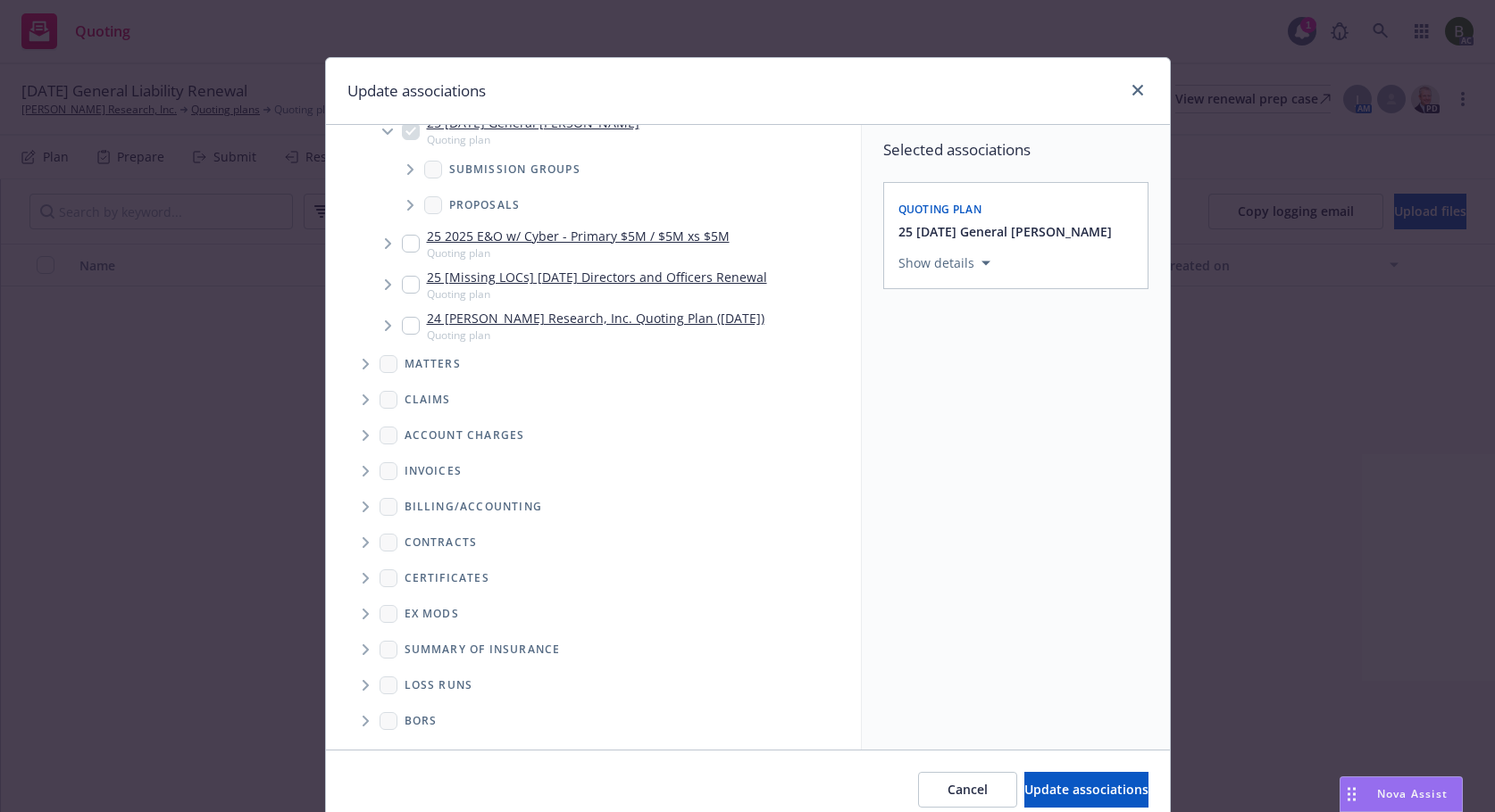
click at [364, 686] on span "Folder Tree Example" at bounding box center [365, 685] width 28 height 28
click at [406, 715] on input "Folder Tree Example" at bounding box center [413, 716] width 17 height 17
checkbox input "true"
click at [959, 389] on div "Select an option" at bounding box center [1008, 386] width 190 height 17
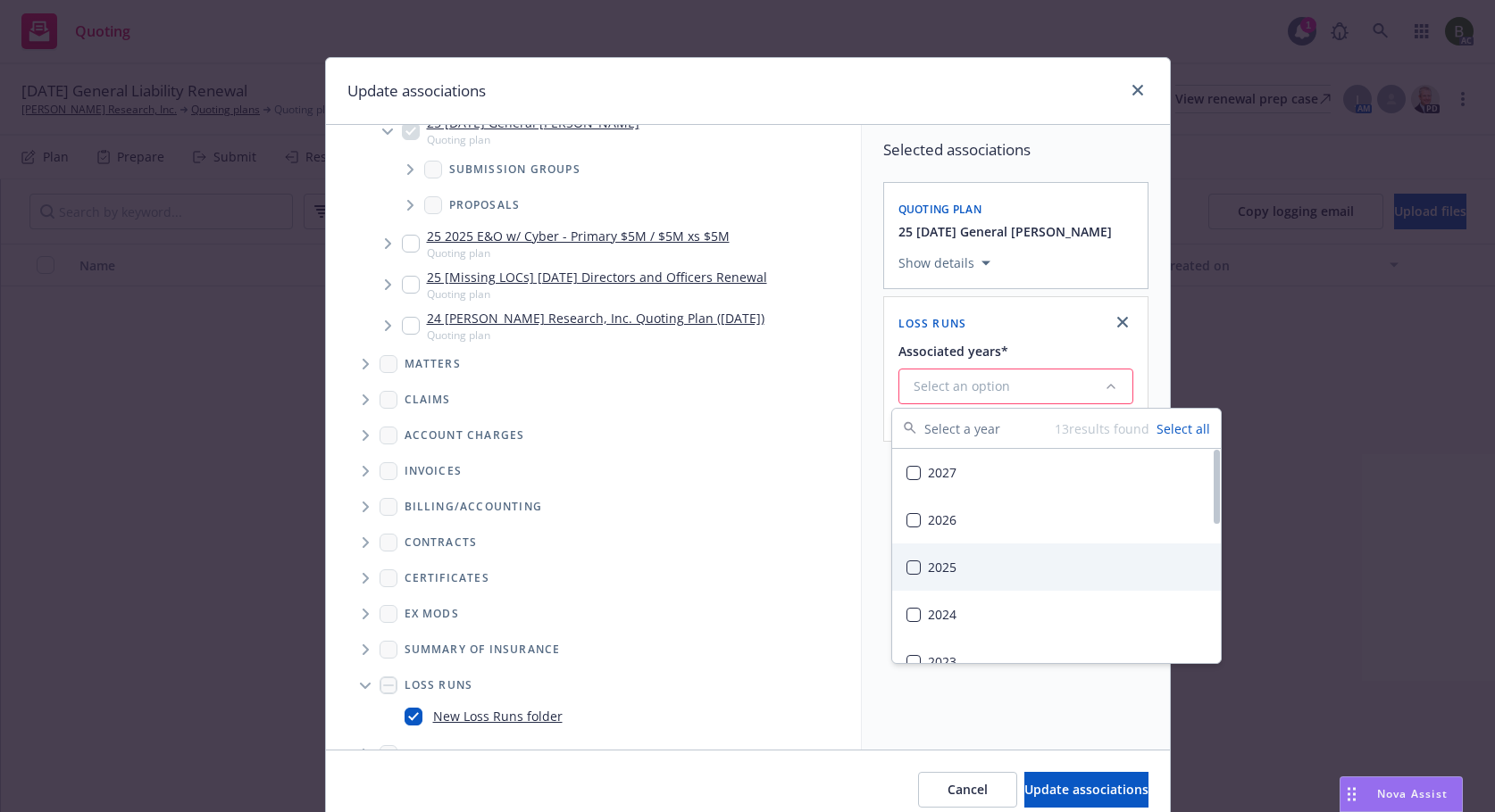
click at [945, 562] on div "2025" at bounding box center [1057, 568] width 329 height 48
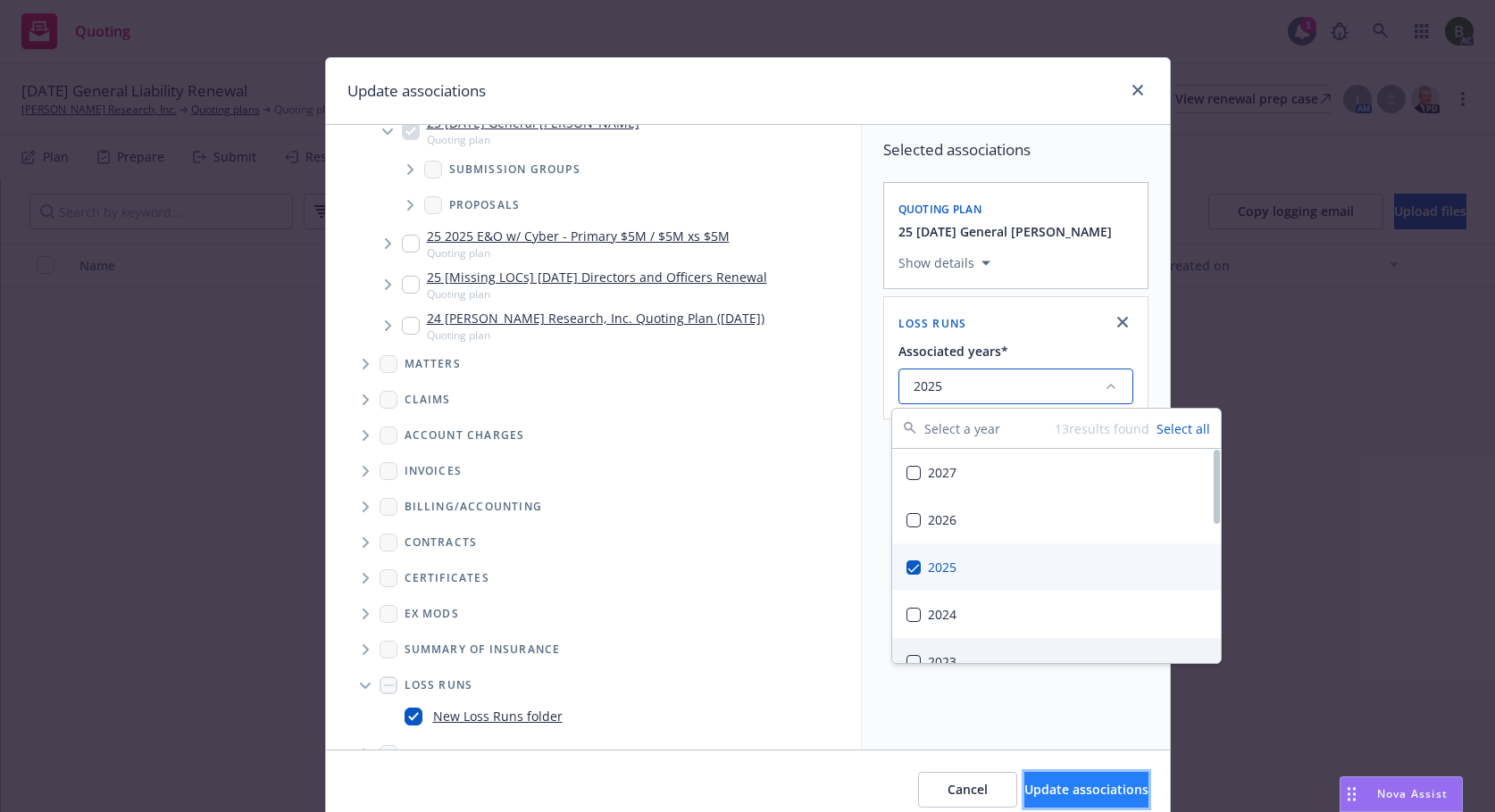
click at [1096, 789] on span "Update associations" at bounding box center [1086, 789] width 124 height 17
type textarea "x"
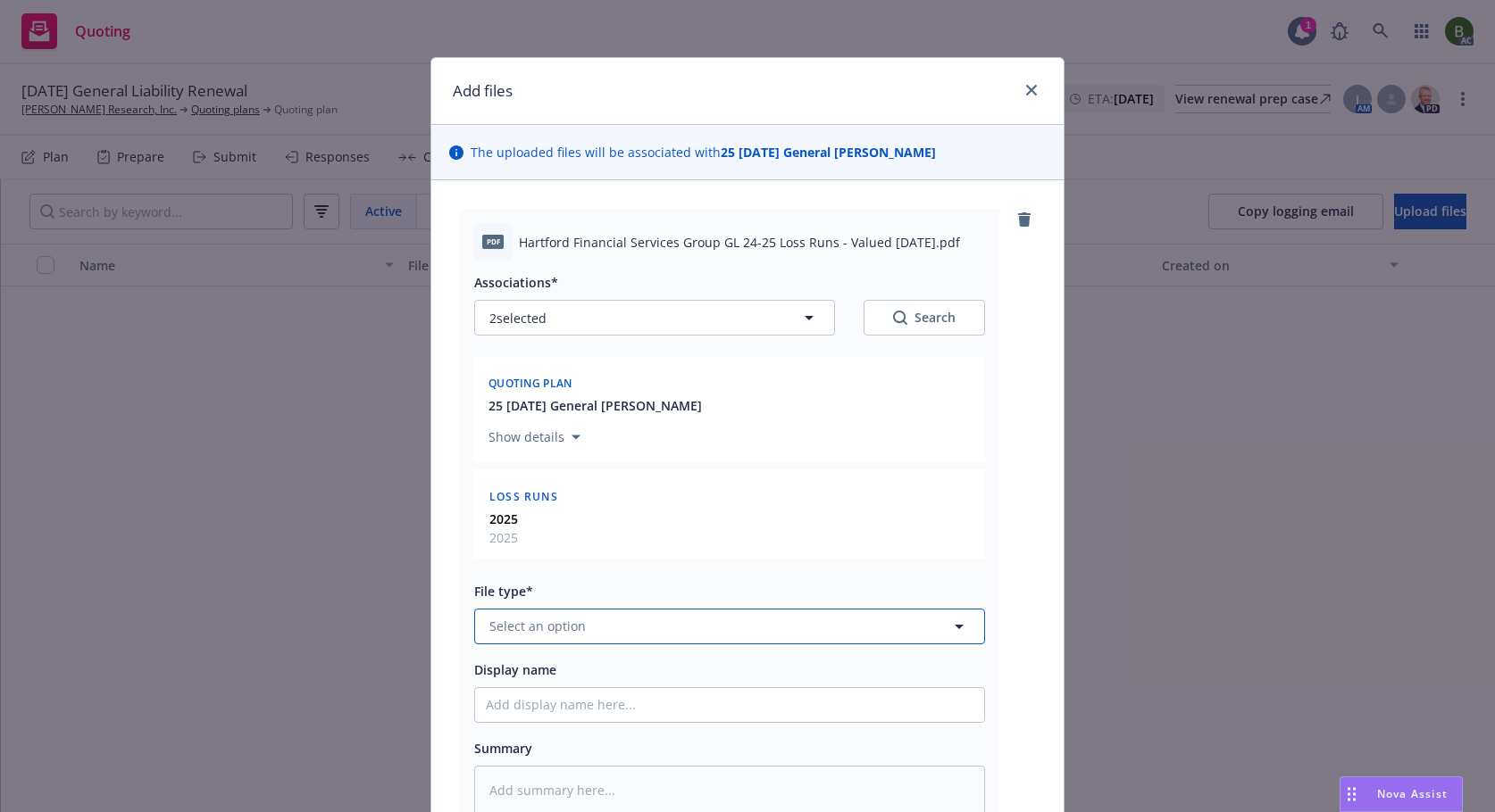
click at [769, 643] on button "Select an option" at bounding box center [730, 626] width 511 height 36
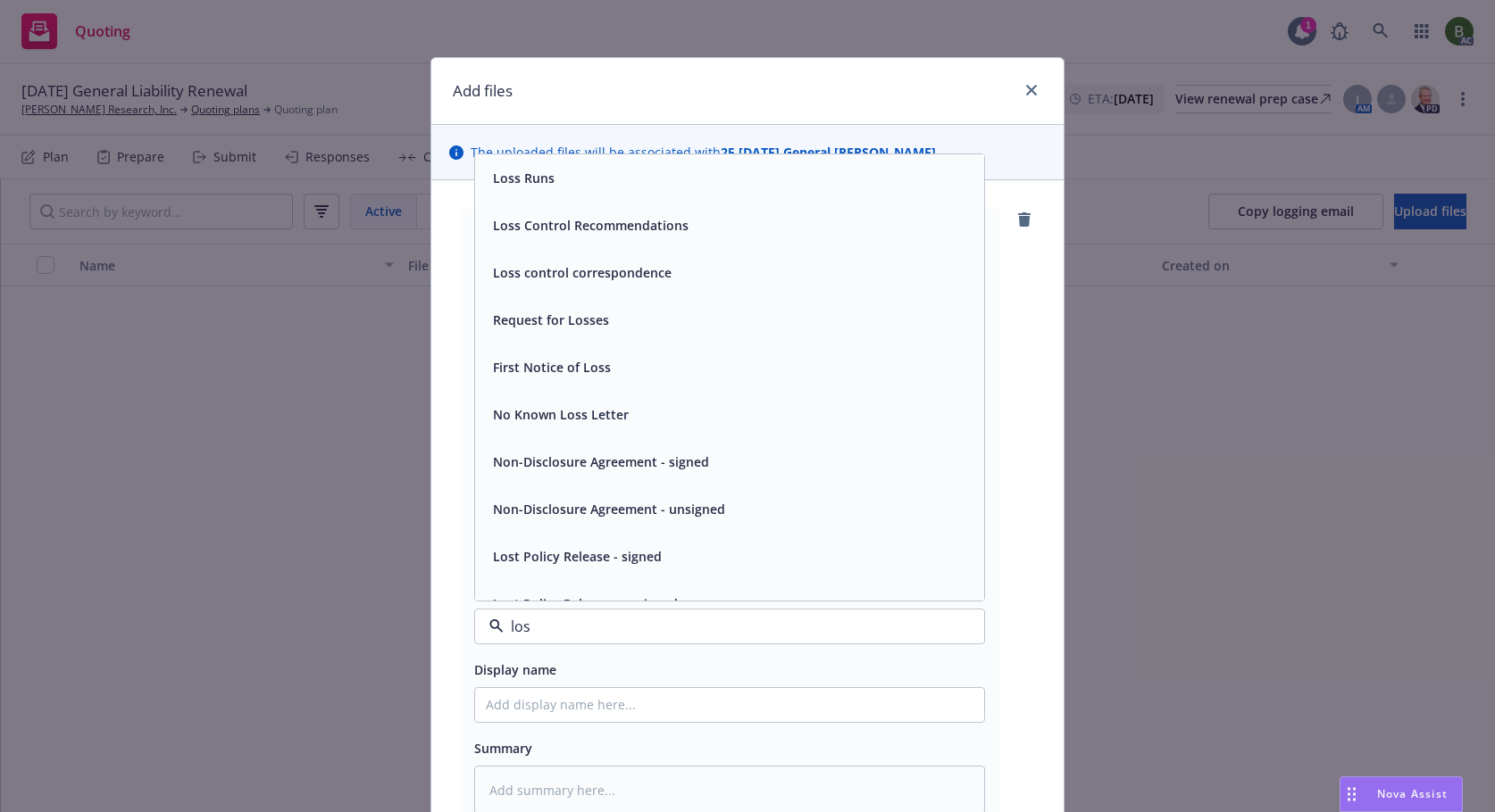
type input "loss"
click at [529, 166] on div "Loss Runs" at bounding box center [522, 178] width 73 height 26
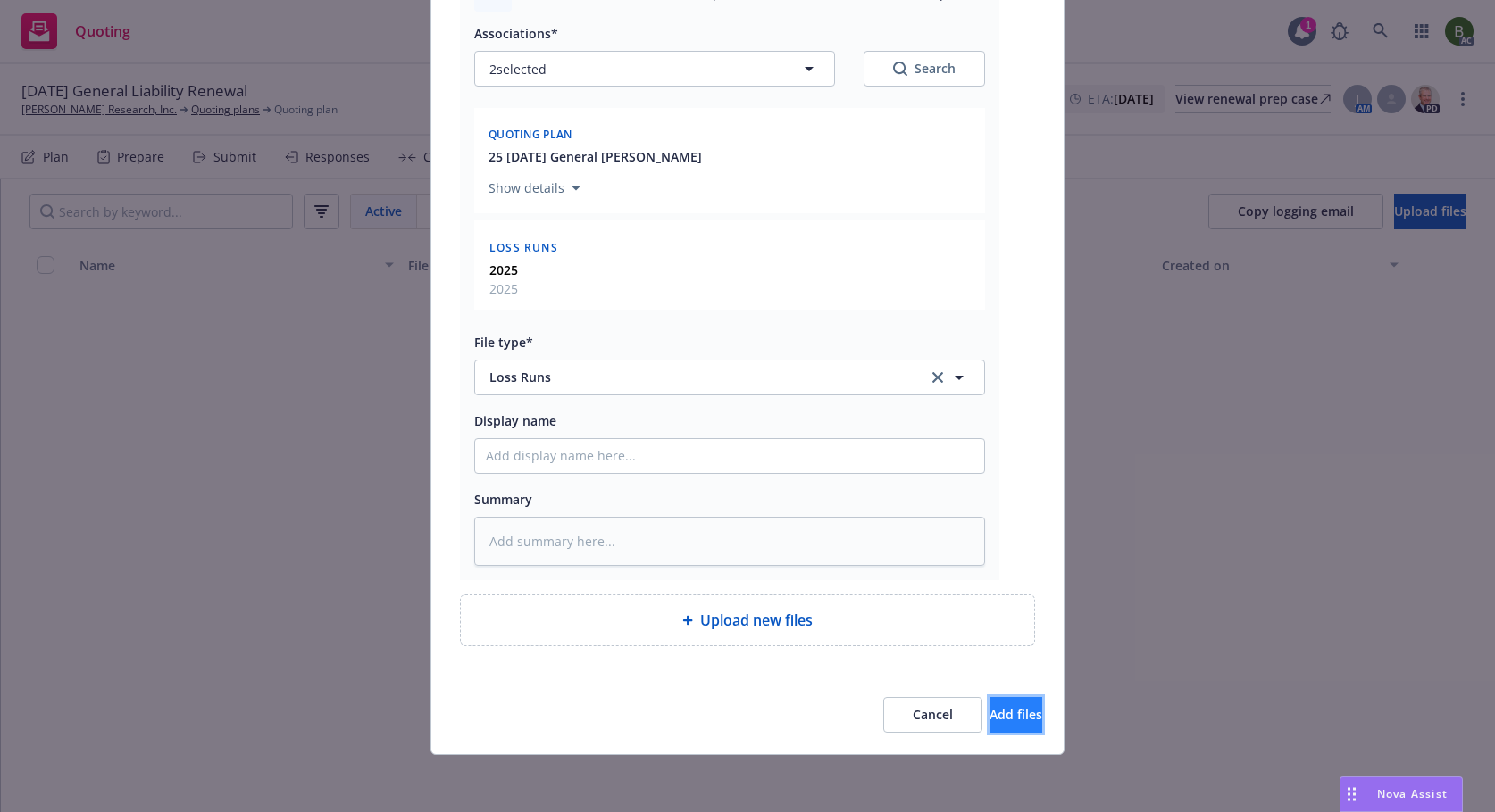
click at [990, 710] on span "Add files" at bounding box center [1015, 715] width 52 height 17
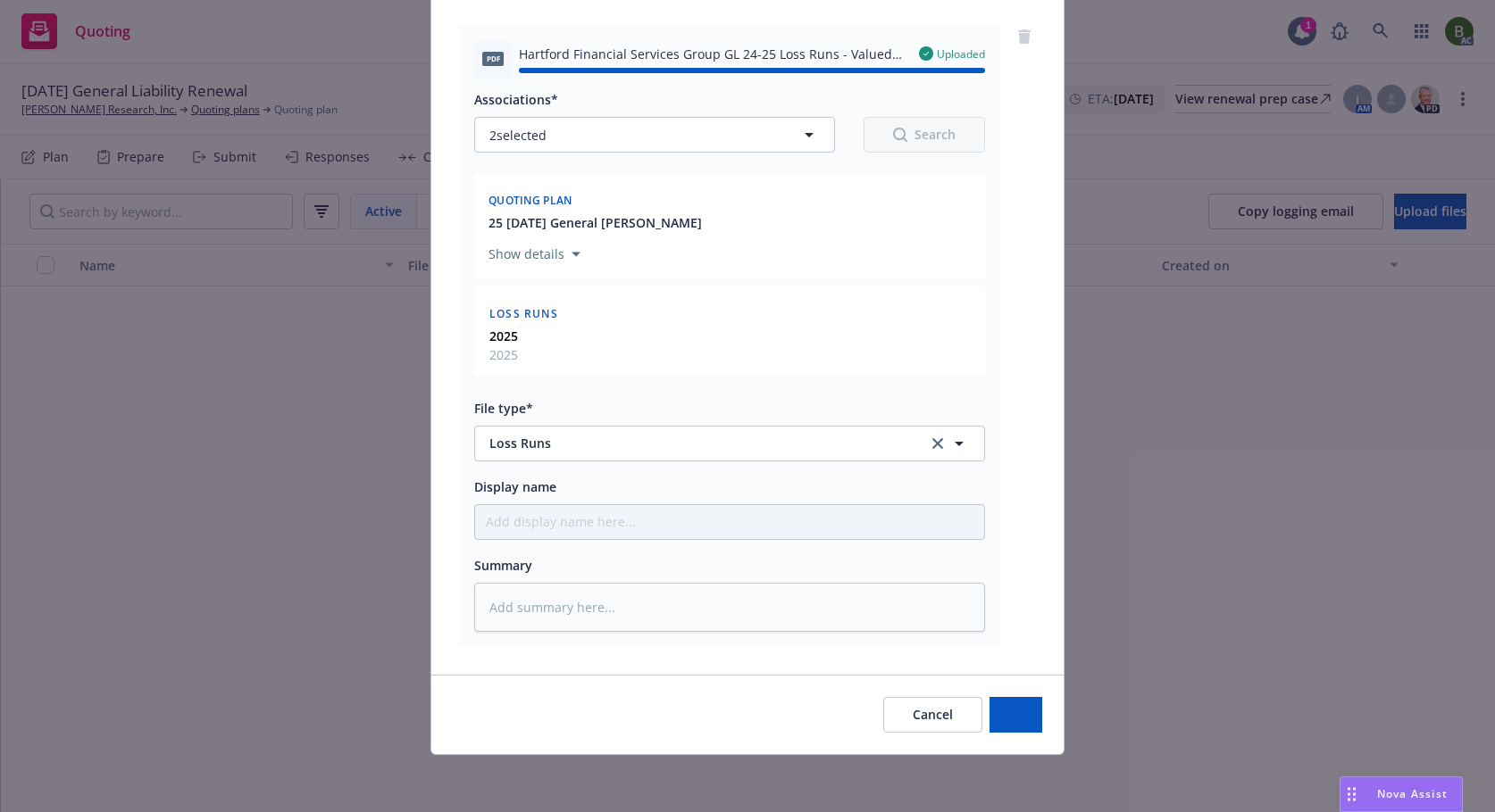
type textarea "x"
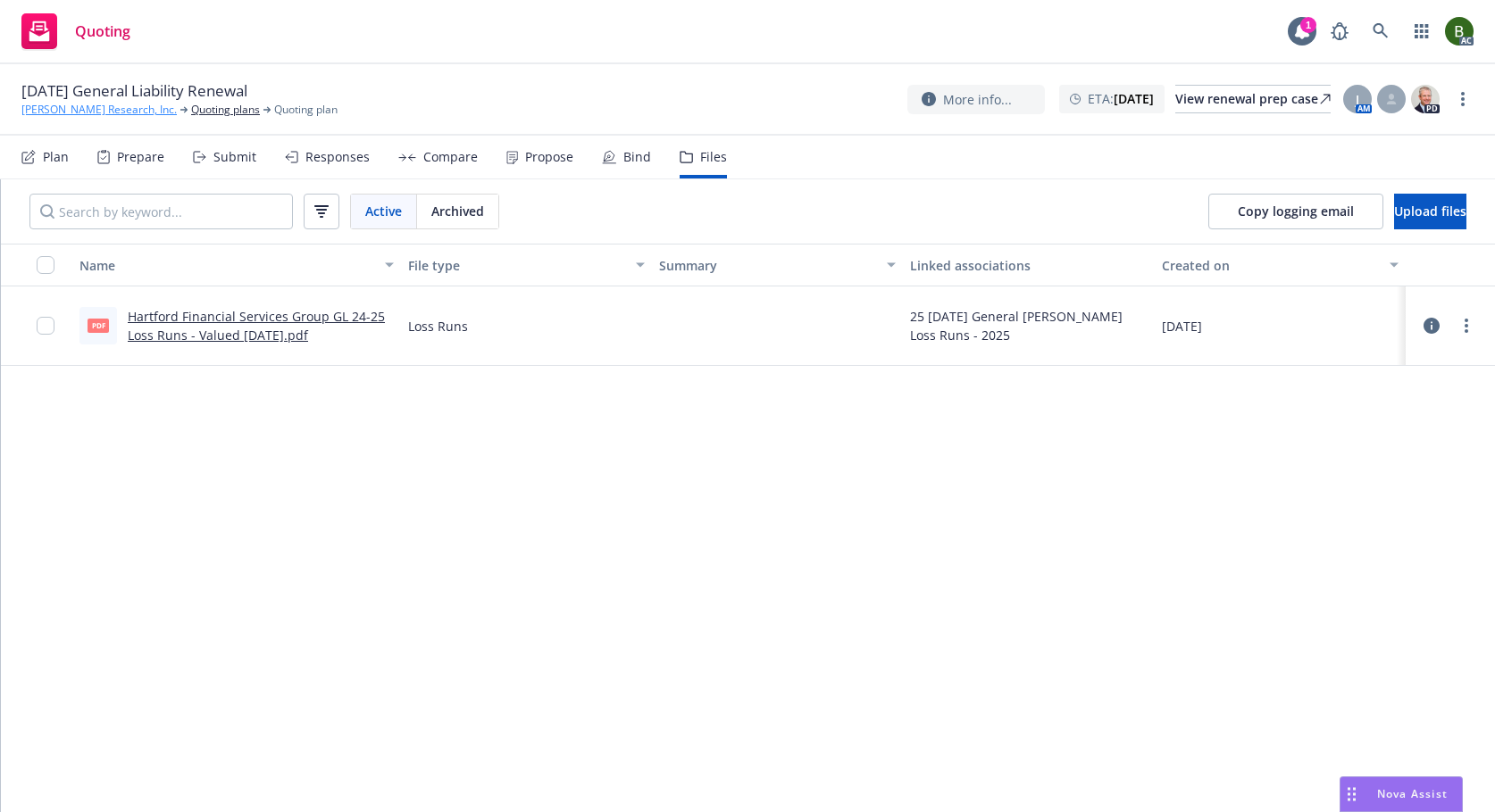
click at [75, 110] on link "[PERSON_NAME] Research, Inc." at bounding box center [98, 109] width 155 height 16
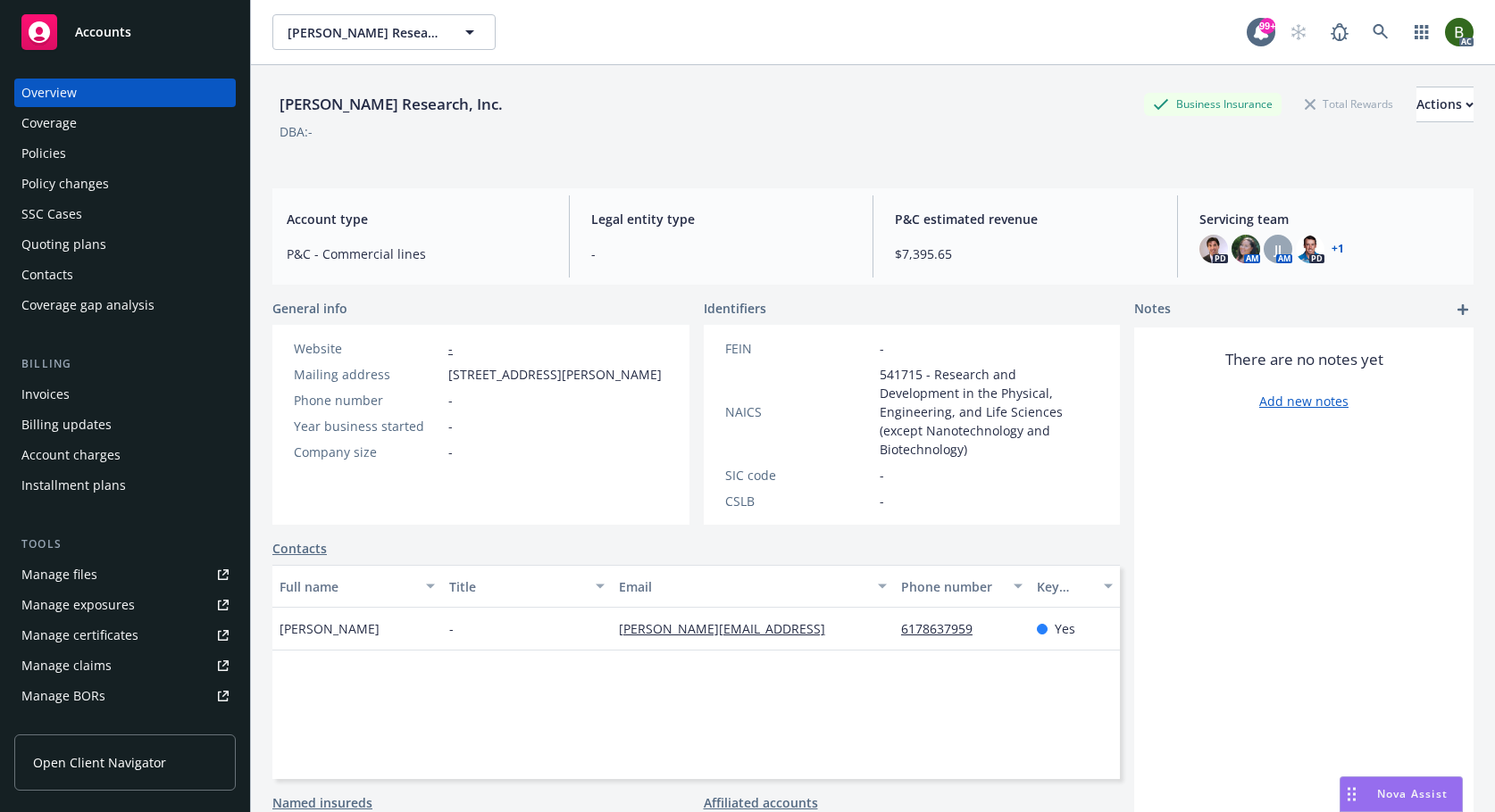
click at [1331, 243] on link "+ 1" at bounding box center [1338, 249] width 13 height 11
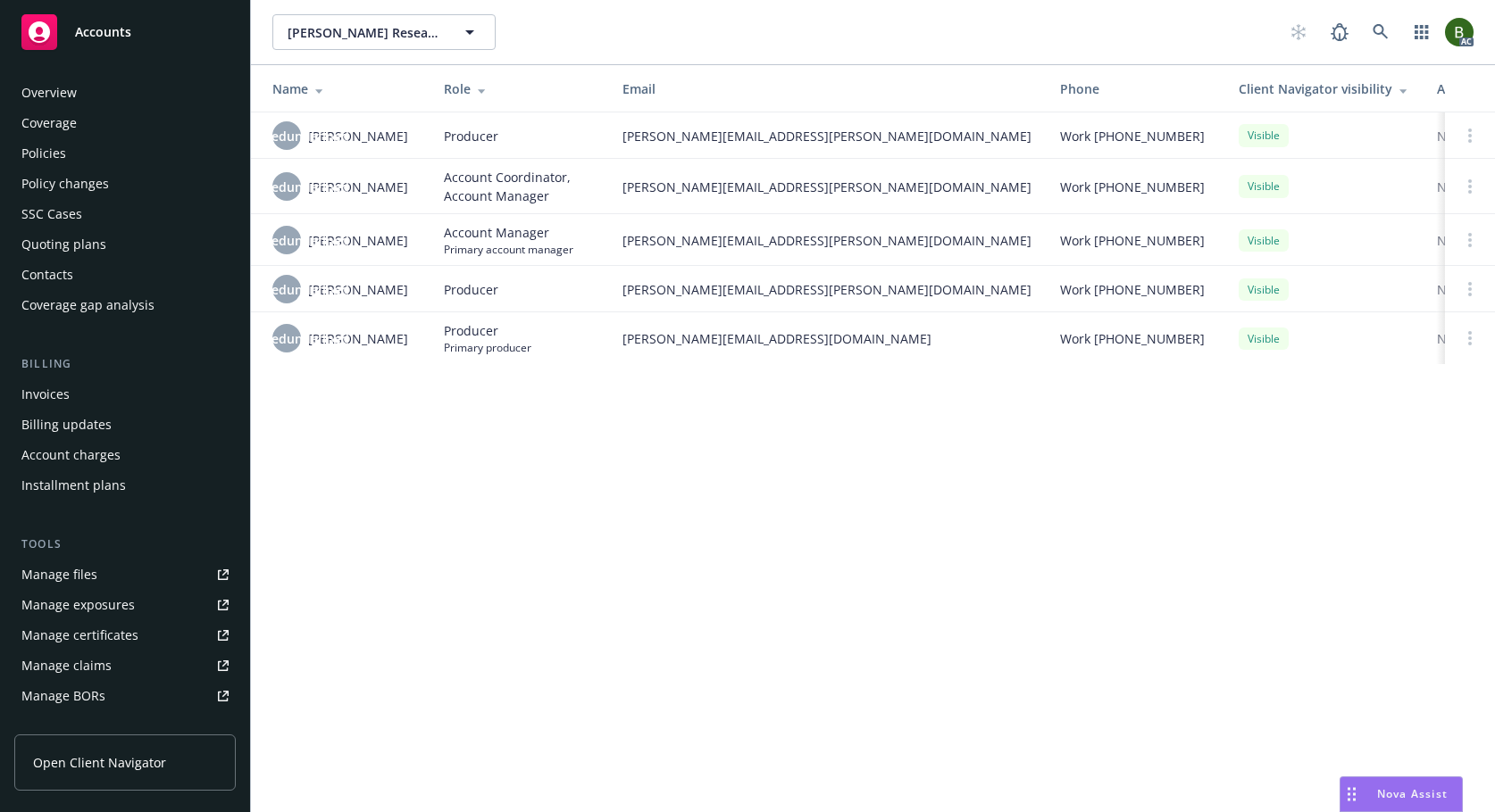
scroll to position [321, 0]
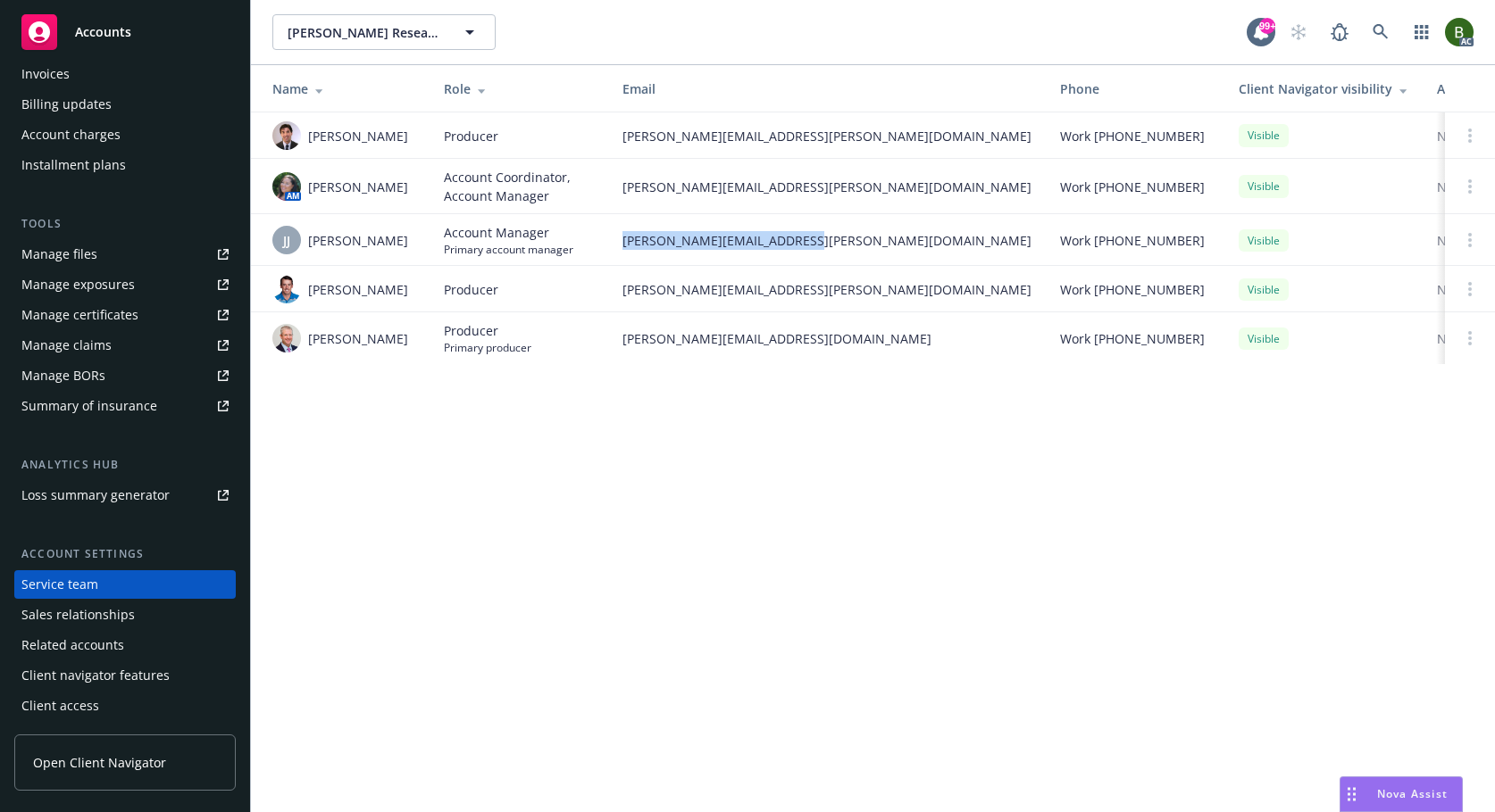
drag, startPoint x: 795, startPoint y: 239, endPoint x: 623, endPoint y: 242, distance: 172.0
click at [623, 242] on span "jake.jezierski@newfront.com" at bounding box center [826, 241] width 409 height 18
copy span "jake.jezierski@newfront.com"
click at [68, 260] on div "Manage files" at bounding box center [59, 254] width 76 height 28
